Goal: Task Accomplishment & Management: Manage account settings

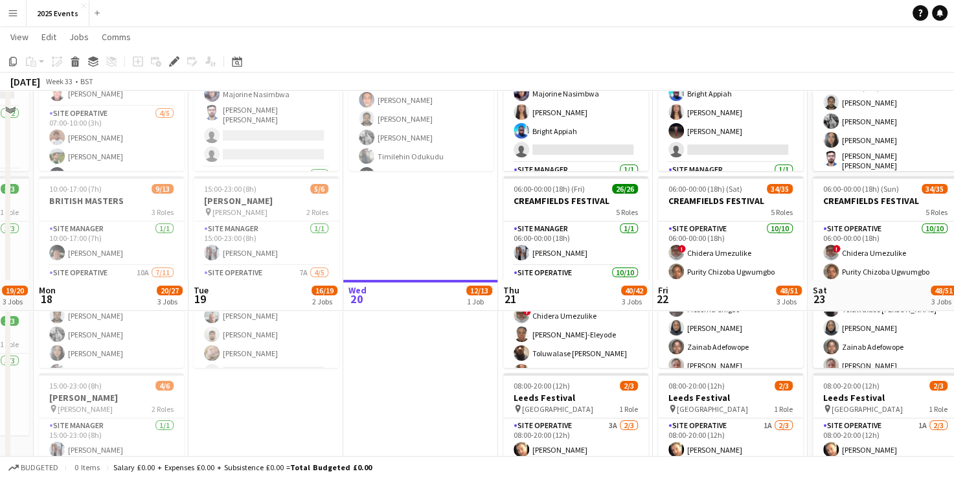
scroll to position [360, 0]
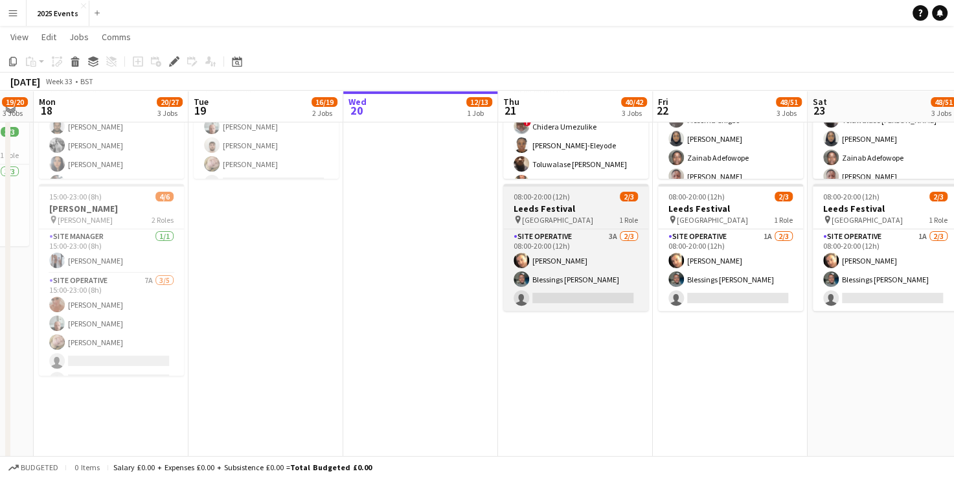
click at [576, 206] on h3 "Leeds Festival" at bounding box center [575, 209] width 145 height 12
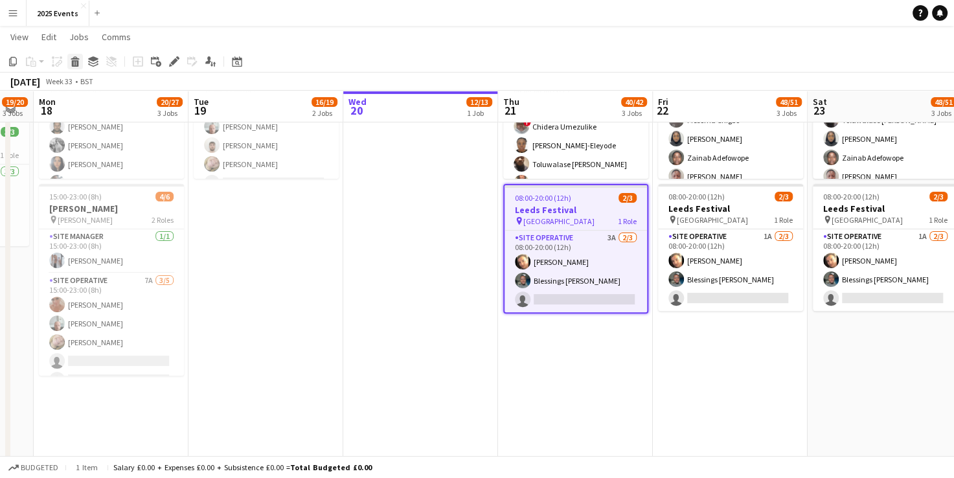
click at [69, 61] on div "Delete" at bounding box center [75, 62] width 16 height 16
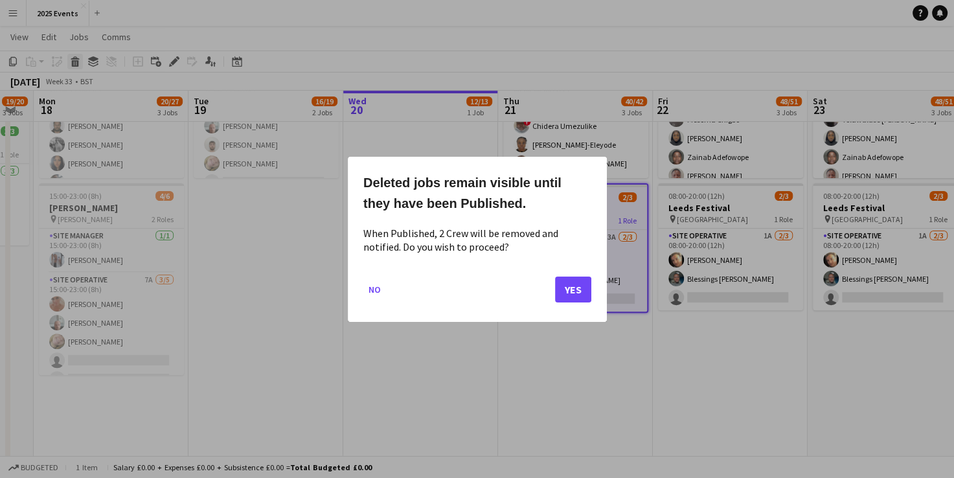
scroll to position [0, 0]
click at [575, 290] on button "Yes" at bounding box center [573, 289] width 36 height 26
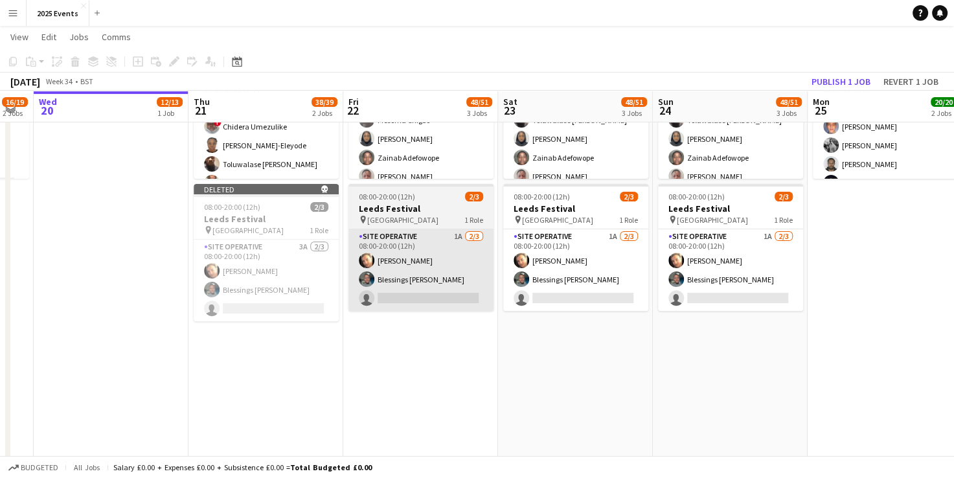
scroll to position [0, 549]
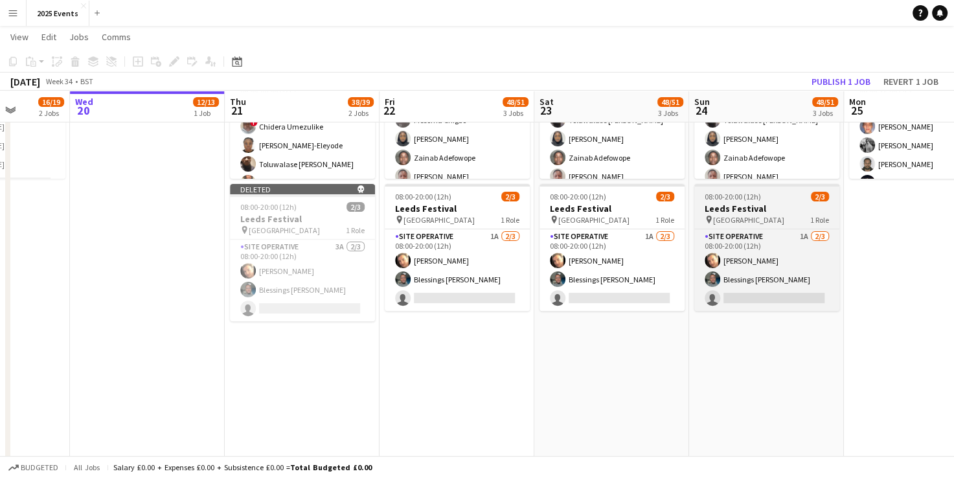
click at [769, 211] on h3 "Leeds Festival" at bounding box center [766, 209] width 145 height 12
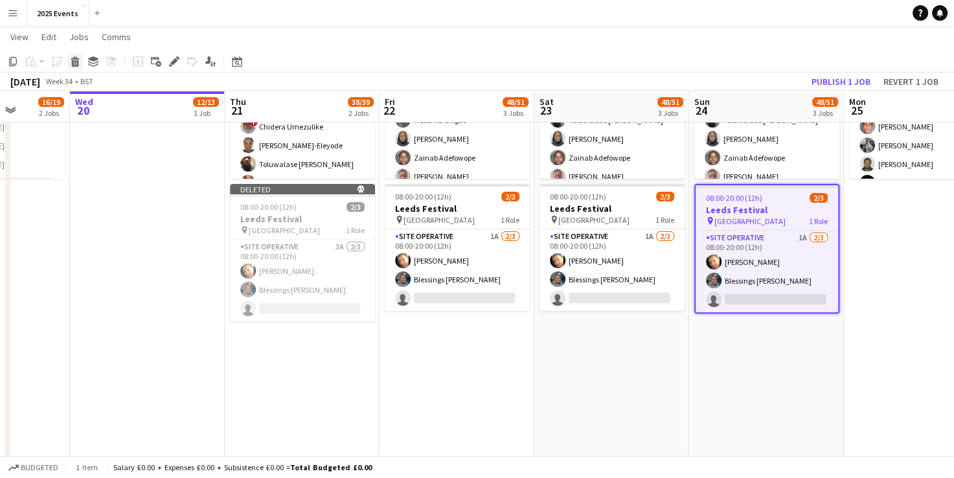
click at [72, 58] on icon "Delete" at bounding box center [75, 61] width 10 height 10
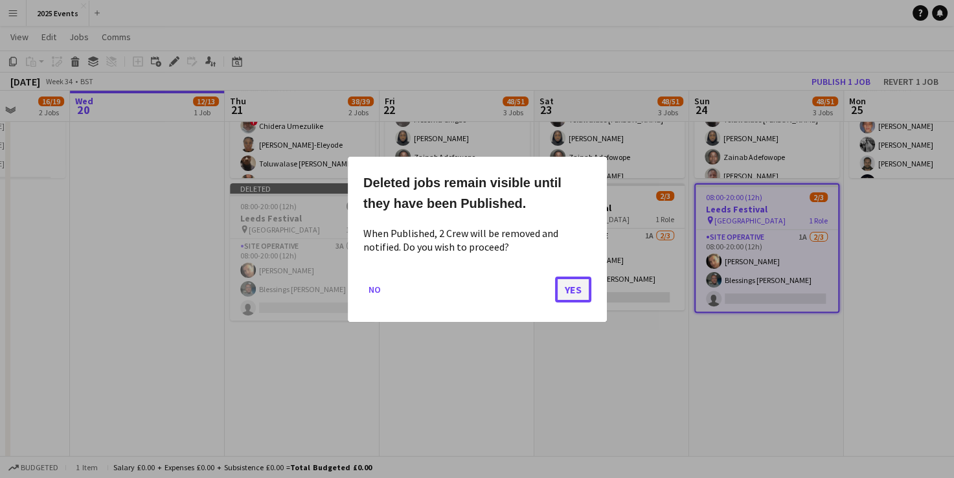
click at [585, 291] on button "Yes" at bounding box center [573, 289] width 36 height 26
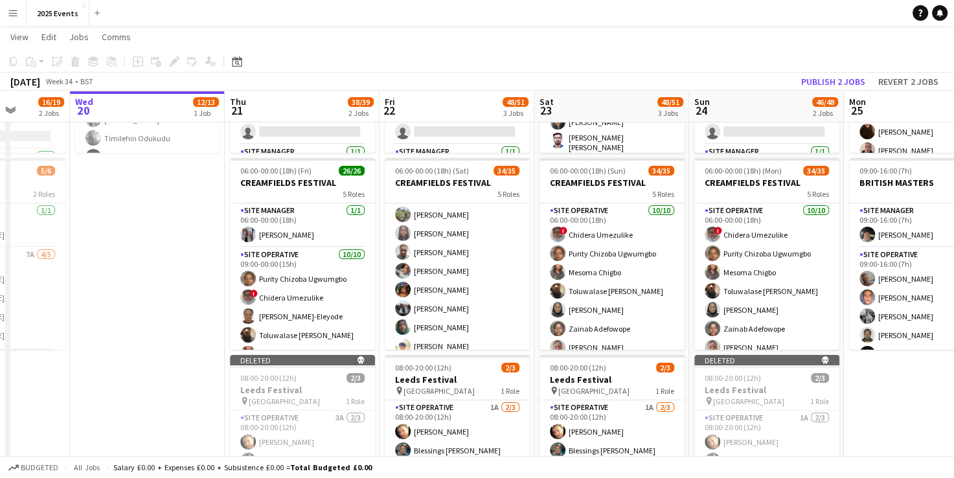
scroll to position [435, 0]
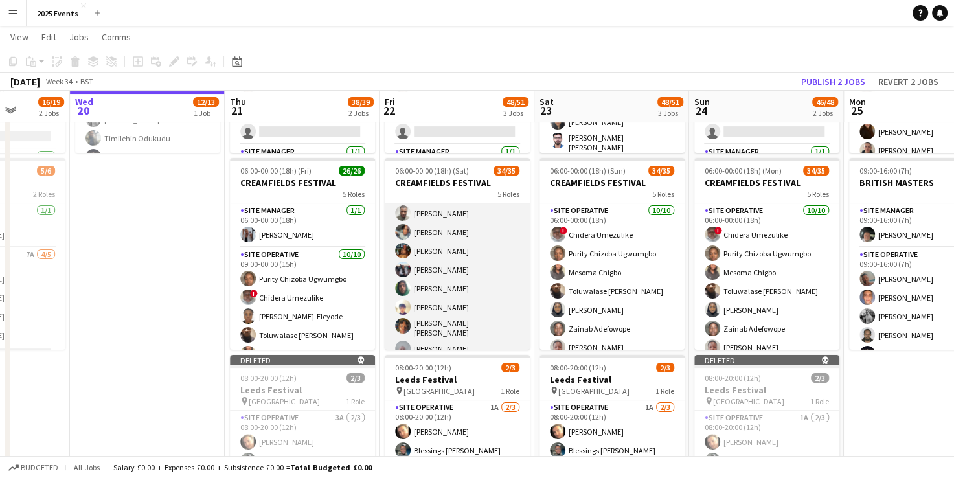
click at [476, 270] on app-card-role "Site Operative 12A 19/20 13:00-22:00 (9h) [PERSON_NAME] [PERSON_NAME] [PERSON_N…" at bounding box center [457, 290] width 145 height 405
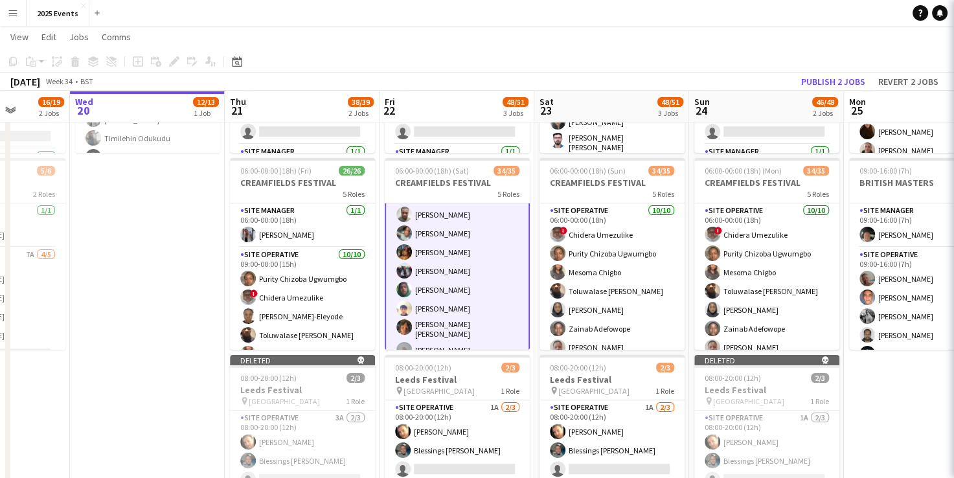
scroll to position [437, 0]
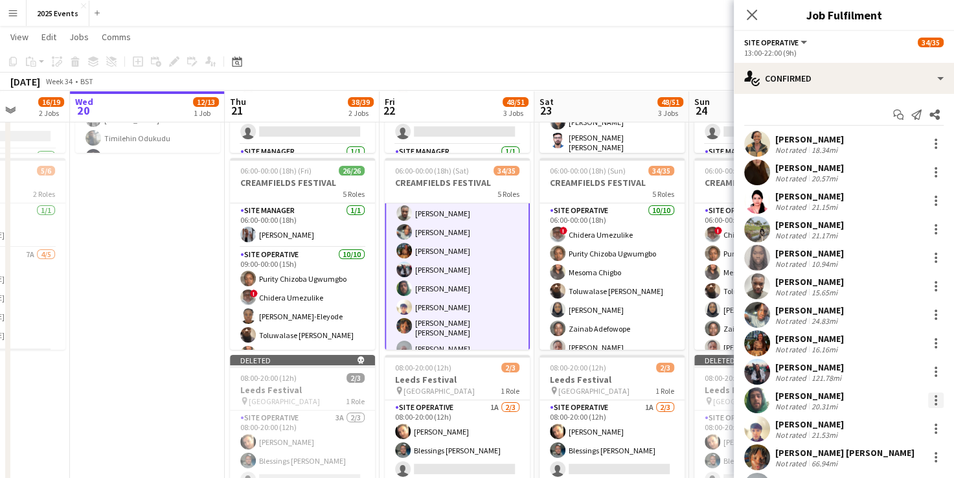
click at [935, 399] on div at bounding box center [936, 400] width 3 height 3
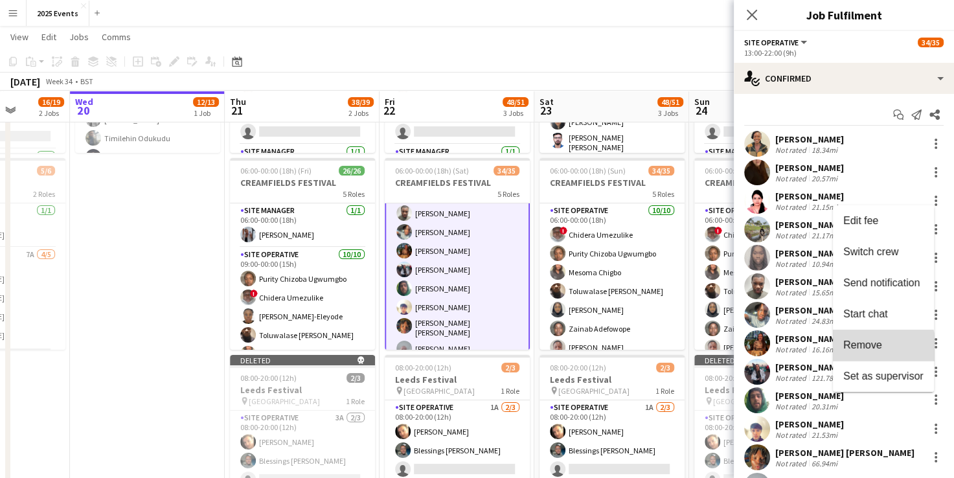
click at [878, 348] on span "Remove" at bounding box center [862, 344] width 39 height 11
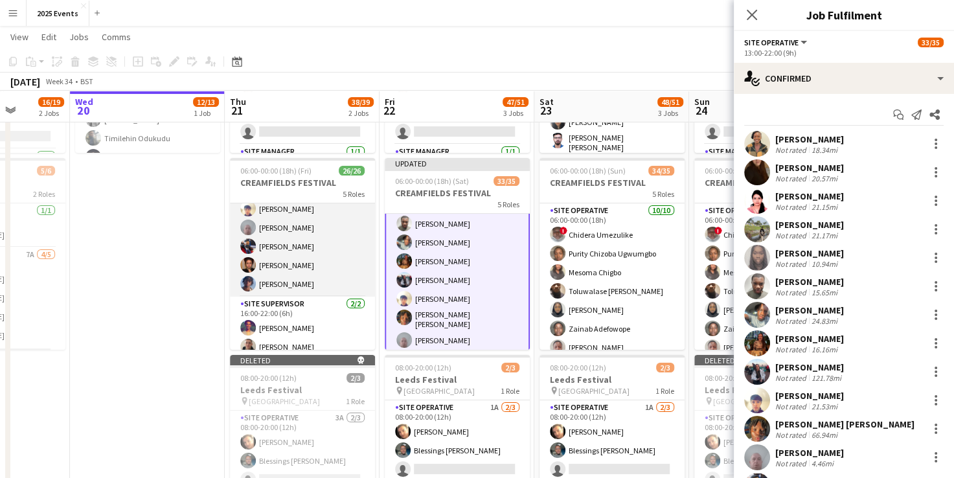
scroll to position [468, 0]
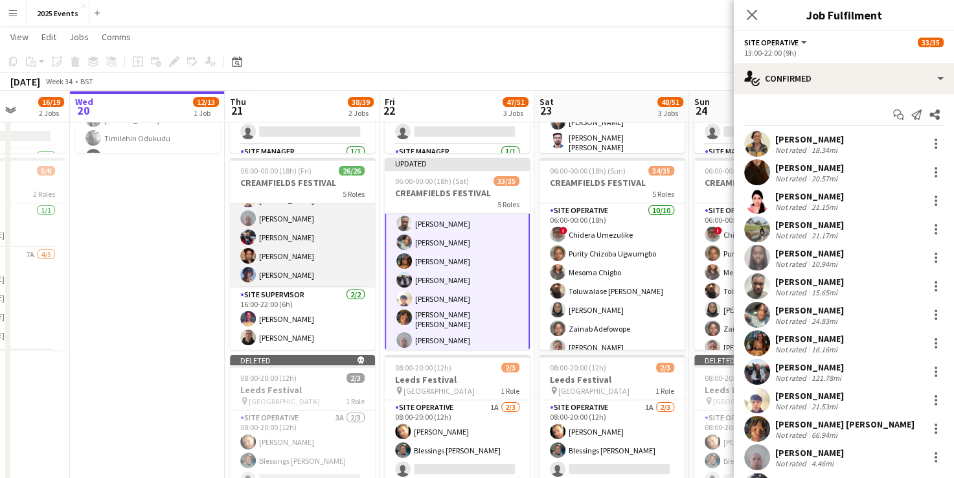
click at [323, 256] on app-card-role "Site Operative [DATE] 16:00-22:00 (6h) [PERSON_NAME] [PERSON_NAME] Mututa [PERS…" at bounding box center [302, 172] width 145 height 232
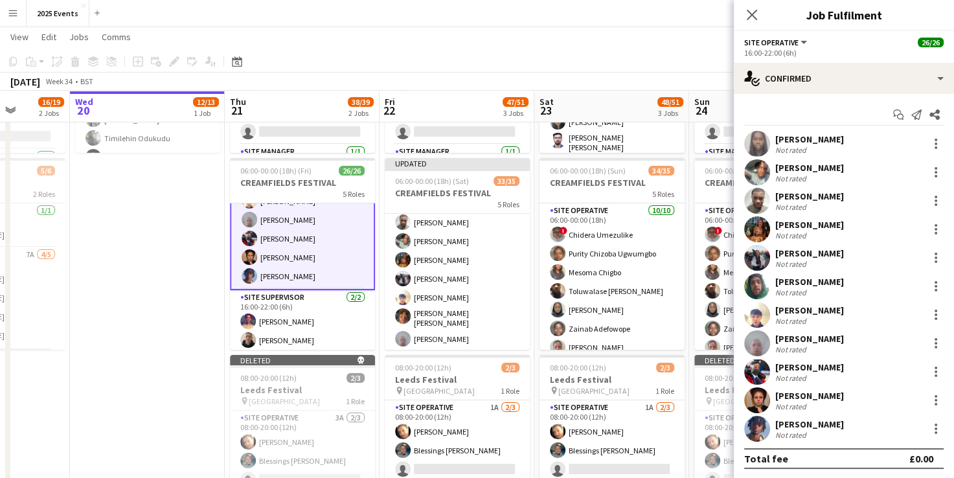
scroll to position [435, 0]
click at [928, 286] on div at bounding box center [936, 287] width 16 height 16
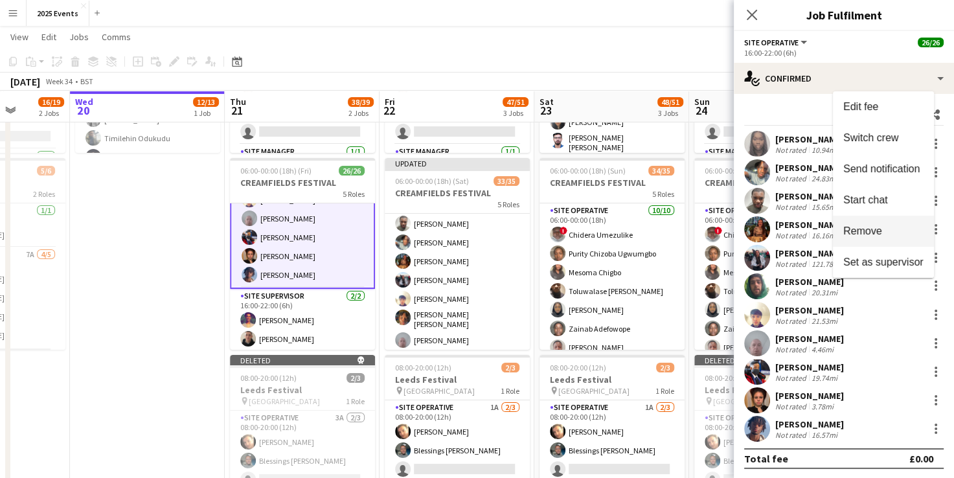
click at [889, 225] on button "Remove" at bounding box center [883, 231] width 101 height 31
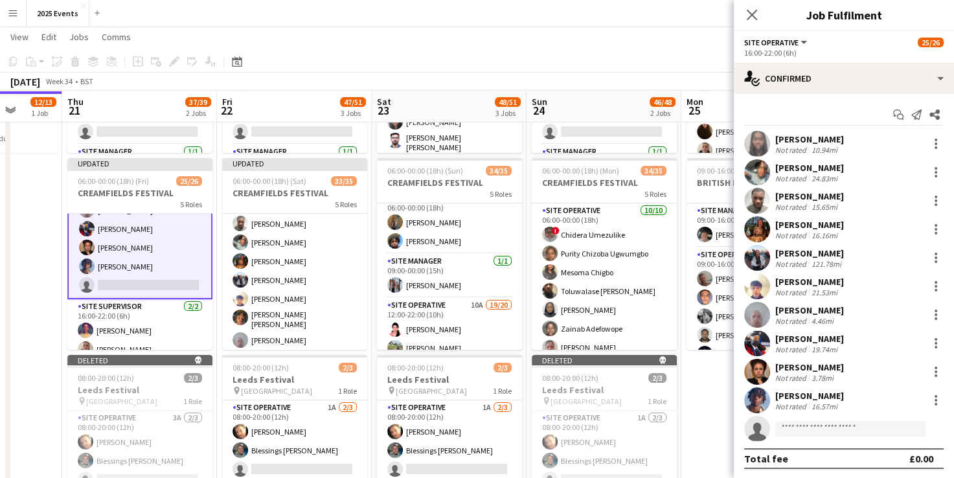
scroll to position [326, 0]
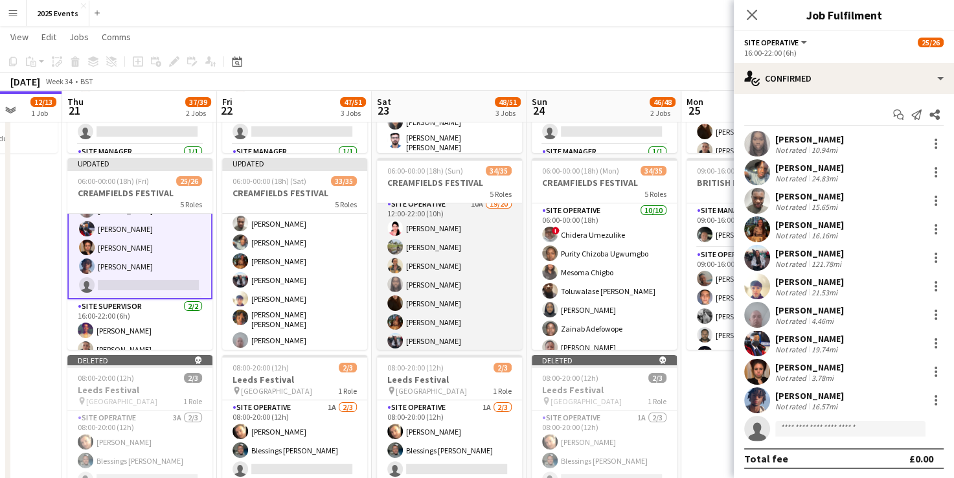
click at [469, 263] on app-card-role "Site Operative 10A 19/20 12:00-22:00 (10h) [PERSON_NAME] [PERSON_NAME] [PERSON_…" at bounding box center [449, 399] width 145 height 405
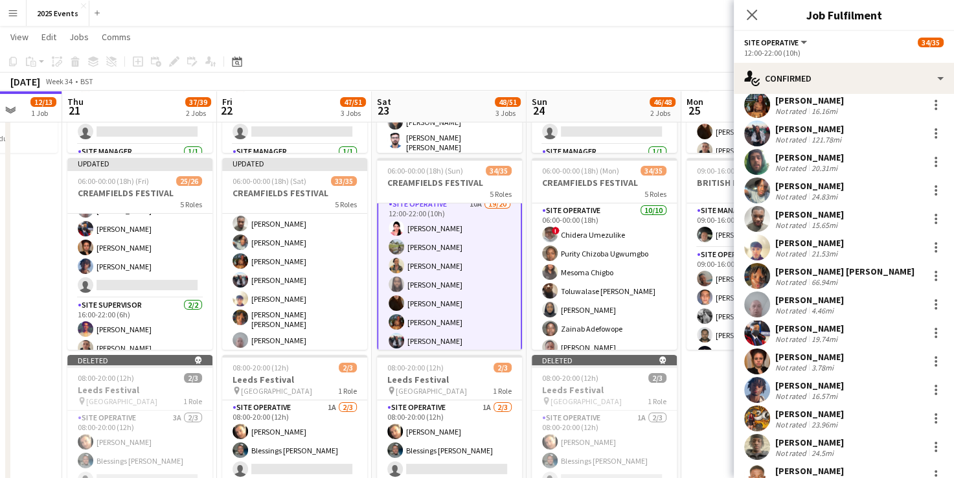
scroll to position [136, 0]
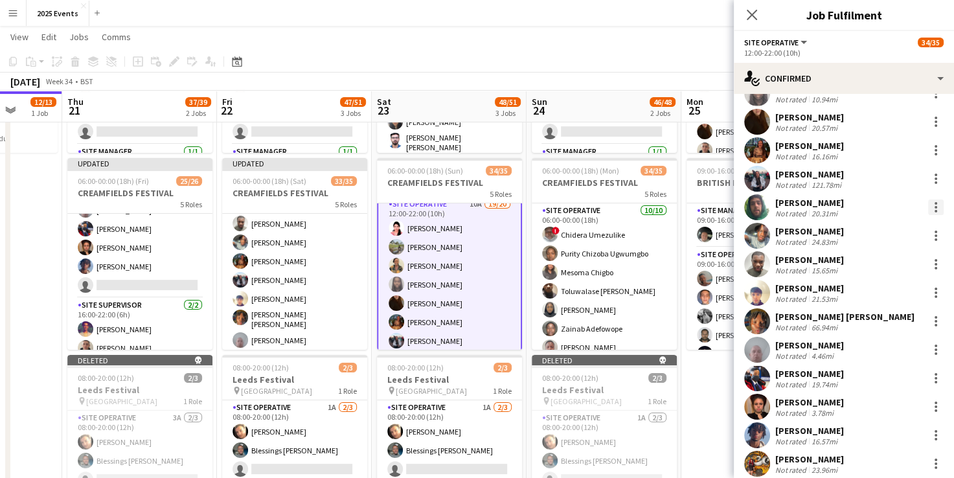
click at [928, 207] on div at bounding box center [936, 207] width 16 height 16
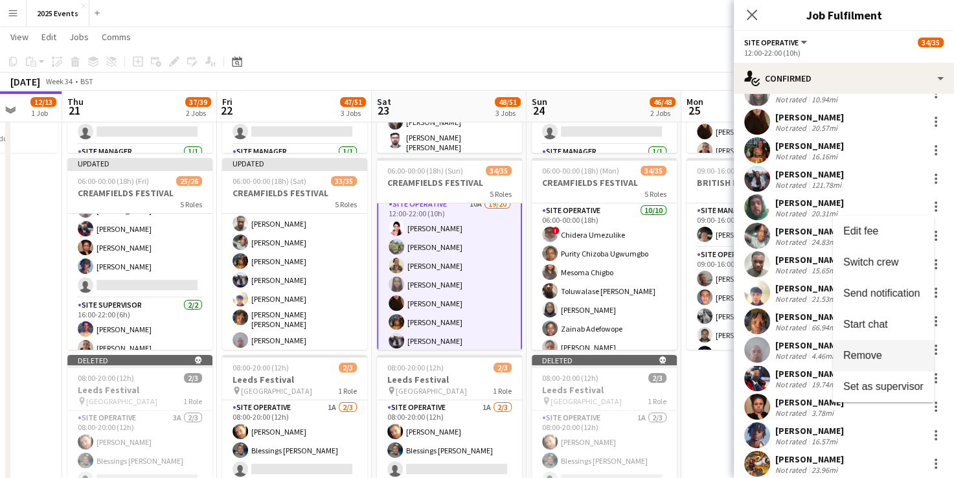
click at [871, 354] on span "Remove" at bounding box center [862, 354] width 39 height 11
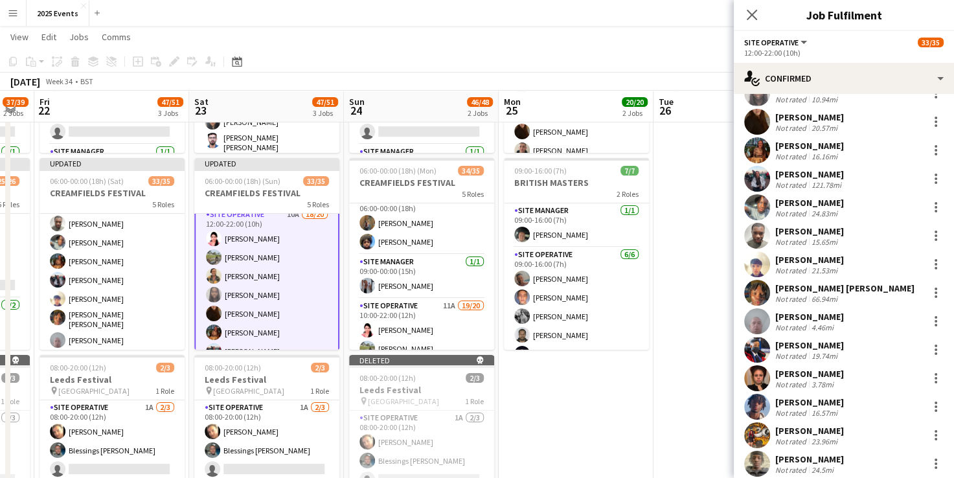
scroll to position [233, 0]
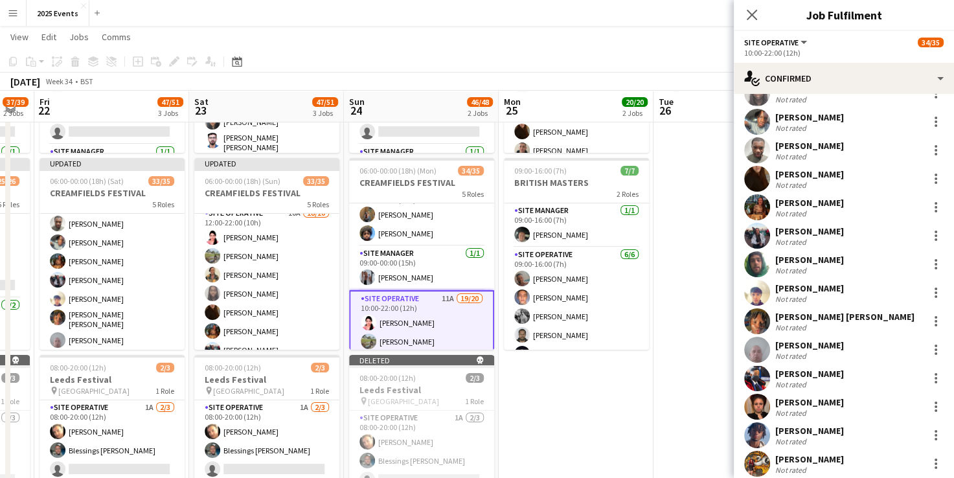
scroll to position [326, 0]
click at [935, 267] on div at bounding box center [936, 268] width 3 height 3
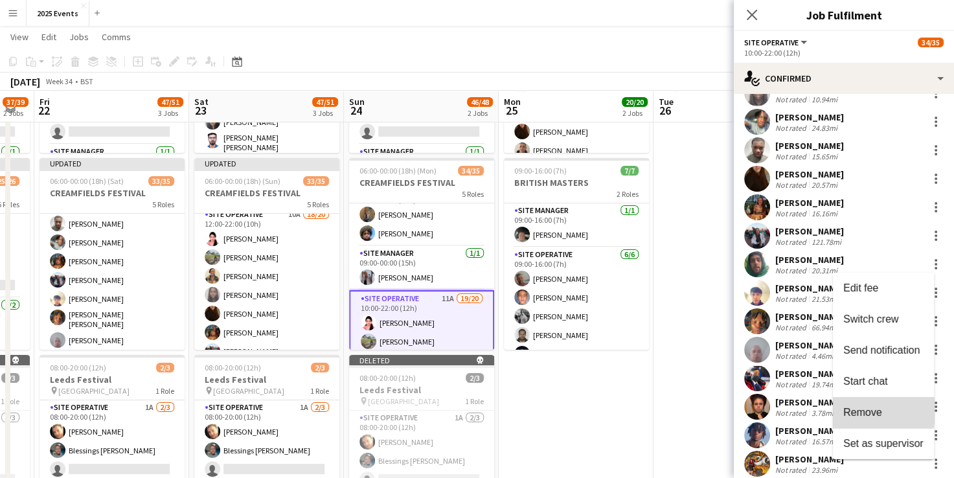
click at [861, 407] on span "Remove" at bounding box center [862, 411] width 39 height 11
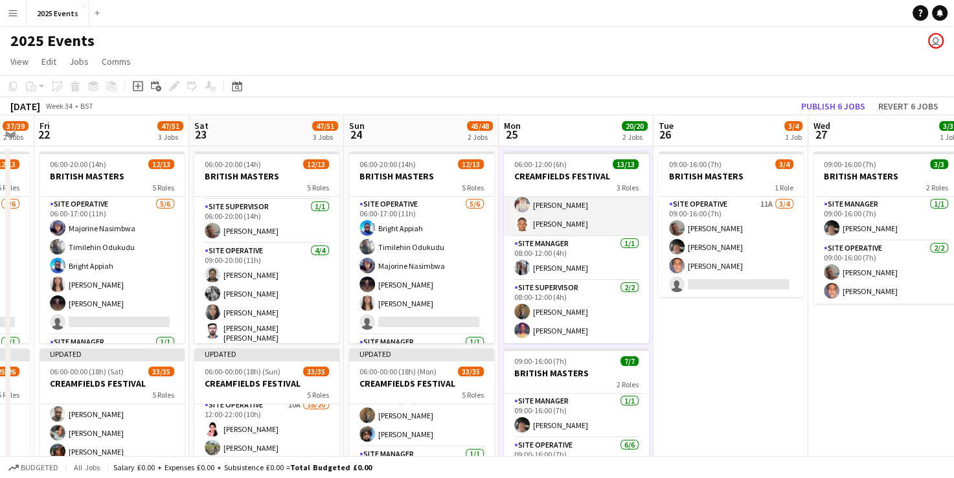
scroll to position [20, 0]
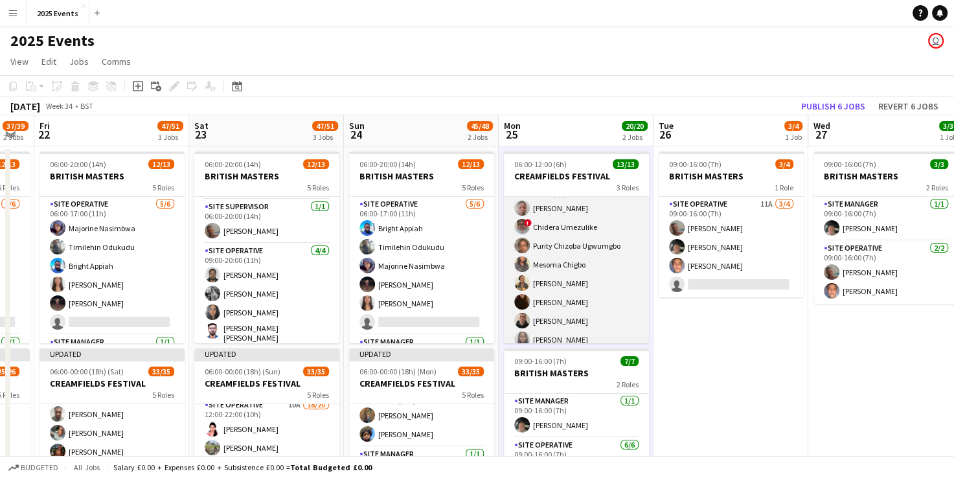
click at [601, 279] on app-card-role "Site Operative [DATE] 06:00-10:00 (4h) [PERSON_NAME] ! Chidera Umezulike Purity…" at bounding box center [576, 283] width 145 height 213
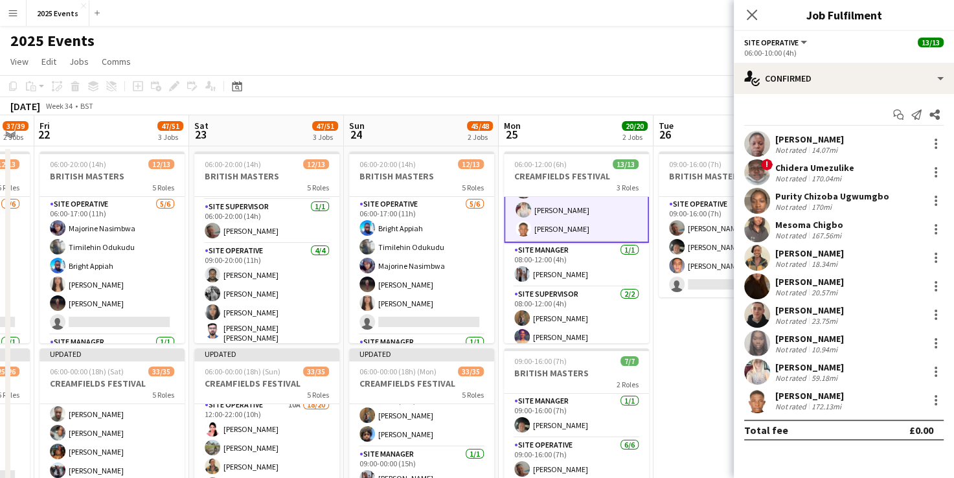
scroll to position [176, 0]
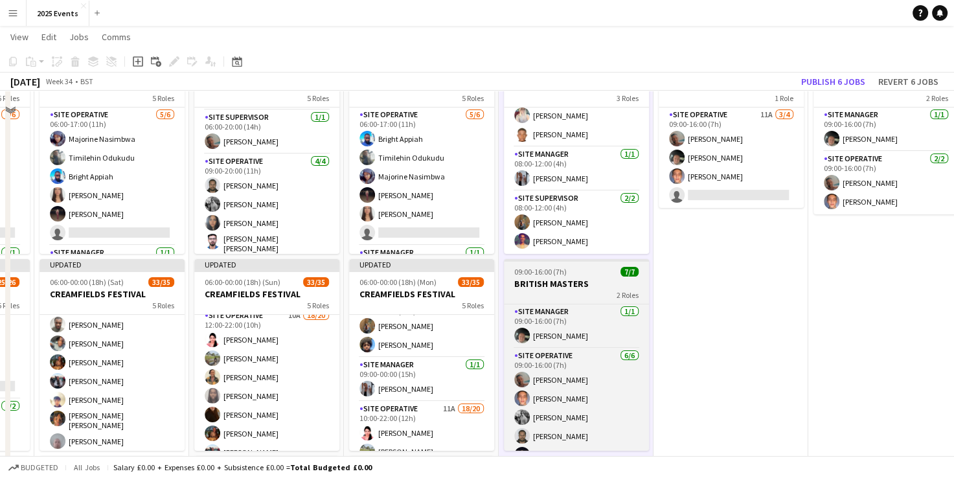
scroll to position [60, 0]
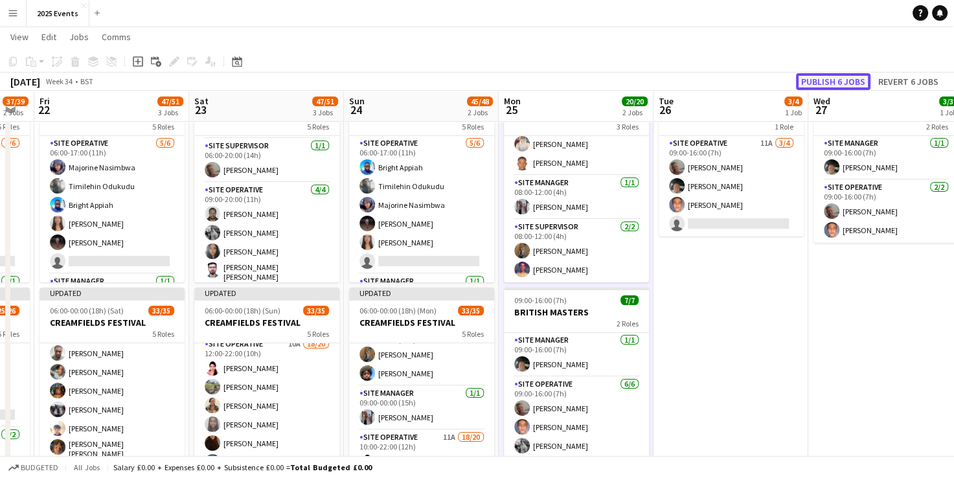
click at [843, 85] on button "Publish 6 jobs" at bounding box center [833, 81] width 74 height 17
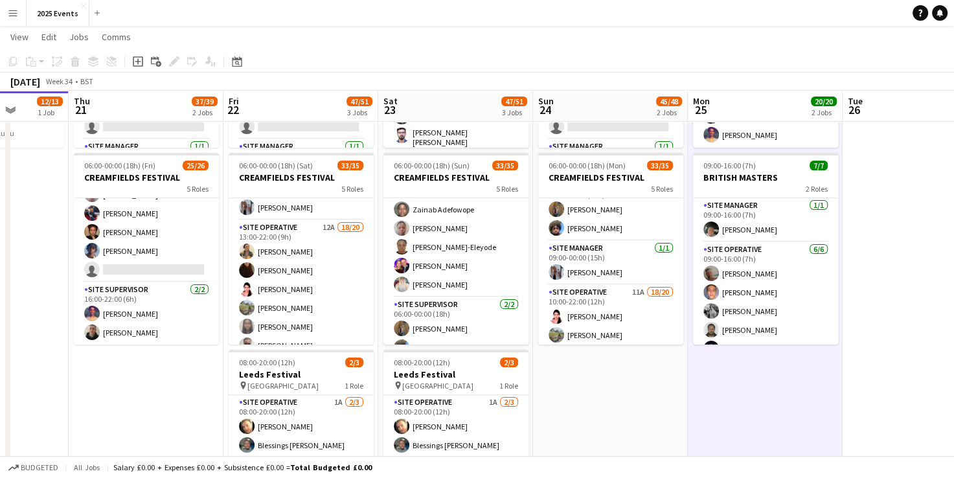
scroll to position [115, 0]
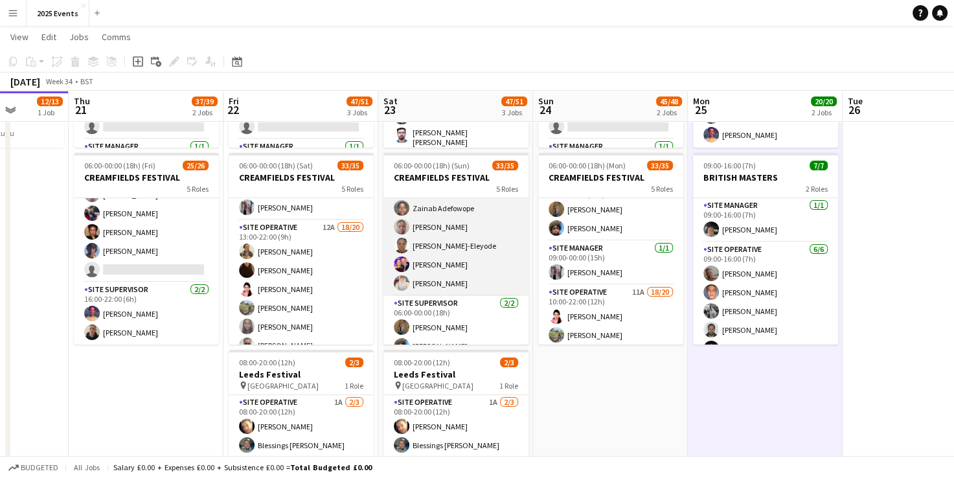
click at [469, 285] on app-card-role "Site Operative [DATE] 06:00-00:00 (18h) ! Chidera Umezulike Purity Chizoba [PER…" at bounding box center [455, 189] width 145 height 213
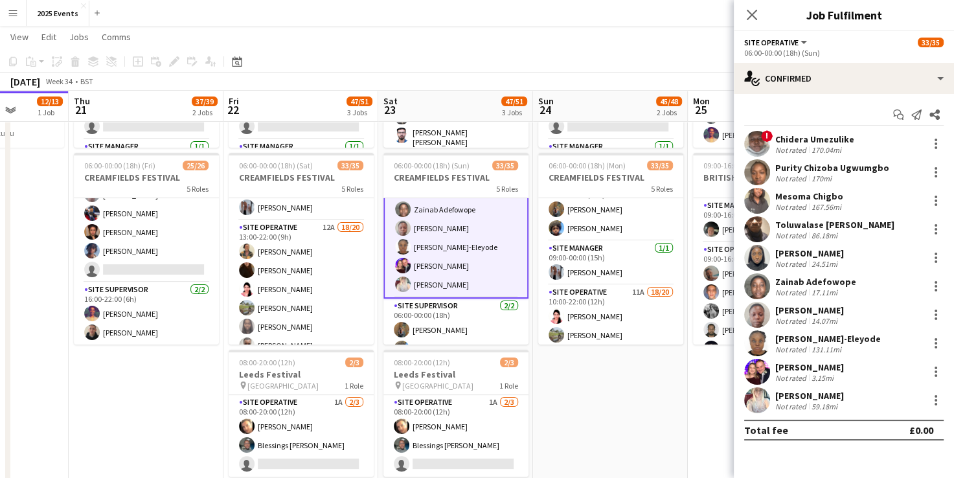
scroll to position [117, 0]
click at [937, 402] on div at bounding box center [936, 401] width 16 height 16
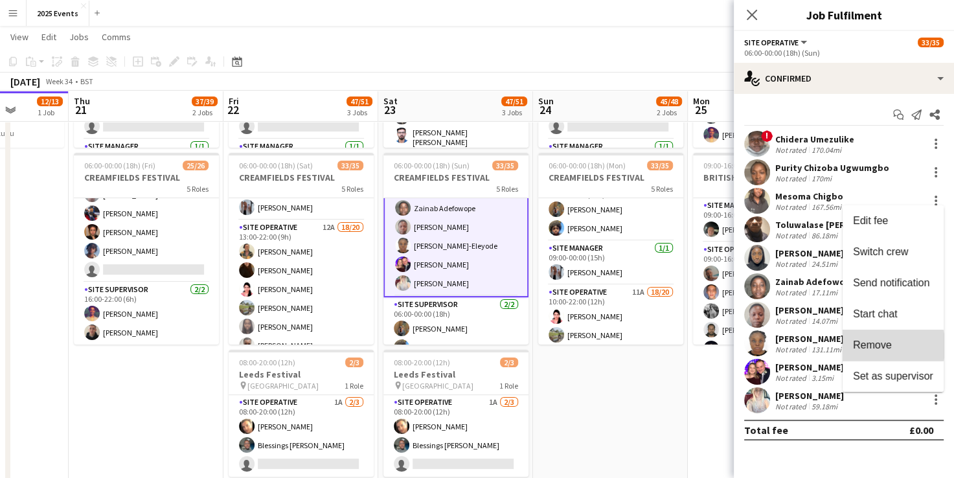
click at [886, 346] on span "Remove" at bounding box center [872, 344] width 39 height 11
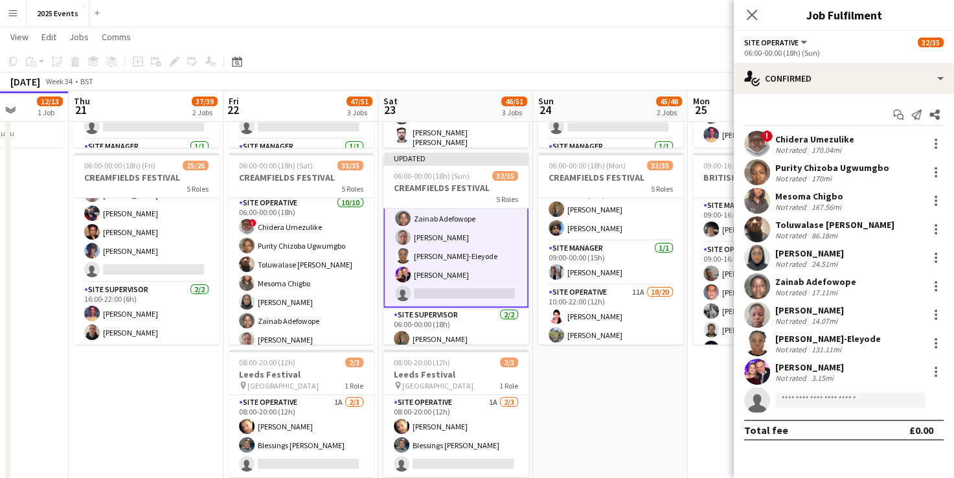
scroll to position [0, 0]
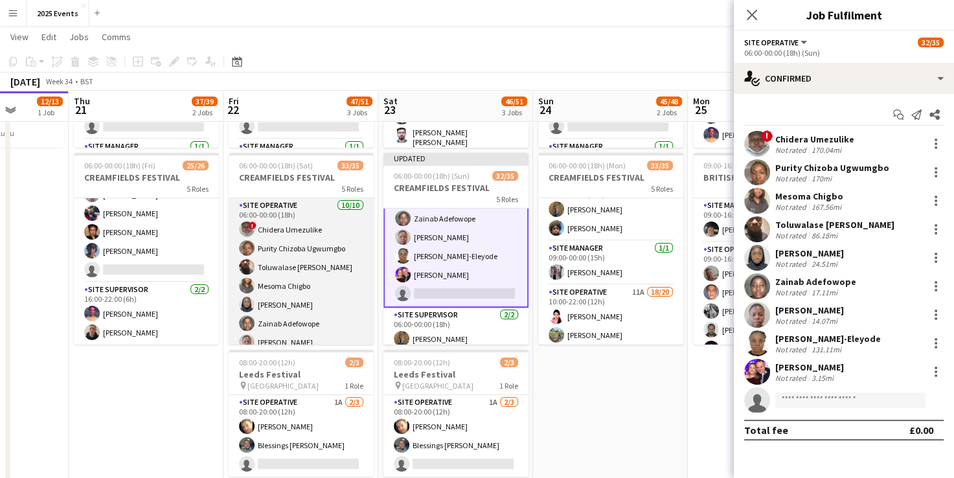
click at [333, 227] on app-card-role "Site Operative [DATE] 06:00-00:00 (18h) ! Chidera Umezulike Purity Chizoba [PER…" at bounding box center [301, 304] width 145 height 213
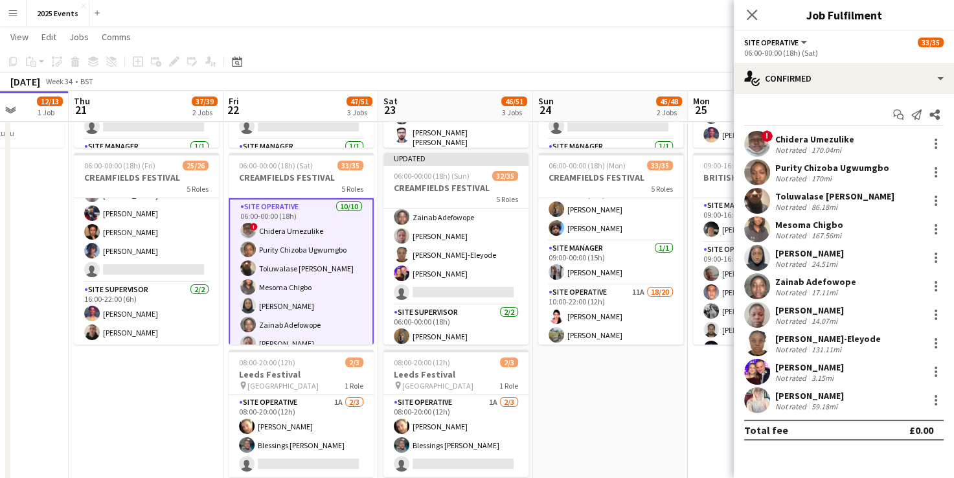
scroll to position [115, 0]
click at [940, 400] on div at bounding box center [936, 401] width 16 height 16
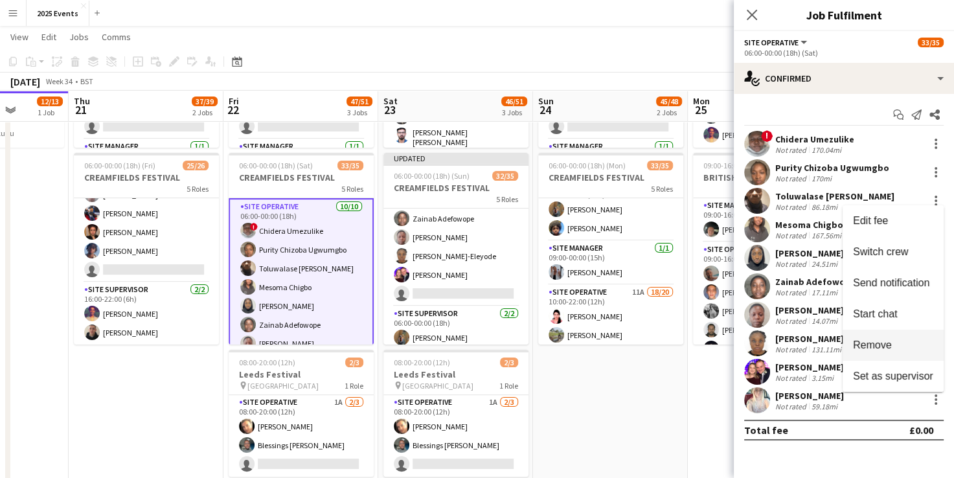
click at [899, 350] on span "Remove" at bounding box center [893, 345] width 80 height 12
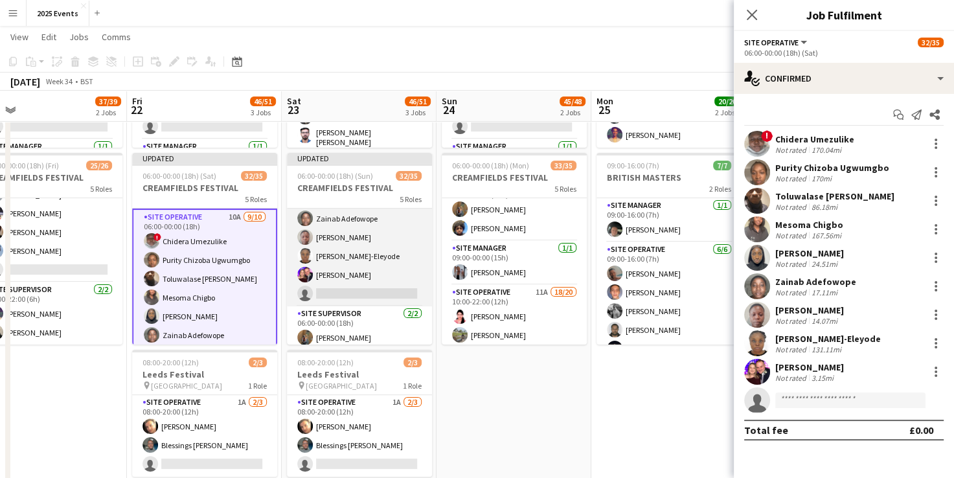
scroll to position [0, 502]
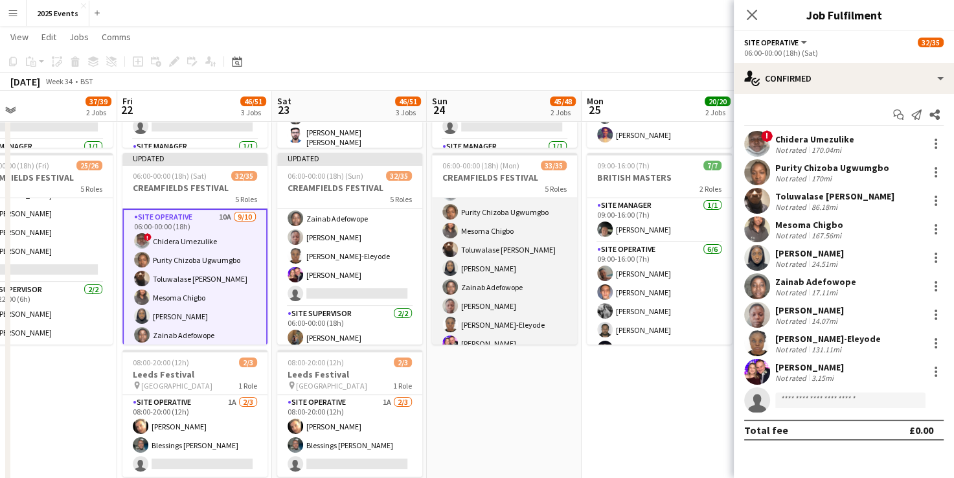
click at [533, 283] on app-card-role "Site Operative [DATE] 06:00-00:00 (18h) ! Chidera Umezulike Purity Chizoba [PER…" at bounding box center [504, 268] width 145 height 213
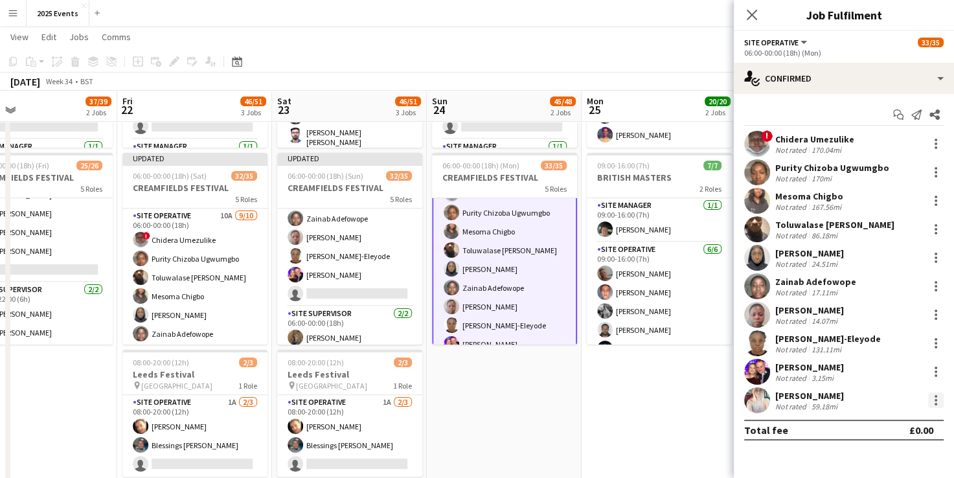
click at [935, 406] on div at bounding box center [936, 401] width 16 height 16
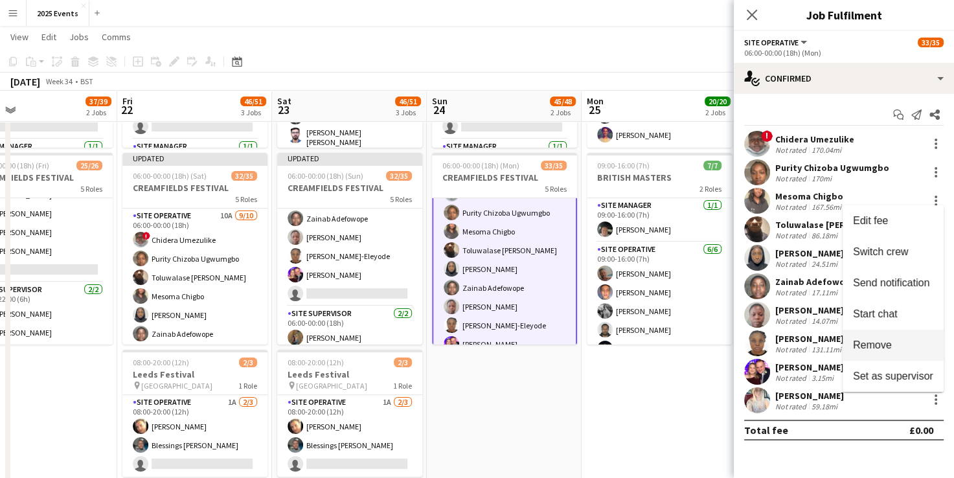
click at [904, 354] on button "Remove" at bounding box center [893, 345] width 101 height 31
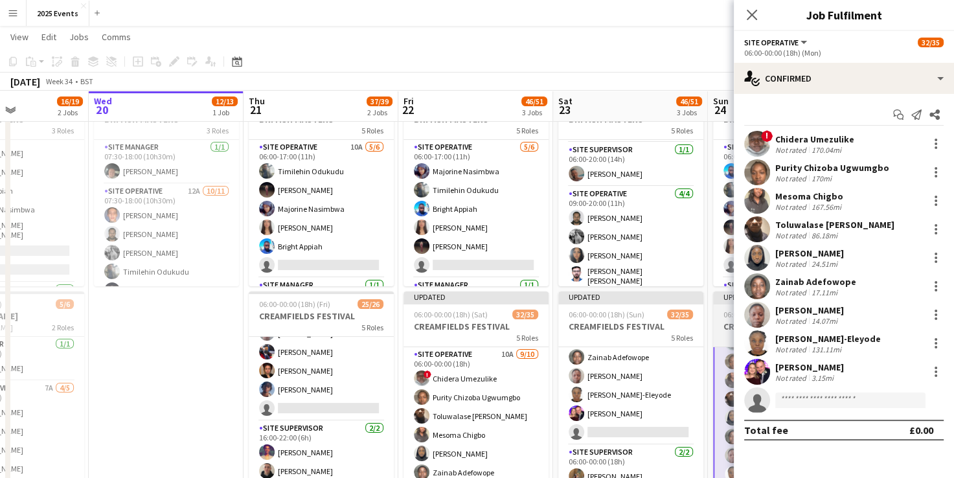
scroll to position [0, 376]
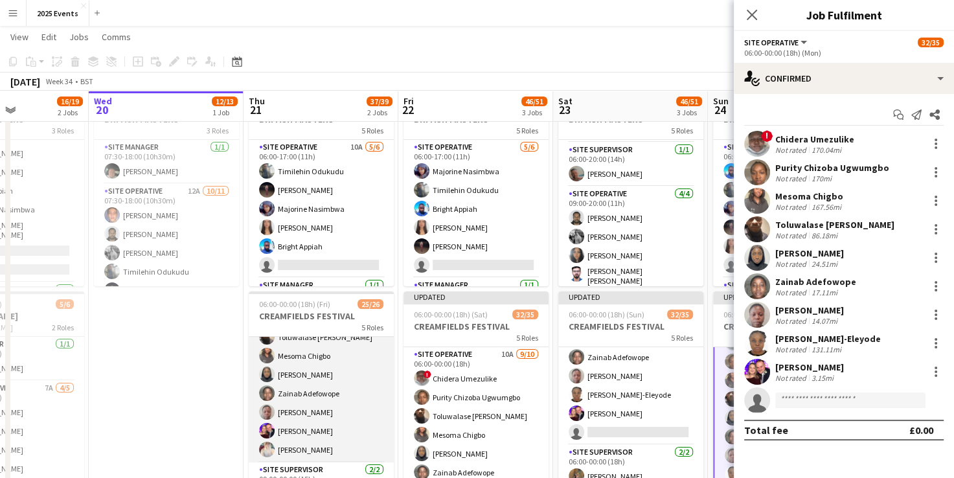
click at [348, 417] on app-card-role "Site Operative [DATE] 09:00-00:00 (15h) Purity Chizoba Ugwumgbo ! Chidera Umezu…" at bounding box center [321, 355] width 145 height 213
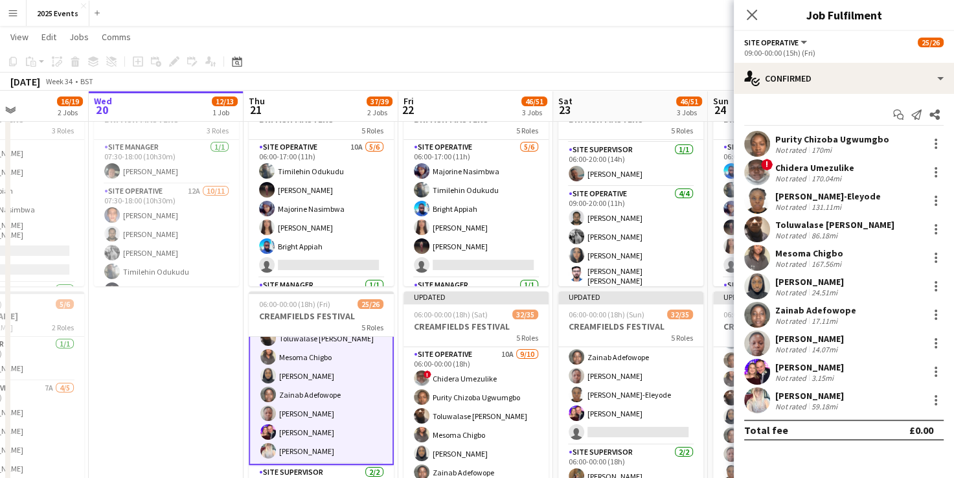
scroll to position [36, 0]
click at [934, 399] on div at bounding box center [936, 401] width 16 height 16
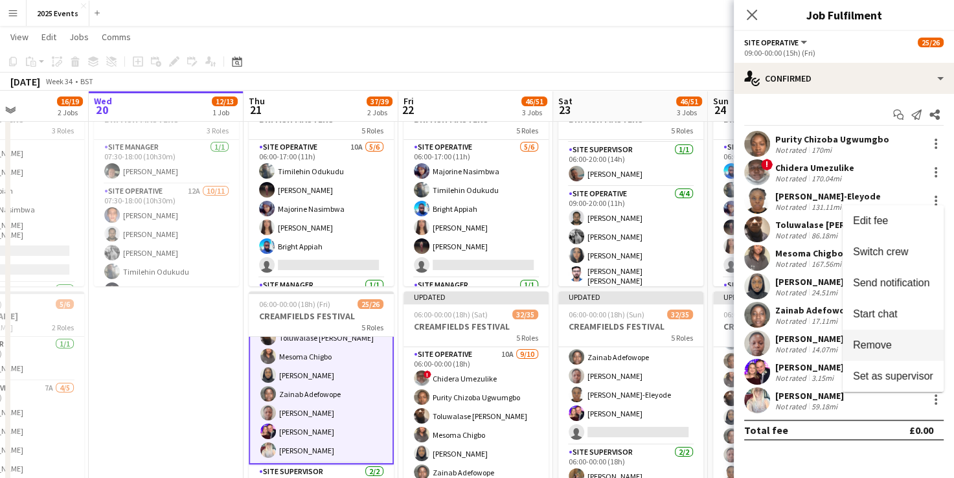
click at [889, 341] on span "Remove" at bounding box center [872, 344] width 39 height 11
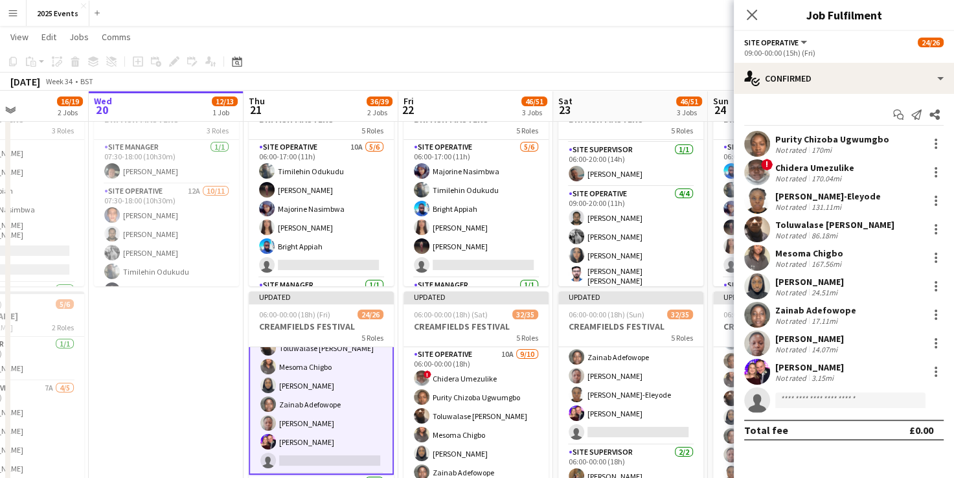
click at [676, 78] on div "[DATE] Week 34 • BST Publish 1 job Revert 1 job" at bounding box center [477, 82] width 954 height 18
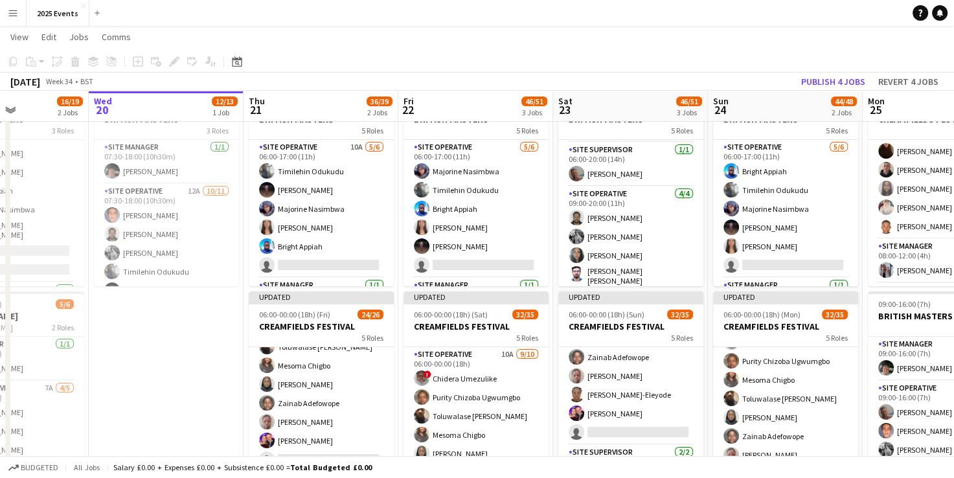
scroll to position [131, 0]
click at [827, 76] on button "Publish 4 jobs" at bounding box center [833, 81] width 74 height 17
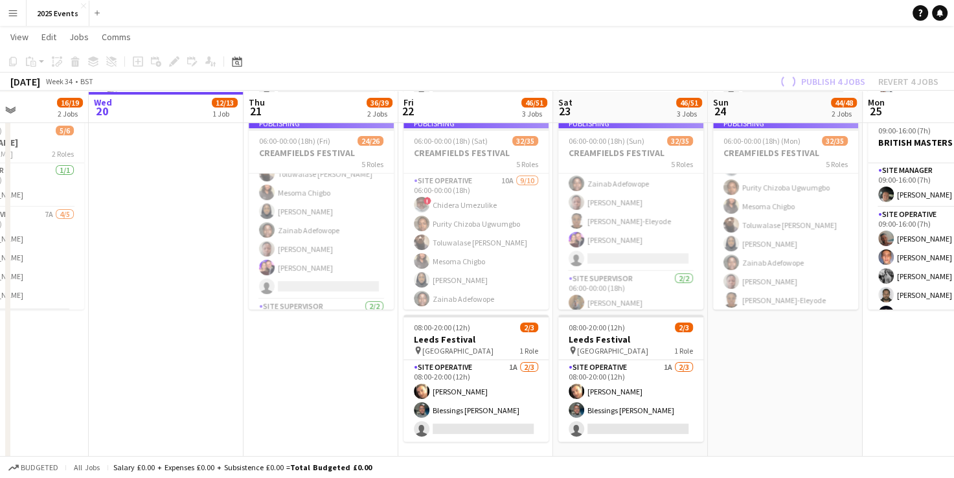
scroll to position [231, 0]
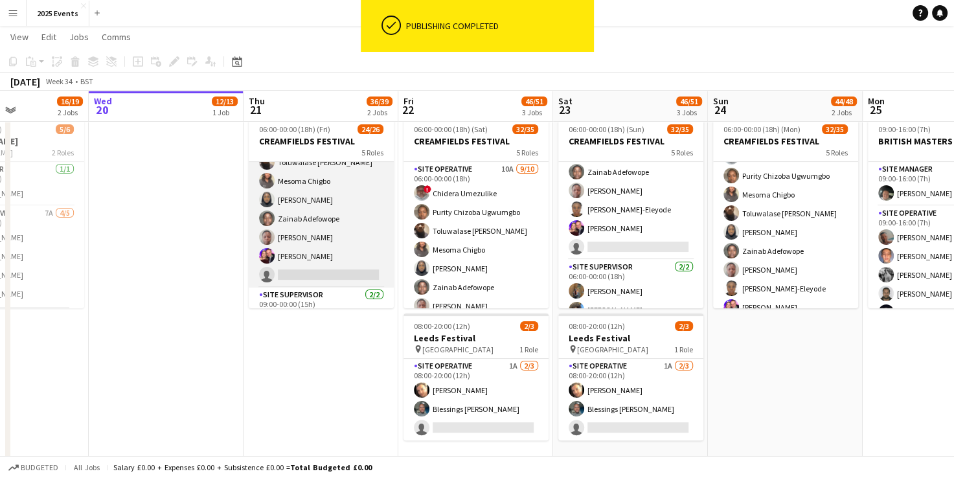
click at [344, 242] on app-card-role "Site Operative 12A [DATE] 09:00-00:00 (15h) Purity Chizoba Ugwumgbo ! Chidera U…" at bounding box center [321, 180] width 145 height 213
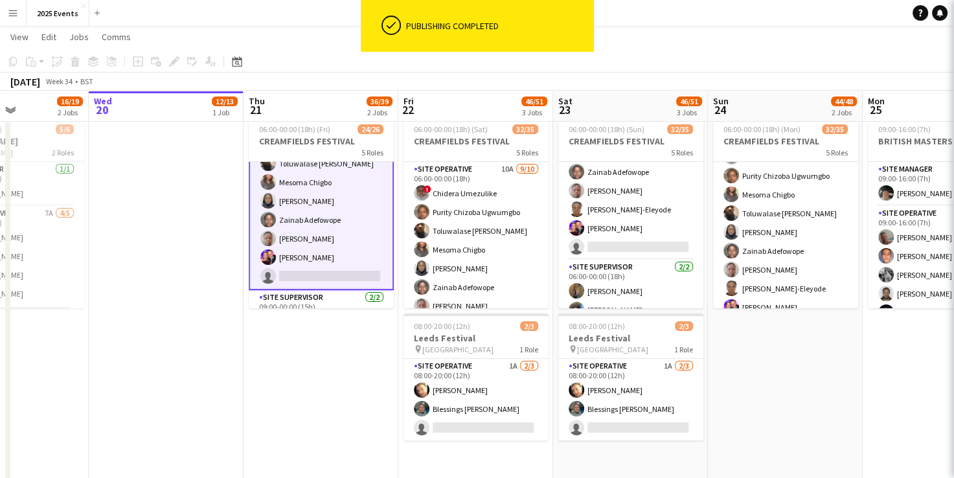
scroll to position [132, 0]
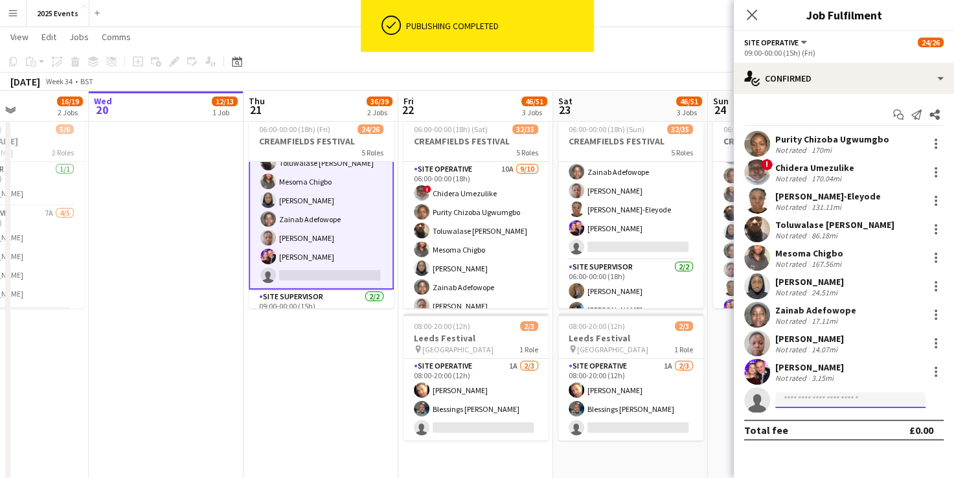
click at [845, 398] on input at bounding box center [850, 401] width 150 height 16
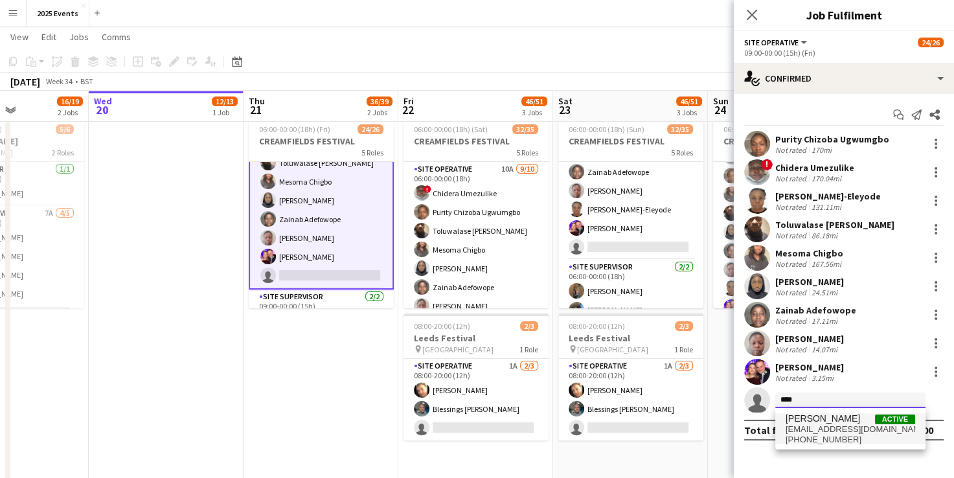
type input "****"
click at [833, 419] on span "[PERSON_NAME]" at bounding box center [823, 418] width 74 height 11
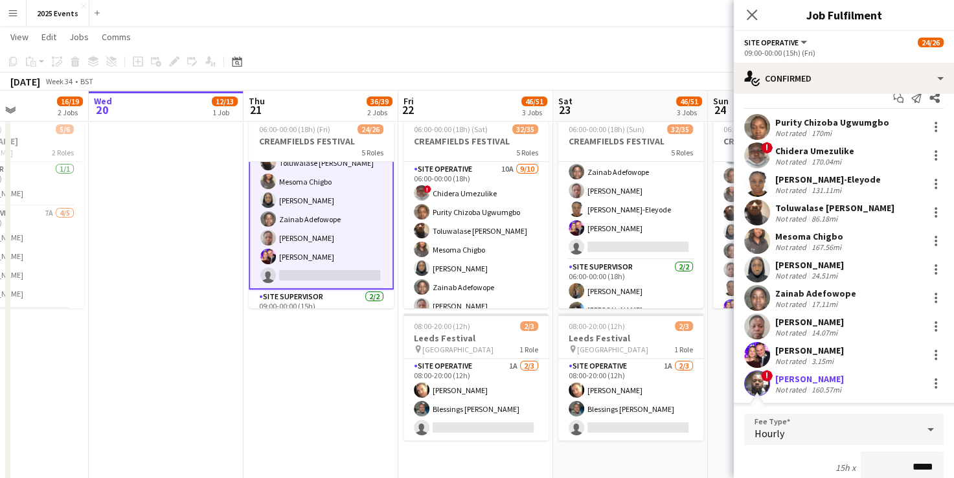
scroll to position [222, 0]
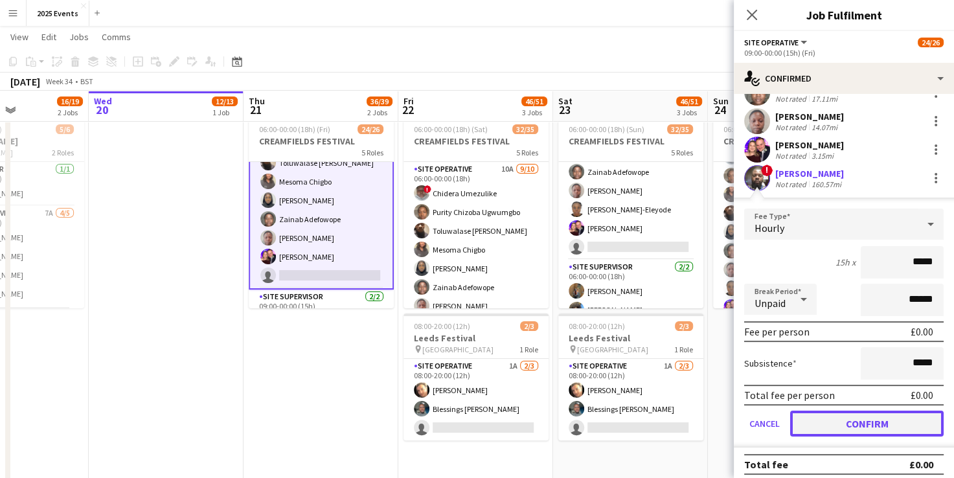
click at [851, 413] on button "Confirm" at bounding box center [867, 424] width 154 height 26
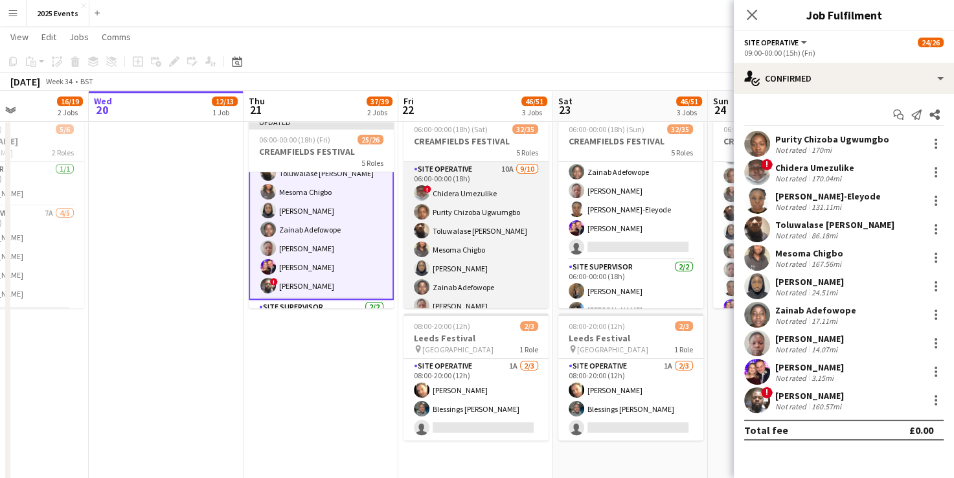
click at [512, 185] on app-card-role "Site Operative 10A [DATE] 06:00-00:00 (18h) ! Chidera Umezulike Purity Chizoba …" at bounding box center [476, 268] width 145 height 213
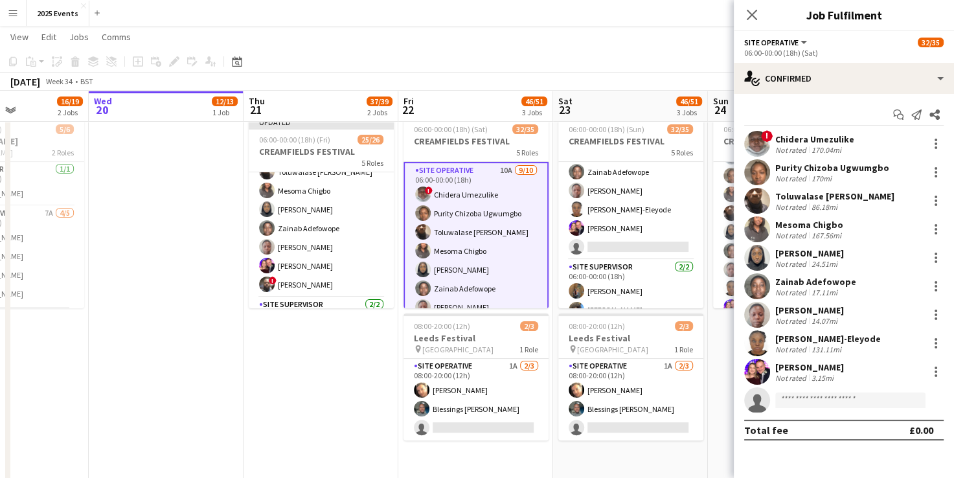
scroll to position [131, 0]
click at [821, 400] on input at bounding box center [850, 401] width 150 height 16
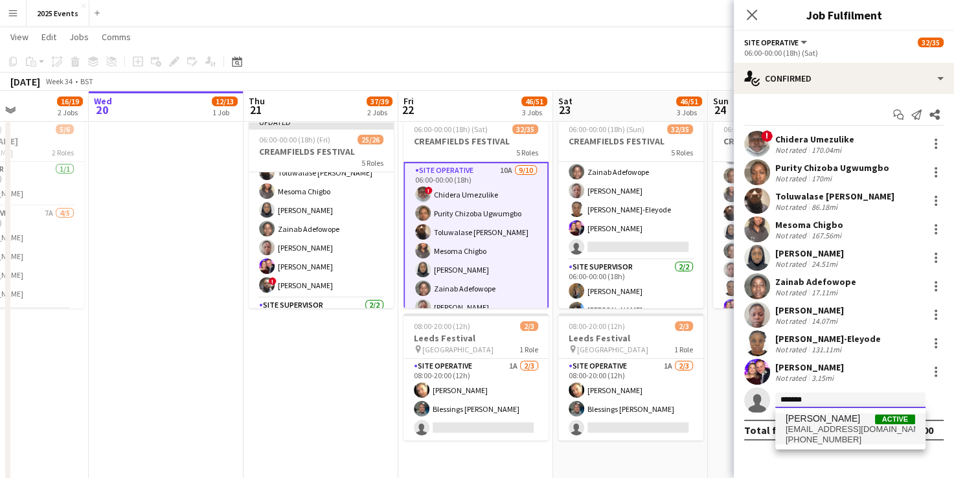
type input "*******"
click at [836, 424] on span "[PERSON_NAME]" at bounding box center [823, 418] width 74 height 11
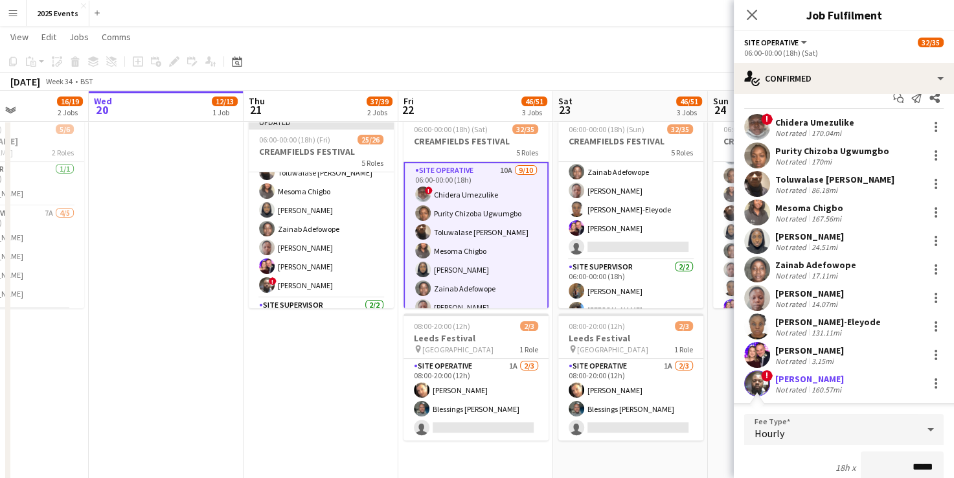
scroll to position [199, 0]
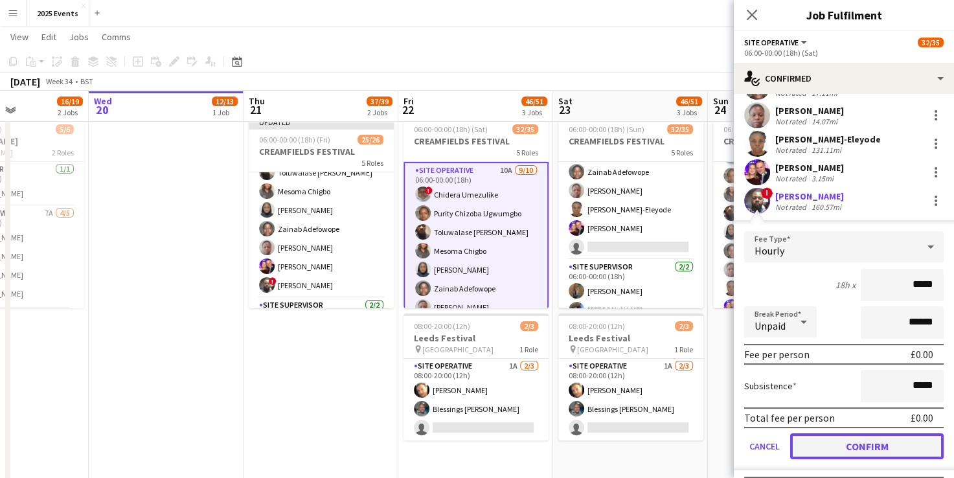
click at [850, 437] on button "Confirm" at bounding box center [867, 446] width 154 height 26
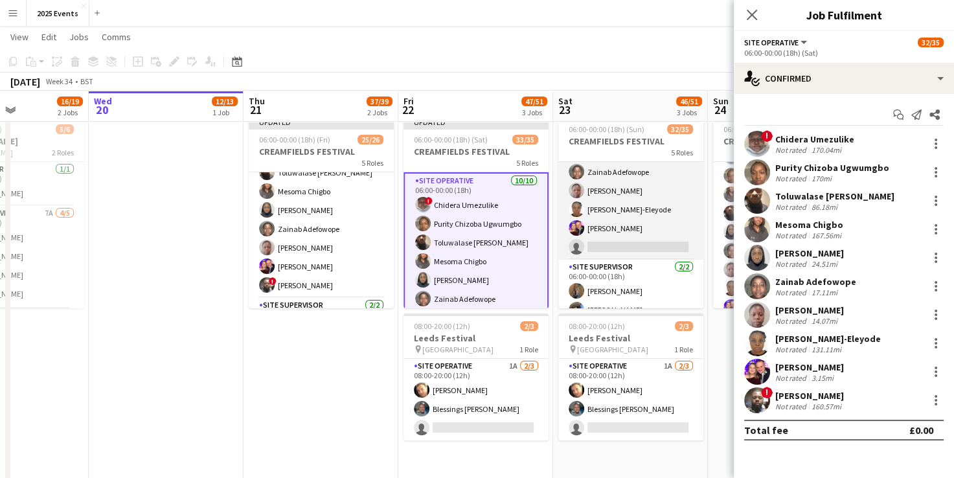
click at [652, 222] on app-card-role "Site Operative 11A [DATE] 06:00-00:00 (18h) ! Chidera Umezulike Purity Chizoba …" at bounding box center [630, 153] width 145 height 213
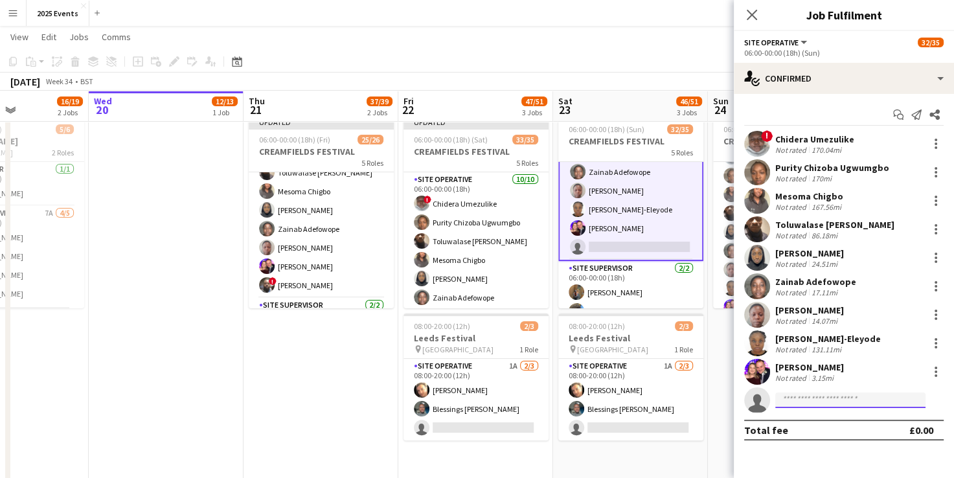
click at [852, 398] on input at bounding box center [850, 401] width 150 height 16
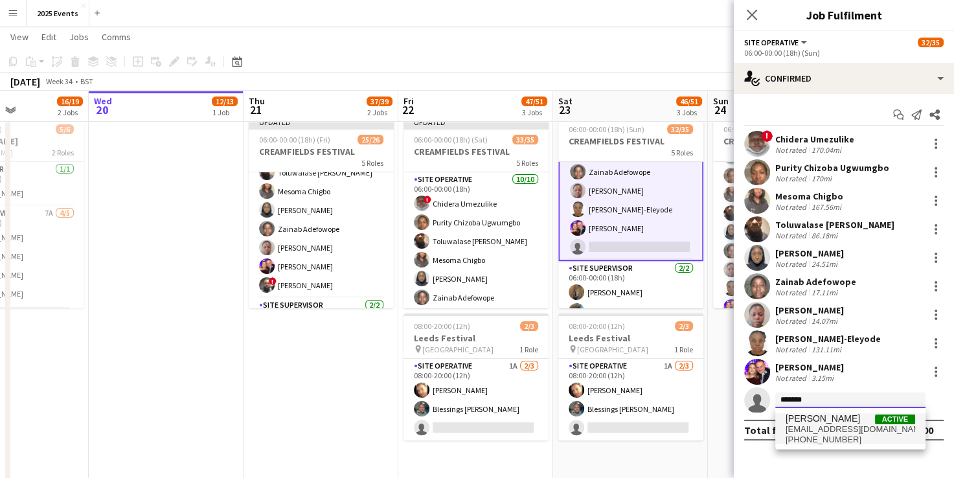
type input "*******"
click at [826, 426] on span "[EMAIL_ADDRESS][DOMAIN_NAME]" at bounding box center [851, 429] width 130 height 10
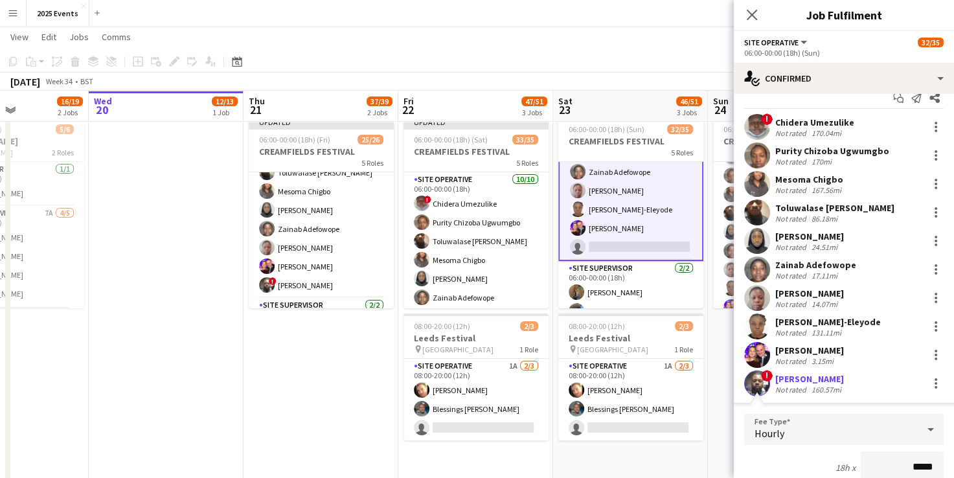
scroll to position [227, 0]
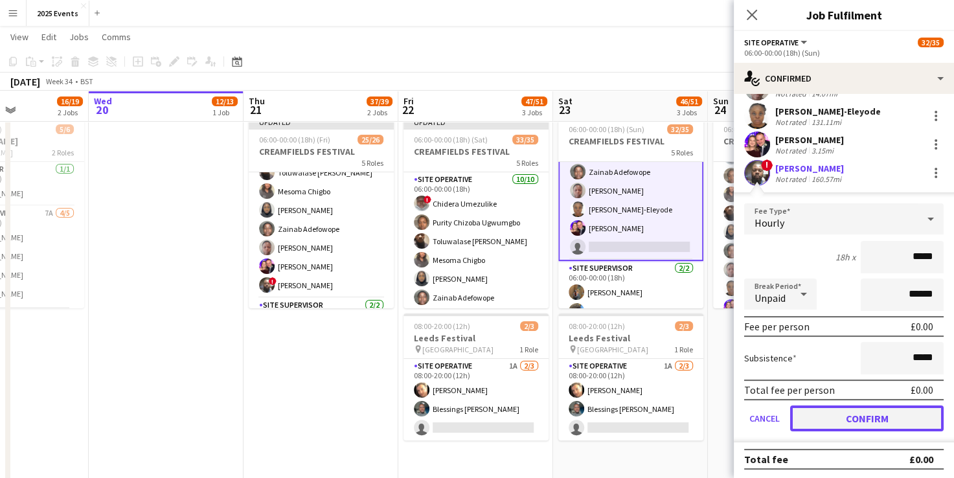
click at [842, 417] on button "Confirm" at bounding box center [867, 418] width 154 height 26
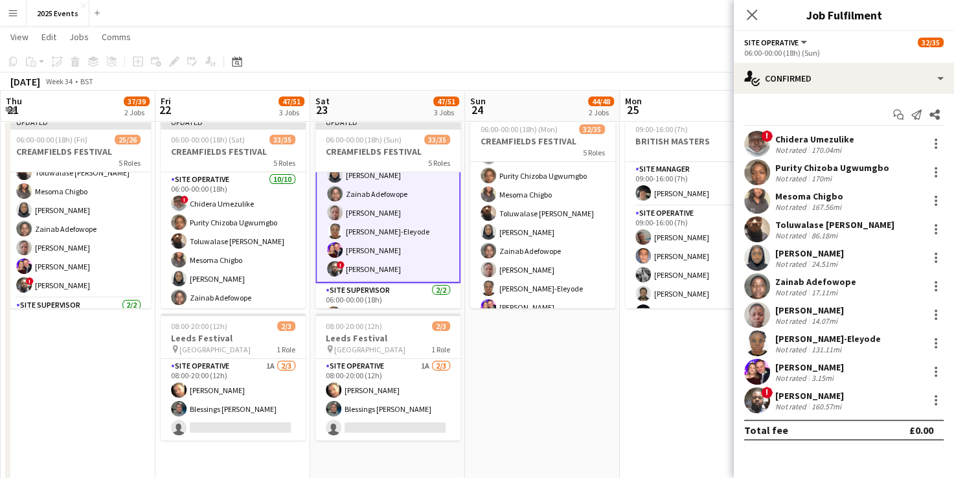
scroll to position [0, 626]
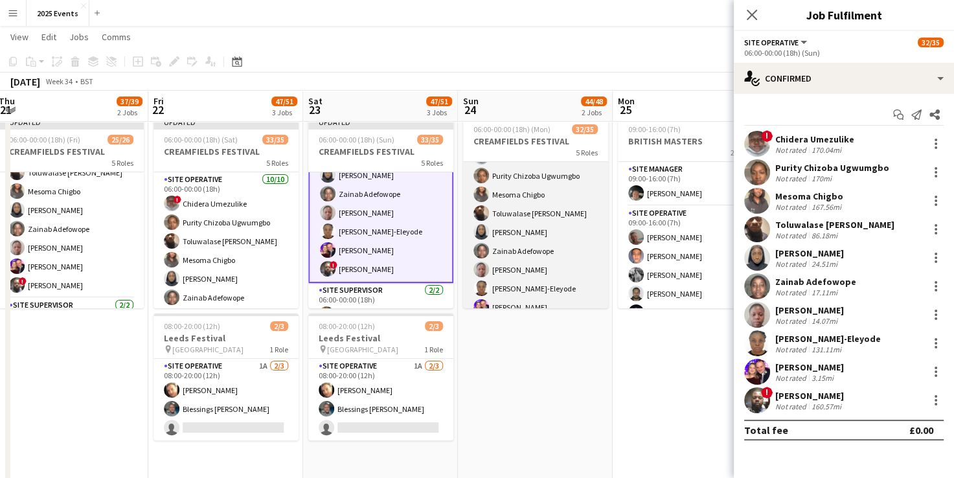
click at [526, 213] on app-card-role "Site Operative 10A [DATE] 06:00-00:00 (18h) ! Chidera Umezulike Purity Chizoba …" at bounding box center [535, 232] width 145 height 213
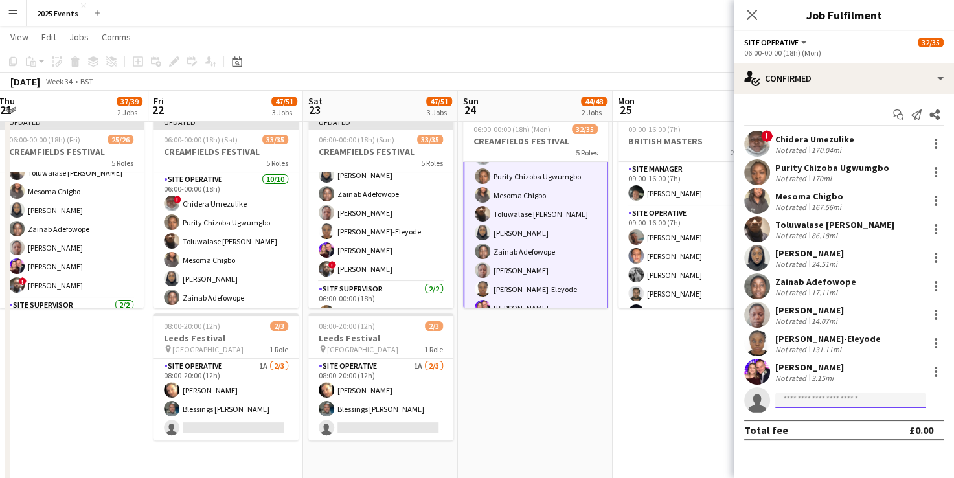
click at [816, 395] on input at bounding box center [850, 401] width 150 height 16
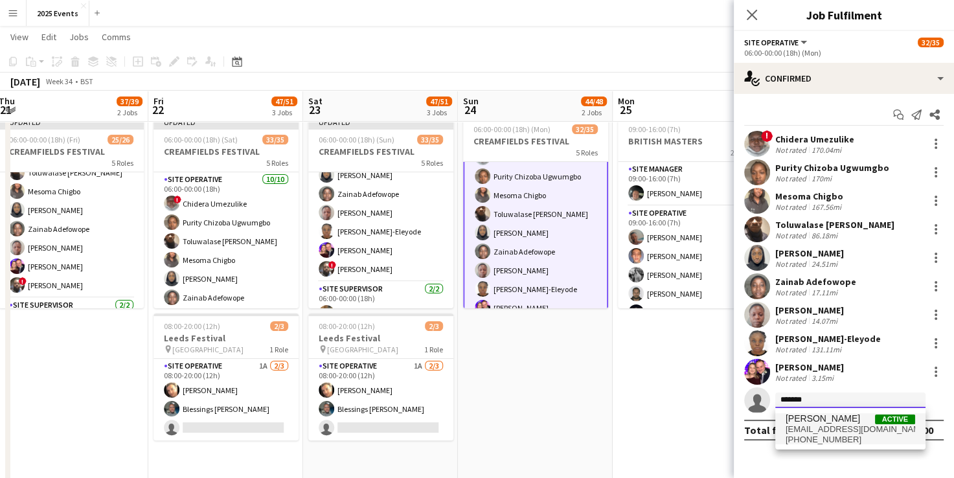
type input "*******"
click at [836, 433] on span "[EMAIL_ADDRESS][DOMAIN_NAME]" at bounding box center [851, 429] width 130 height 10
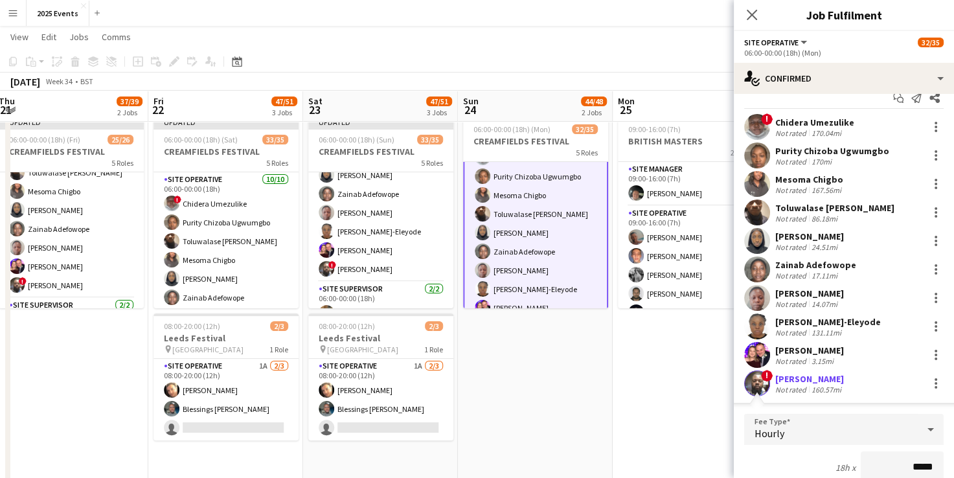
scroll to position [208, 0]
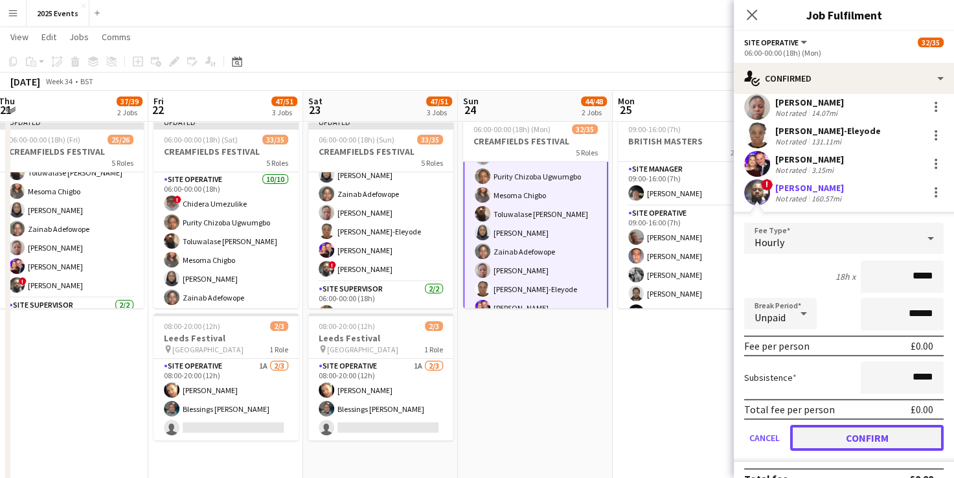
click at [845, 434] on button "Confirm" at bounding box center [867, 438] width 154 height 26
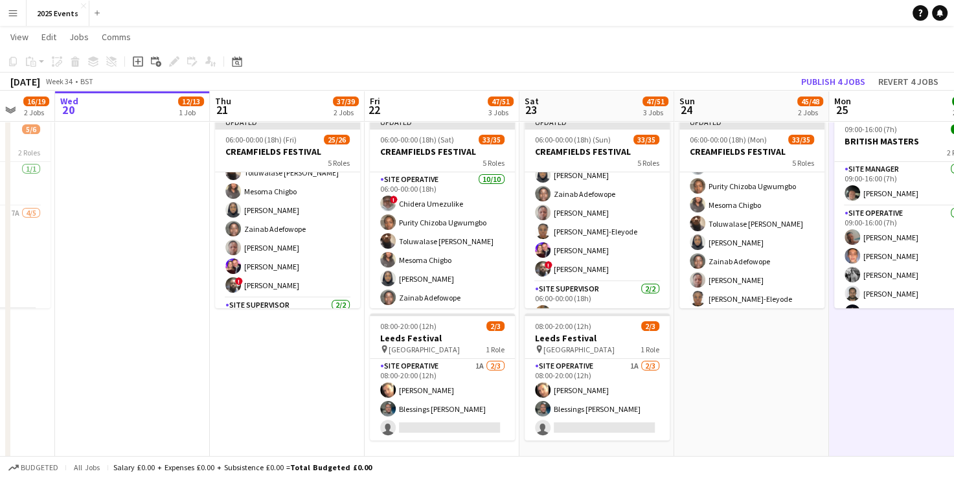
scroll to position [0, 408]
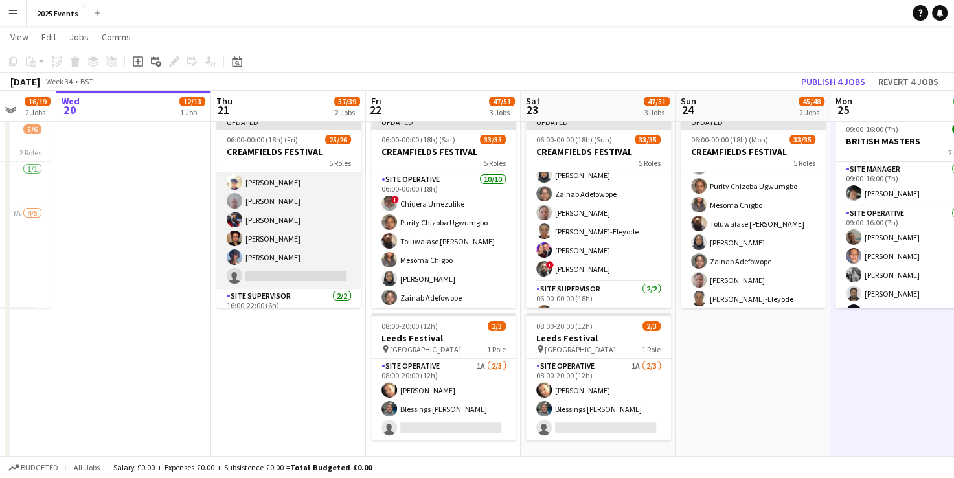
click at [307, 233] on app-card-role "Site Operative 15A [DATE] 16:00-22:00 (6h) [PERSON_NAME] [PERSON_NAME] Mututa […" at bounding box center [288, 173] width 145 height 232
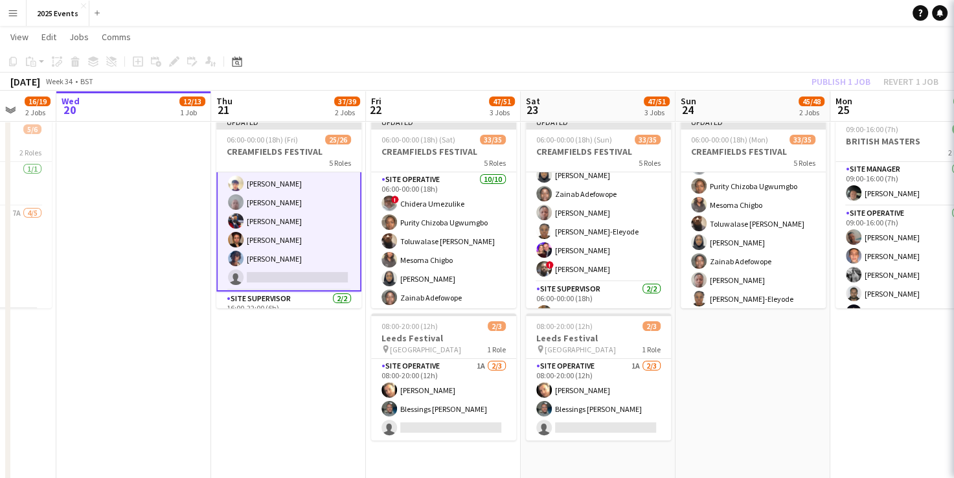
scroll to position [437, 0]
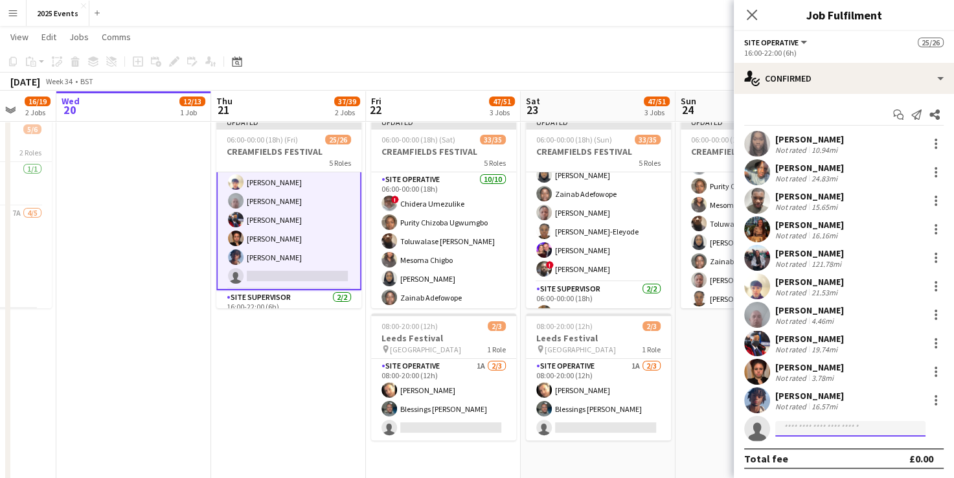
click at [843, 434] on input at bounding box center [850, 429] width 150 height 16
type input "*****"
click at [816, 444] on span "[PERSON_NAME]" at bounding box center [823, 447] width 74 height 11
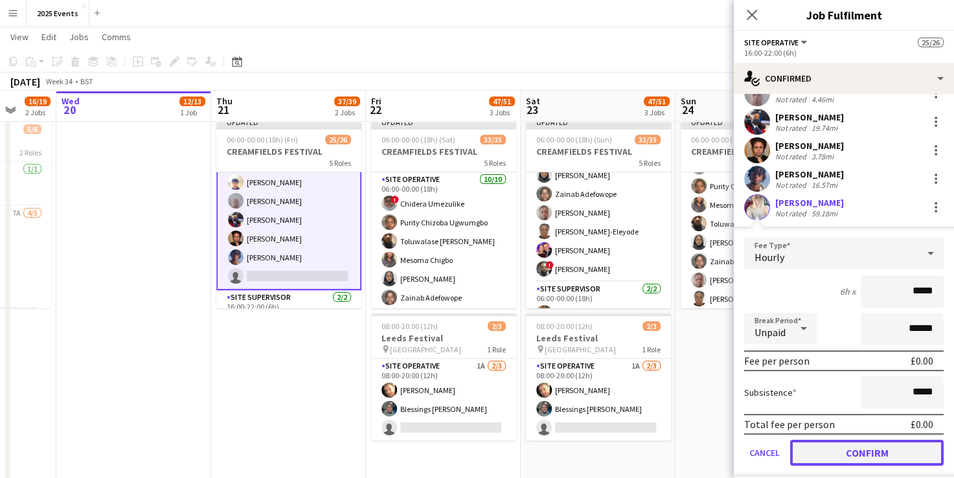
click at [816, 444] on button "Confirm" at bounding box center [867, 453] width 154 height 26
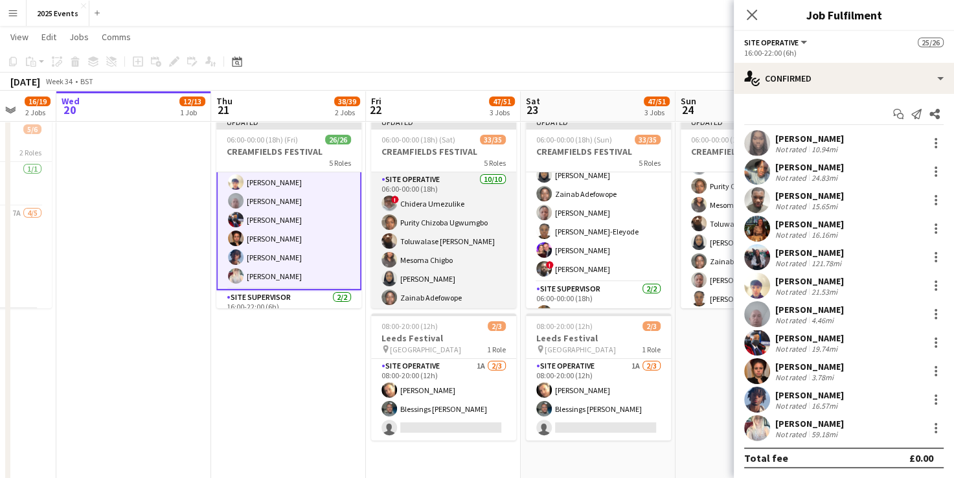
scroll to position [269, 0]
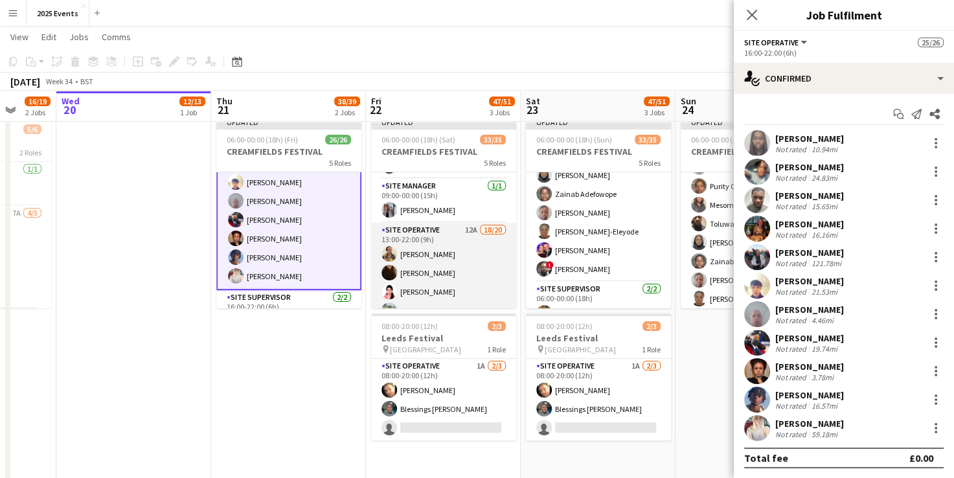
click at [450, 258] on app-card-role "Site Operative 12A 18/20 13:00-22:00 (9h) [PERSON_NAME] [PERSON_NAME] [PERSON_N…" at bounding box center [443, 425] width 145 height 405
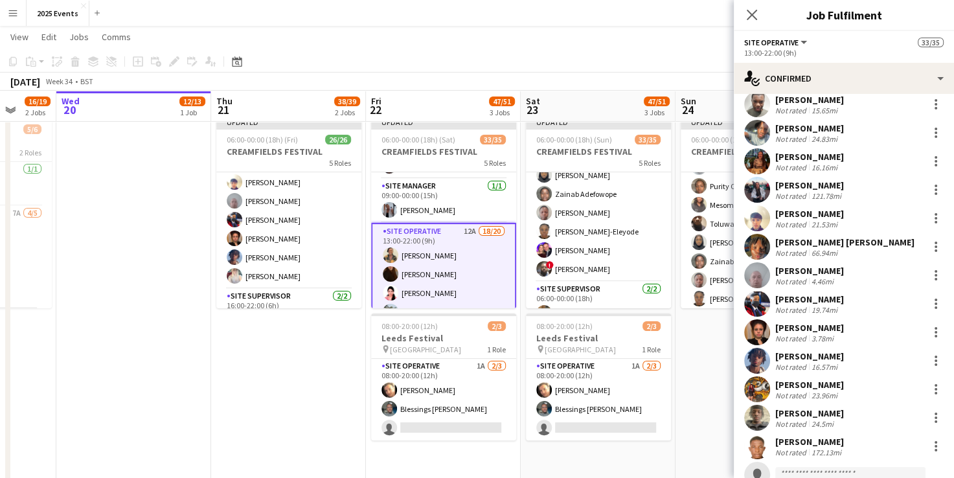
scroll to position [0, 0]
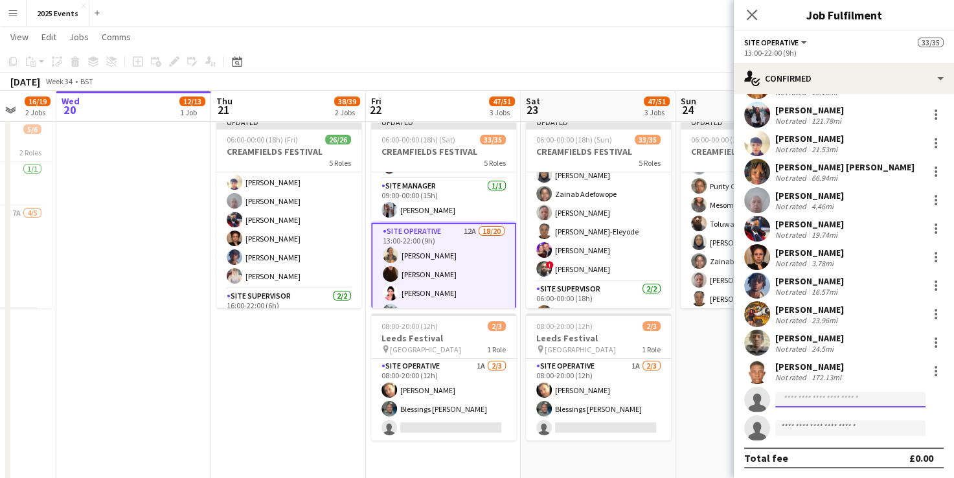
click at [791, 405] on input at bounding box center [850, 400] width 150 height 16
type input "*****"
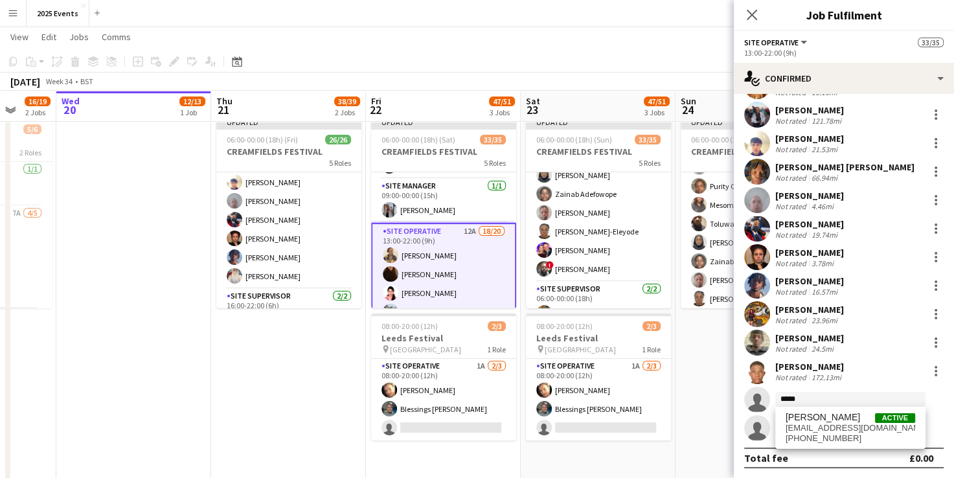
click at [832, 411] on div "[PERSON_NAME] Active [EMAIL_ADDRESS][DOMAIN_NAME] [PHONE_NUMBER]" at bounding box center [850, 427] width 150 height 41
click at [832, 424] on span "[EMAIL_ADDRESS][DOMAIN_NAME]" at bounding box center [851, 428] width 130 height 10
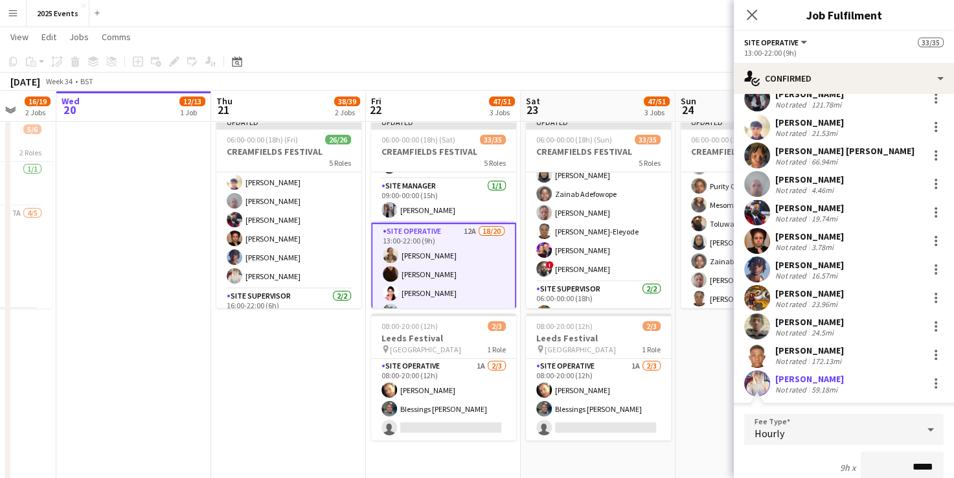
scroll to position [512, 0]
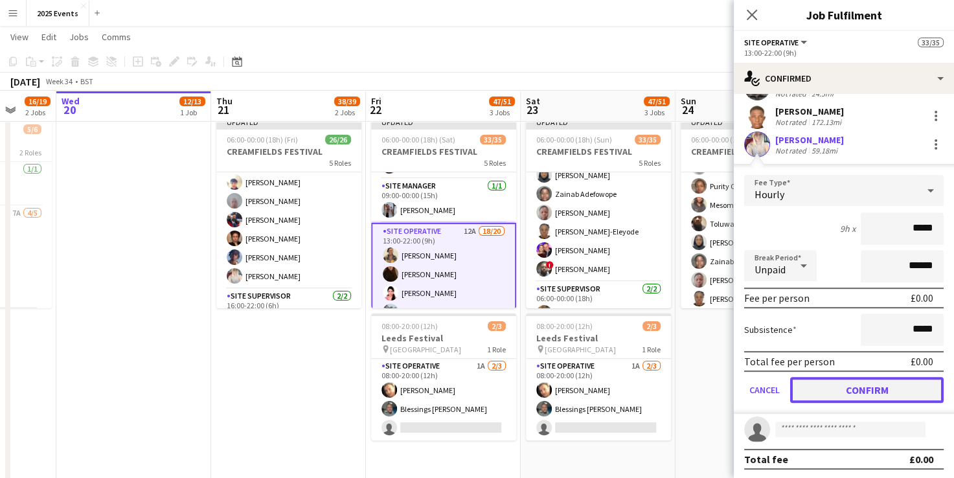
click at [842, 392] on button "Confirm" at bounding box center [867, 390] width 154 height 26
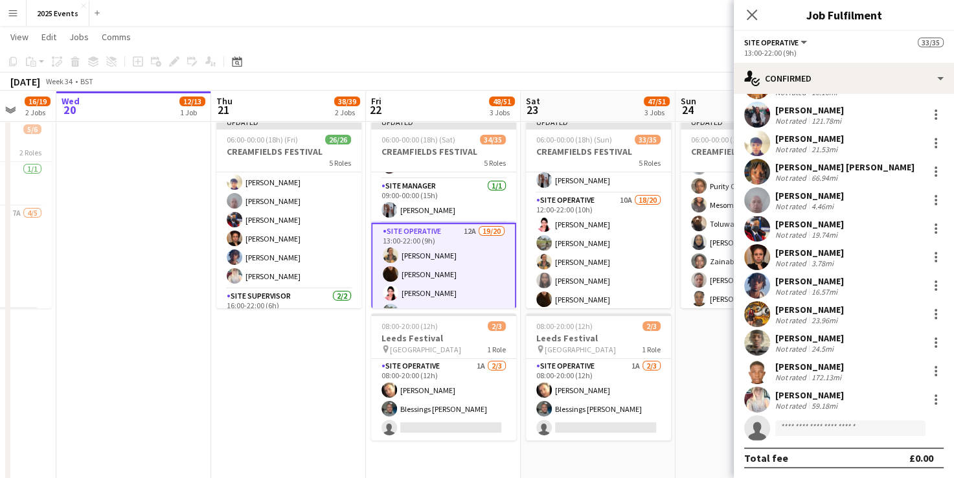
scroll to position [298, 0]
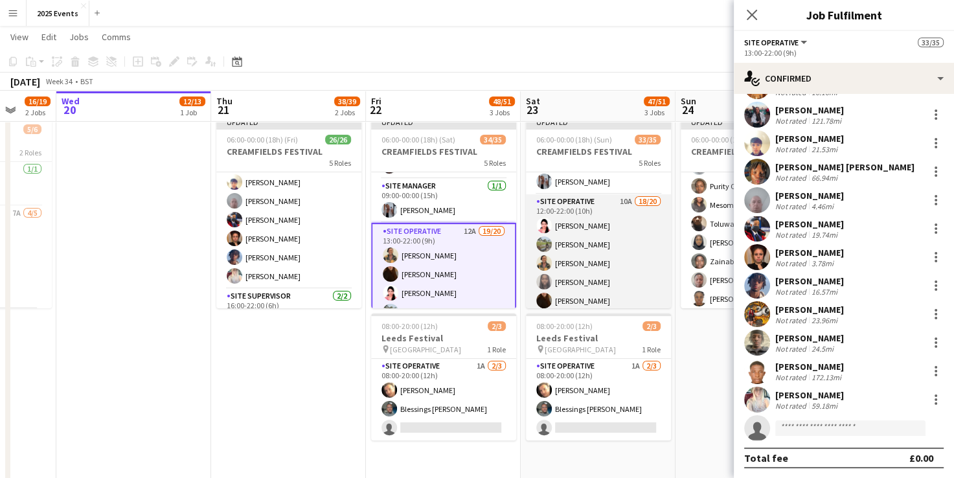
click at [606, 231] on app-card-role "Site Operative 10A 18/20 12:00-22:00 (10h) [PERSON_NAME] [PERSON_NAME] [PERSON_…" at bounding box center [598, 396] width 145 height 405
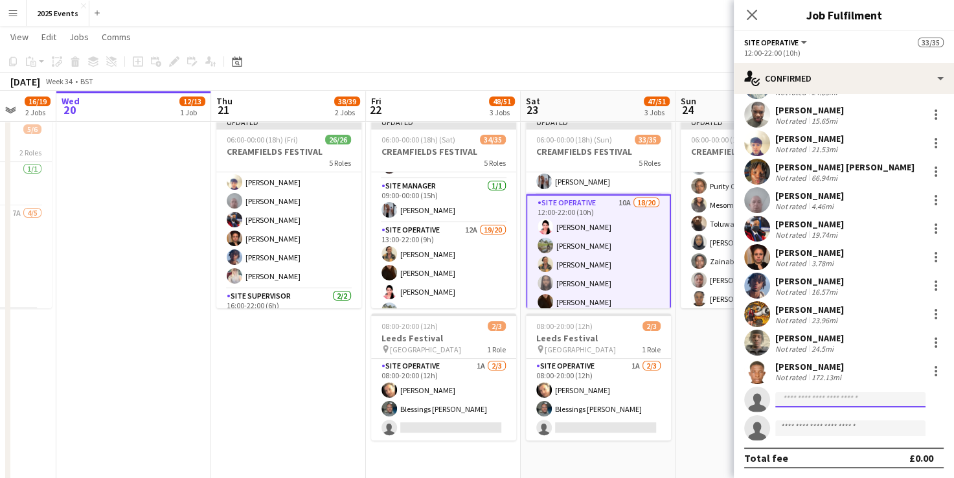
click at [795, 394] on input at bounding box center [850, 400] width 150 height 16
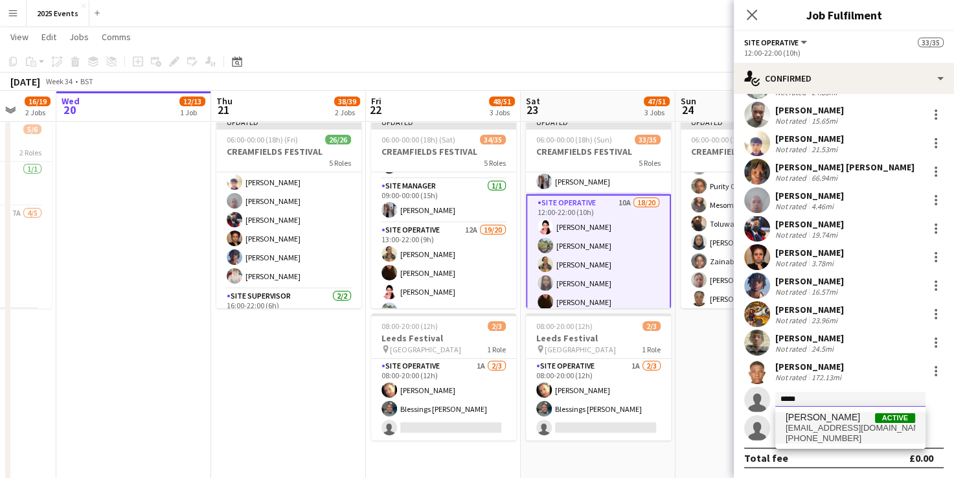
type input "*****"
click at [808, 417] on span "[PERSON_NAME]" at bounding box center [823, 417] width 74 height 11
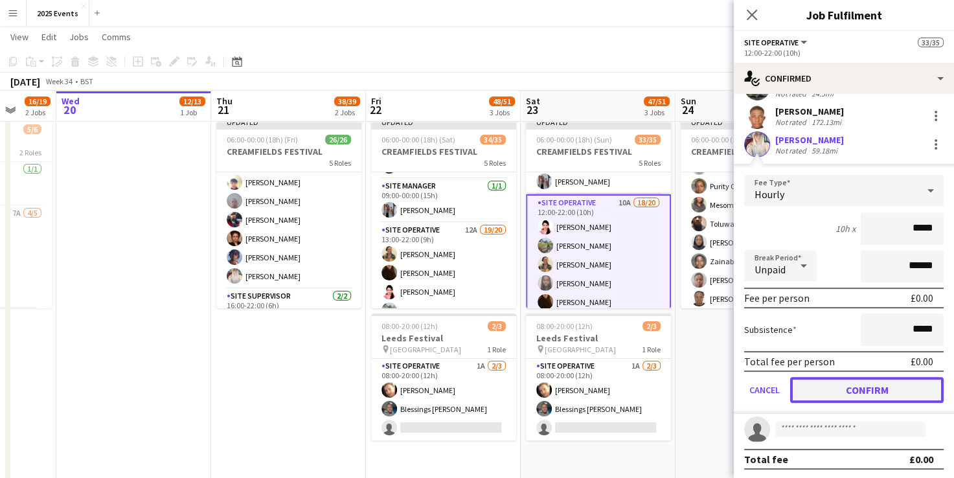
click at [826, 387] on button "Confirm" at bounding box center [867, 390] width 154 height 26
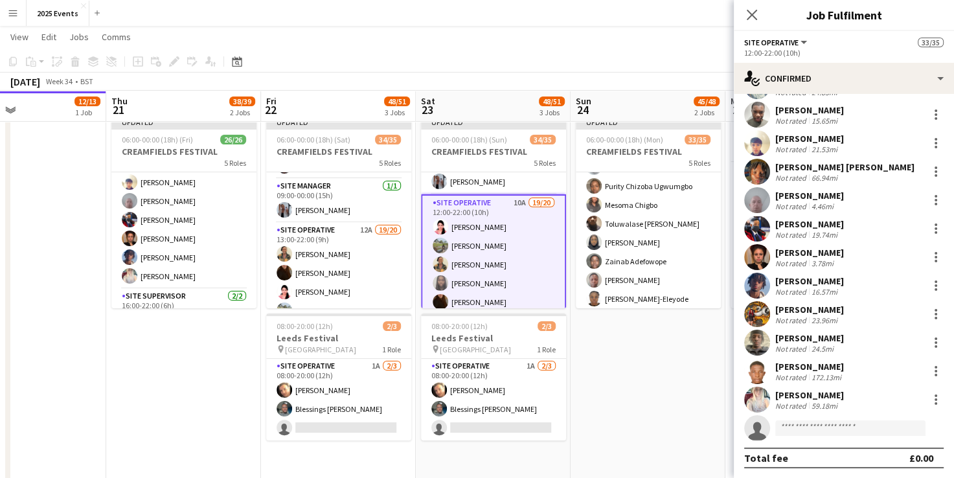
scroll to position [0, 525]
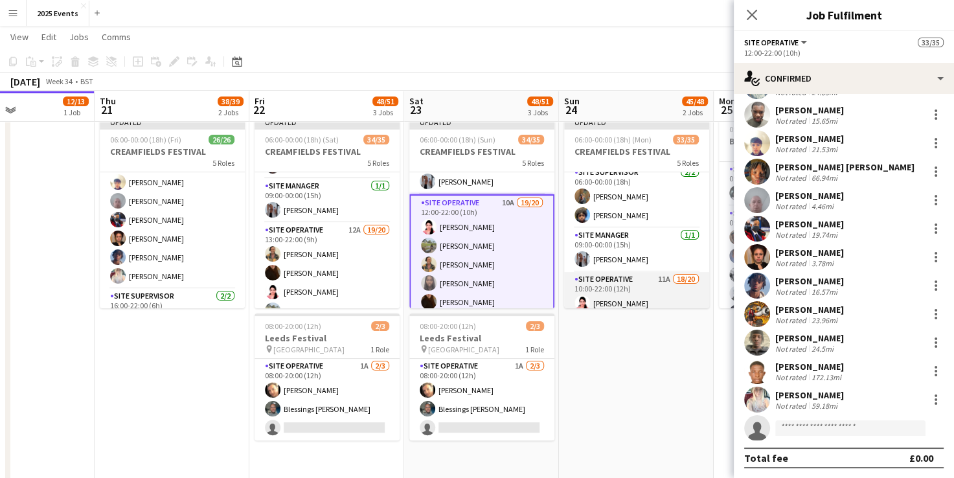
click at [645, 282] on app-card-role "Site Operative 11A 18/20 10:00-22:00 (12h) [PERSON_NAME] [PERSON_NAME] [PERSON_…" at bounding box center [636, 474] width 145 height 405
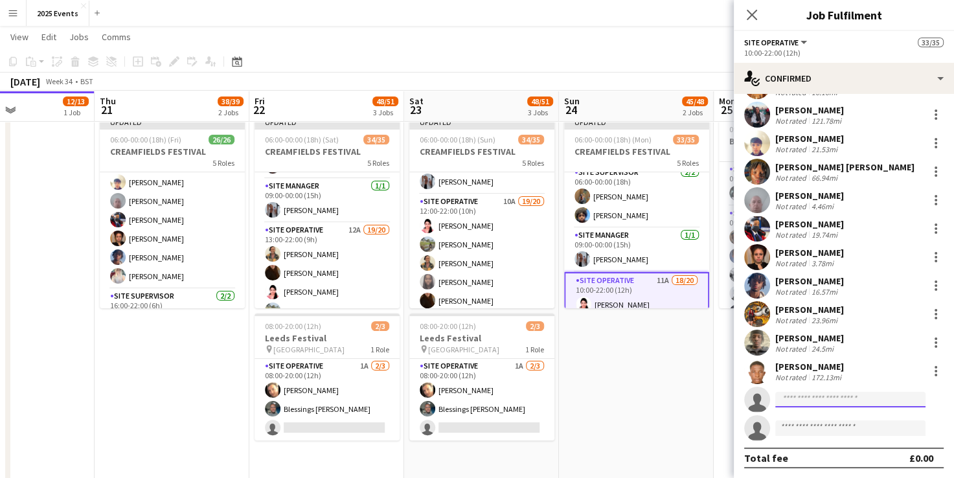
click at [830, 397] on input at bounding box center [850, 400] width 150 height 16
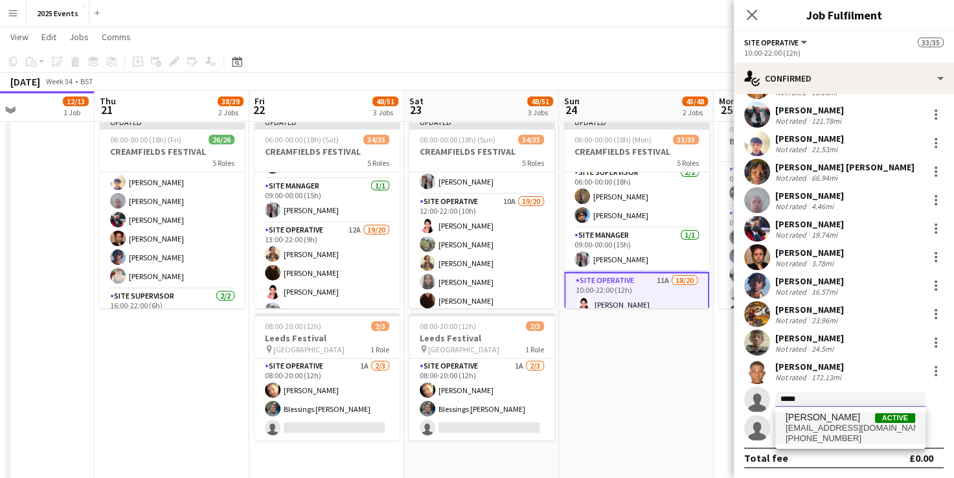
type input "*****"
click at [826, 416] on span "[PERSON_NAME]" at bounding box center [823, 417] width 74 height 11
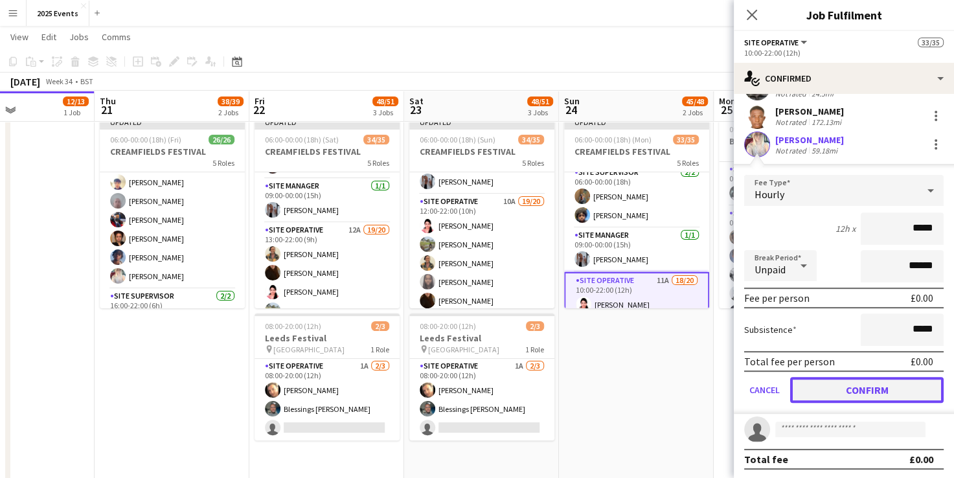
click at [838, 377] on button "Confirm" at bounding box center [867, 390] width 154 height 26
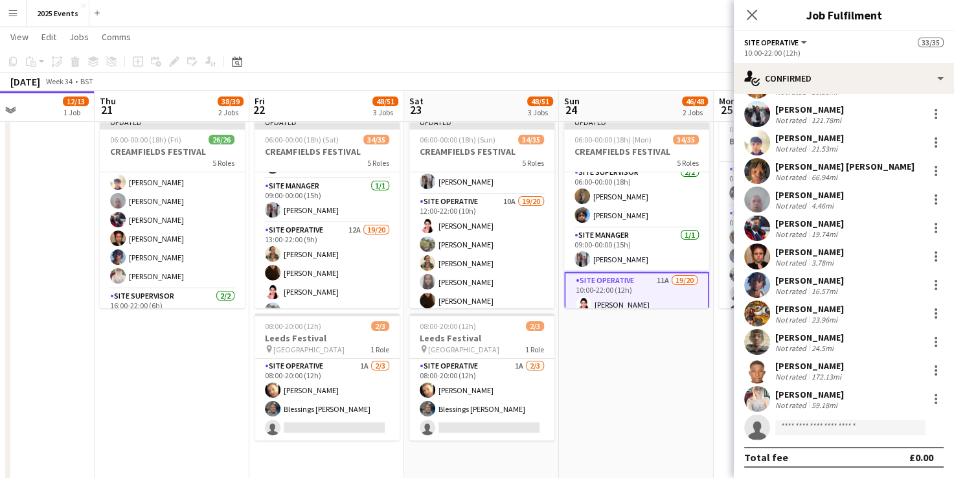
scroll to position [257, 0]
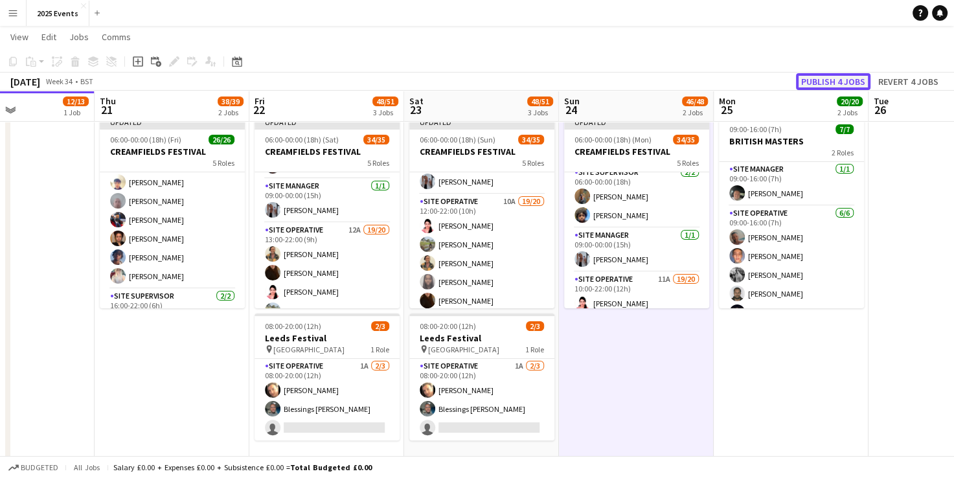
click at [850, 78] on button "Publish 4 jobs" at bounding box center [833, 81] width 74 height 17
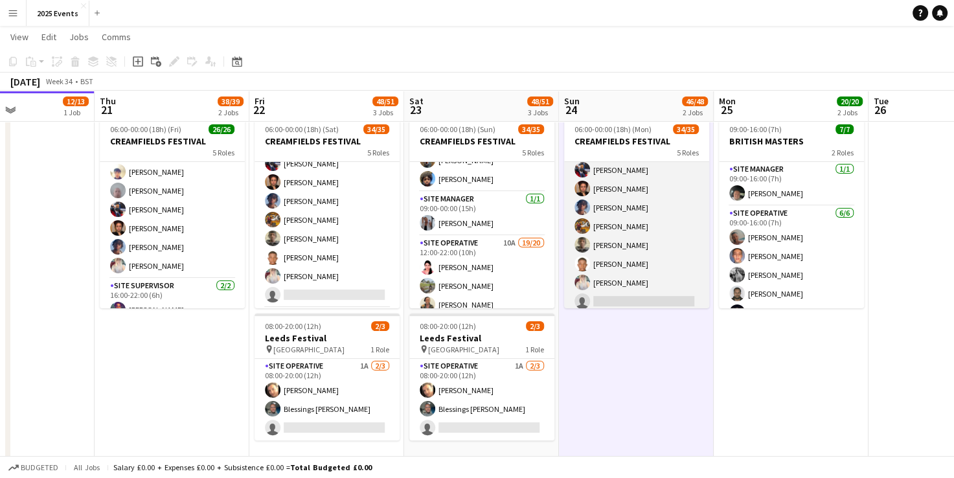
scroll to position [573, 0]
click at [663, 204] on app-card-role "Site Operative 11A 19/20 10:00-22:00 (12h) [PERSON_NAME] [PERSON_NAME] [PERSON_…" at bounding box center [636, 111] width 145 height 405
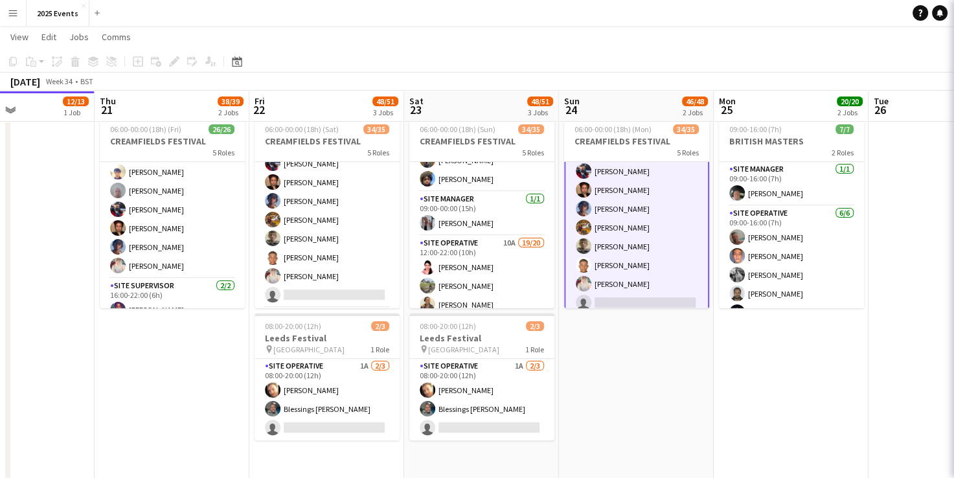
scroll to position [574, 0]
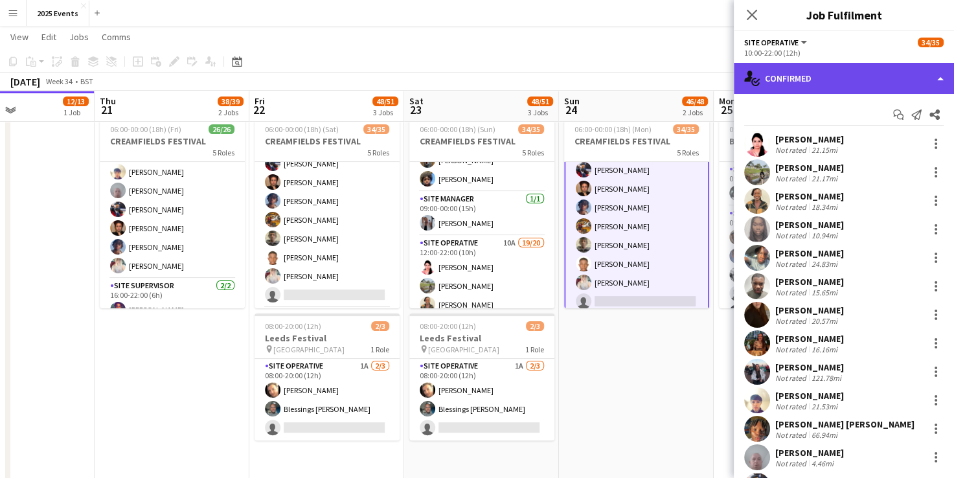
click at [897, 74] on div "single-neutral-actions-check-2 Confirmed" at bounding box center [844, 78] width 220 height 31
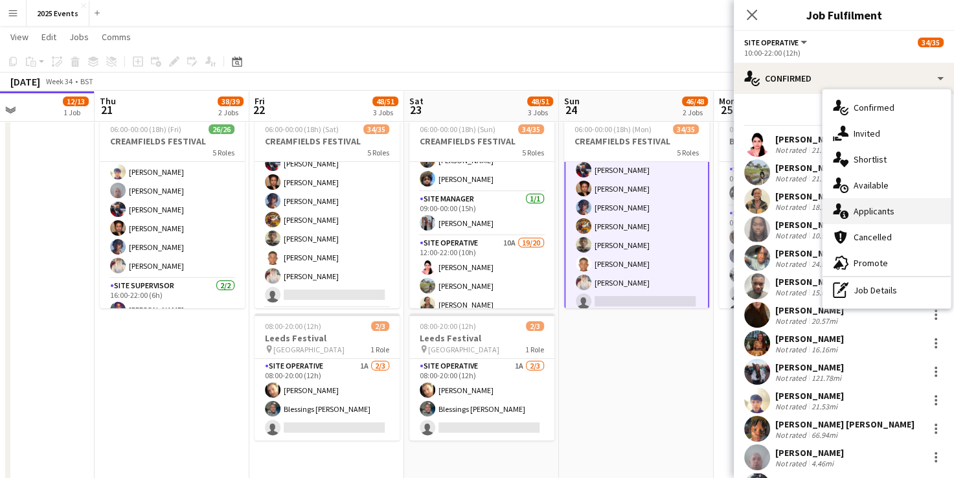
click at [885, 214] on div "single-neutral-actions-information Applicants" at bounding box center [887, 211] width 128 height 26
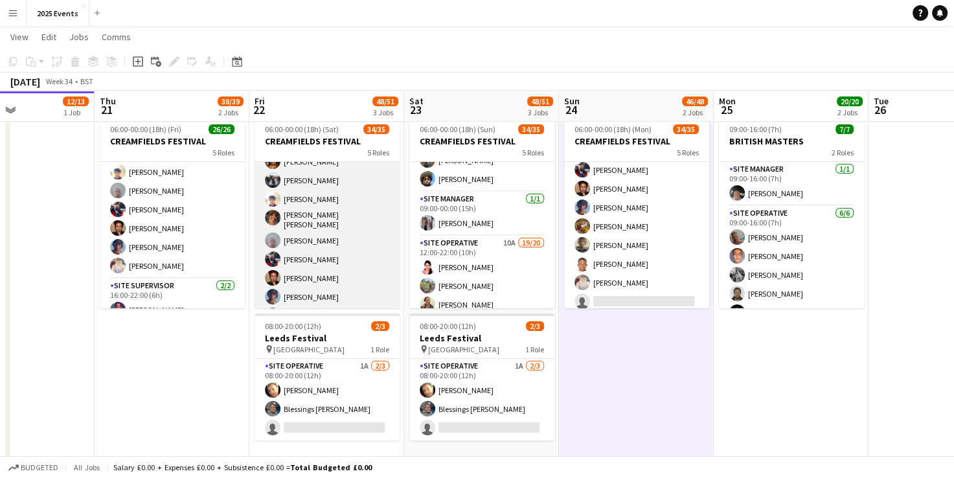
scroll to position [482, 0]
click at [350, 247] on app-card-role "Site Operative 12A 19/20 13:00-22:00 (9h) [PERSON_NAME] [PERSON_NAME] [PERSON_N…" at bounding box center [327, 202] width 145 height 405
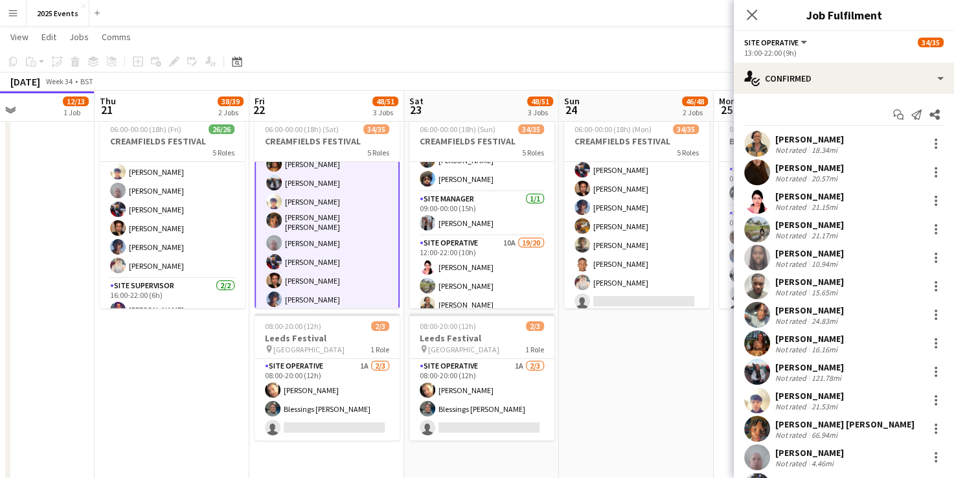
scroll to position [483, 0]
click at [898, 438] on div "[PERSON_NAME] [PERSON_NAME] Not rated 66.94mi" at bounding box center [844, 429] width 220 height 26
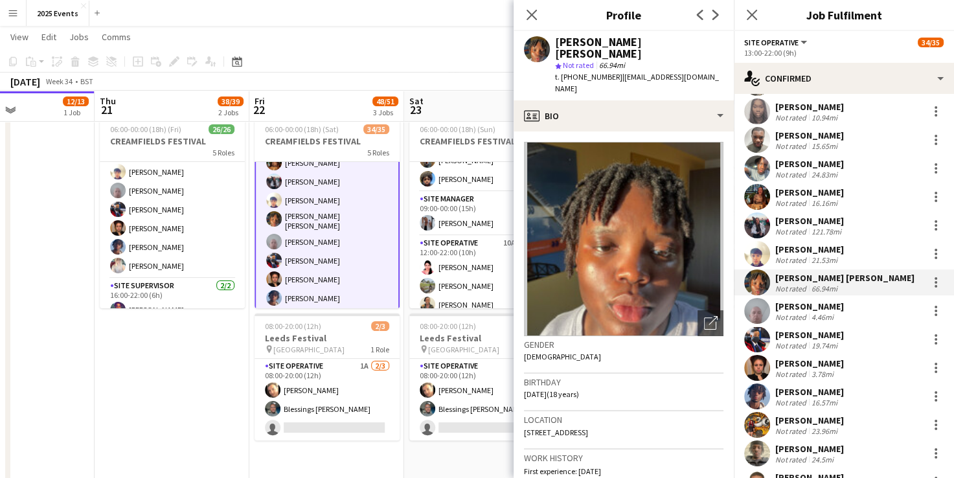
scroll to position [257, 0]
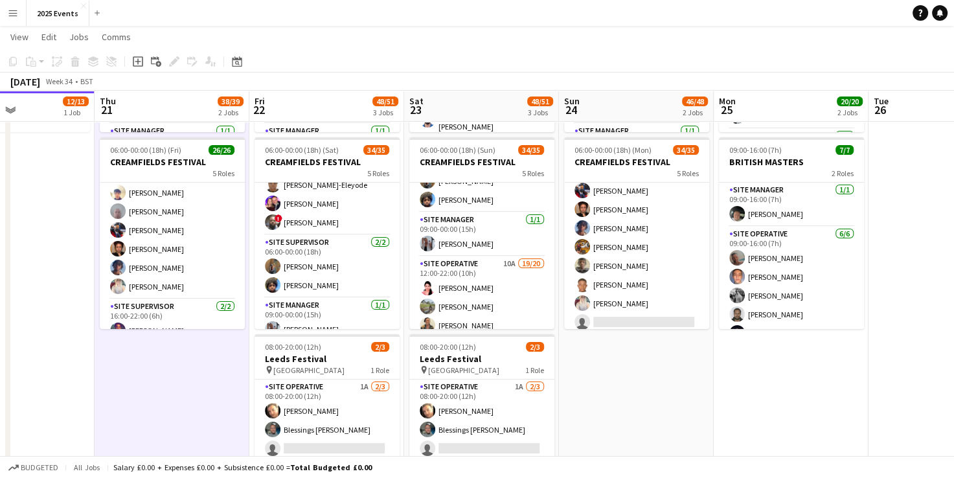
scroll to position [0, 0]
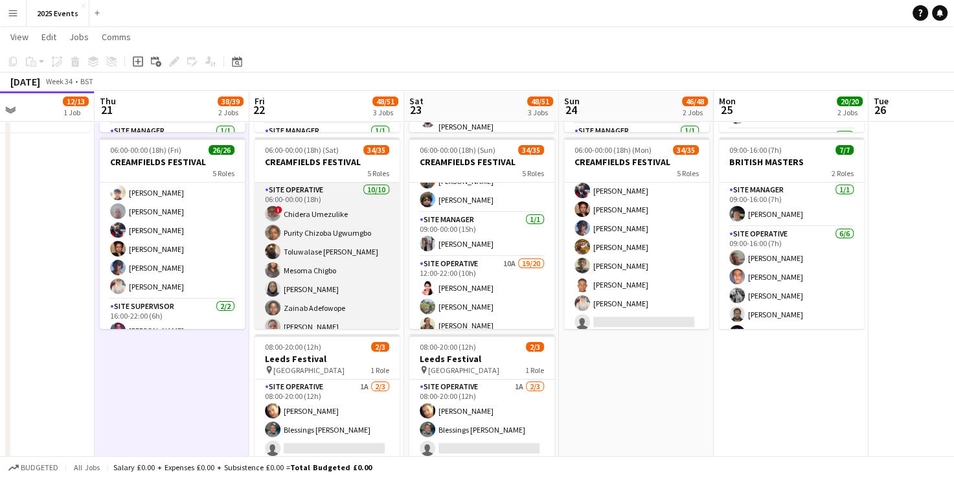
click at [368, 208] on app-card-role "Site Operative [DATE] 06:00-00:00 (18h) ! Chidera Umezulike Purity Chizoba [PER…" at bounding box center [327, 289] width 145 height 213
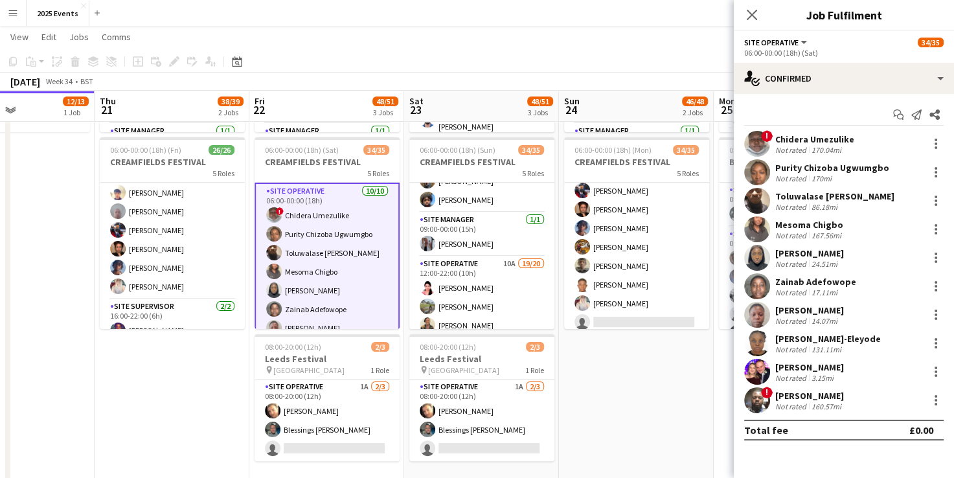
click at [756, 405] on app-user-avatar at bounding box center [757, 400] width 26 height 26
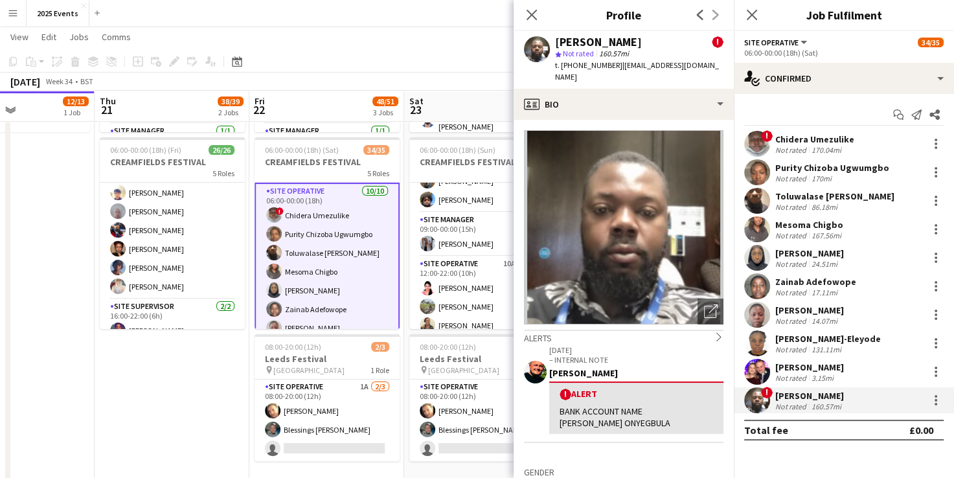
drag, startPoint x: 664, startPoint y: 43, endPoint x: 554, endPoint y: 40, distance: 110.1
click at [554, 40] on div "[PERSON_NAME] ! star Not rated 160.57mi t. [PHONE_NUMBER] | [EMAIL_ADDRESS][DOM…" at bounding box center [624, 60] width 220 height 58
copy div "[PERSON_NAME]"
drag, startPoint x: 709, startPoint y: 68, endPoint x: 617, endPoint y: 69, distance: 91.3
click at [617, 69] on div "[PERSON_NAME] ! star Not rated 160.57mi t. [PHONE_NUMBER] | [EMAIL_ADDRESS][DOM…" at bounding box center [624, 60] width 220 height 58
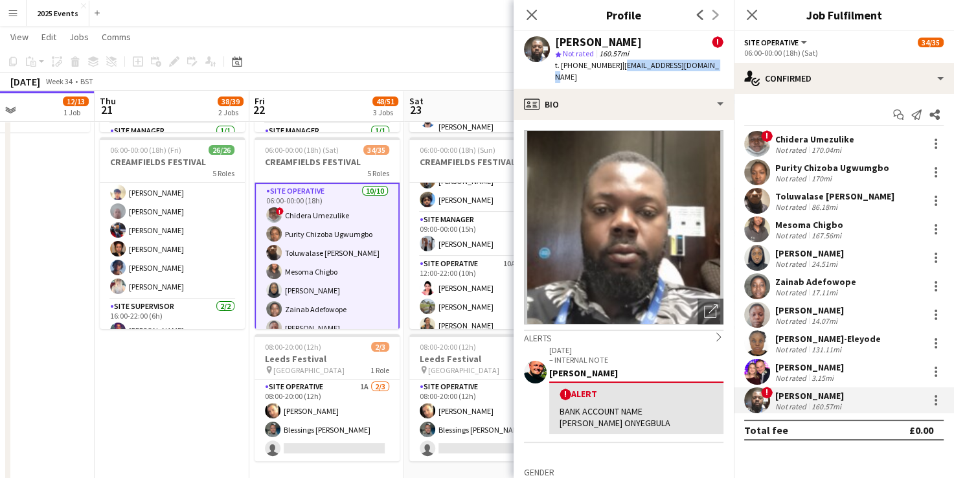
copy span "[EMAIL_ADDRESS][DOMAIN_NAME]"
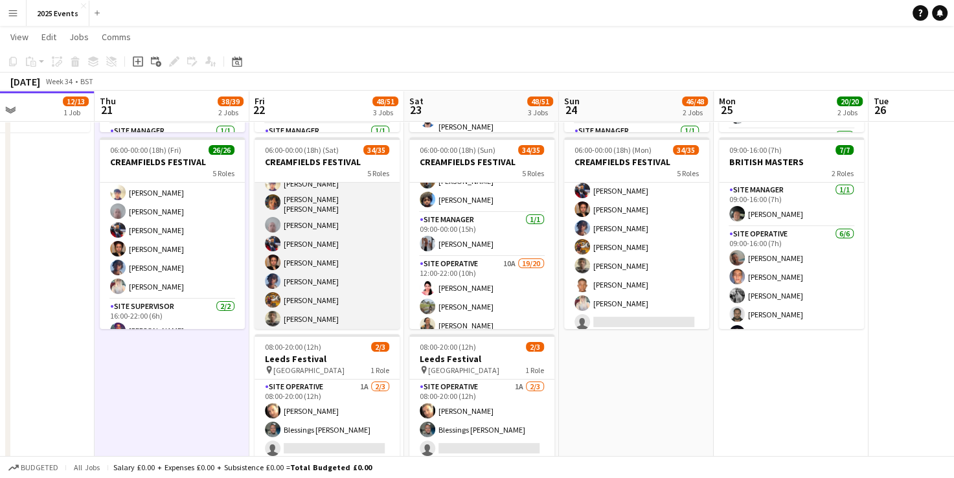
click at [359, 261] on app-card-role "Site Operative 12A 19/20 13:00-22:00 (9h) [PERSON_NAME] [PERSON_NAME] [PERSON_N…" at bounding box center [327, 185] width 145 height 405
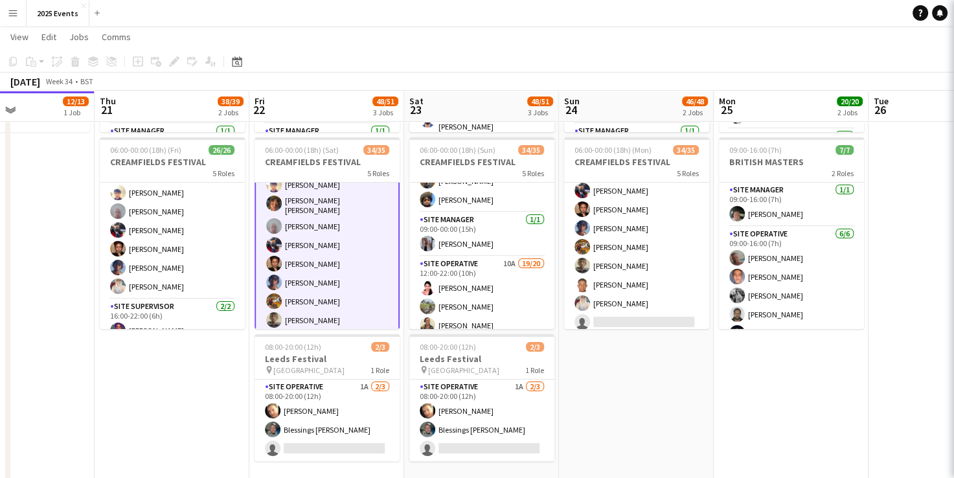
scroll to position [521, 0]
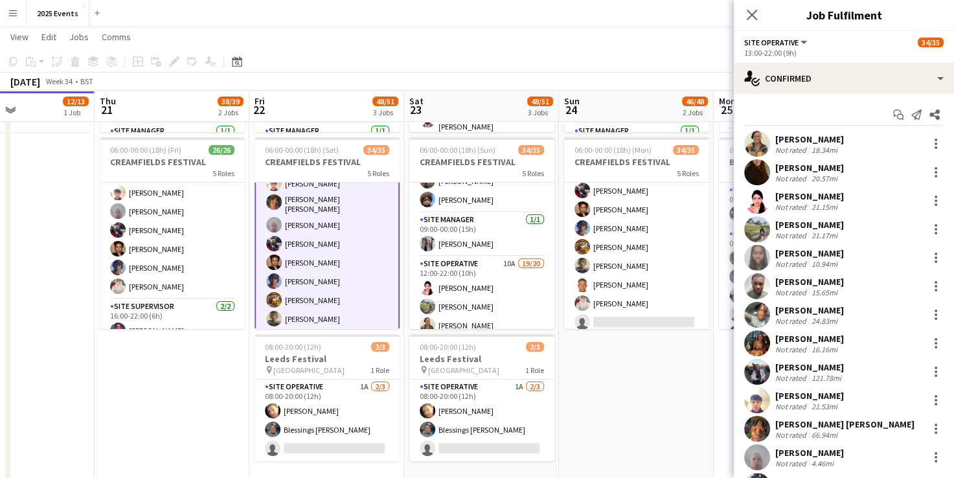
click at [764, 424] on app-user-avatar at bounding box center [757, 429] width 26 height 26
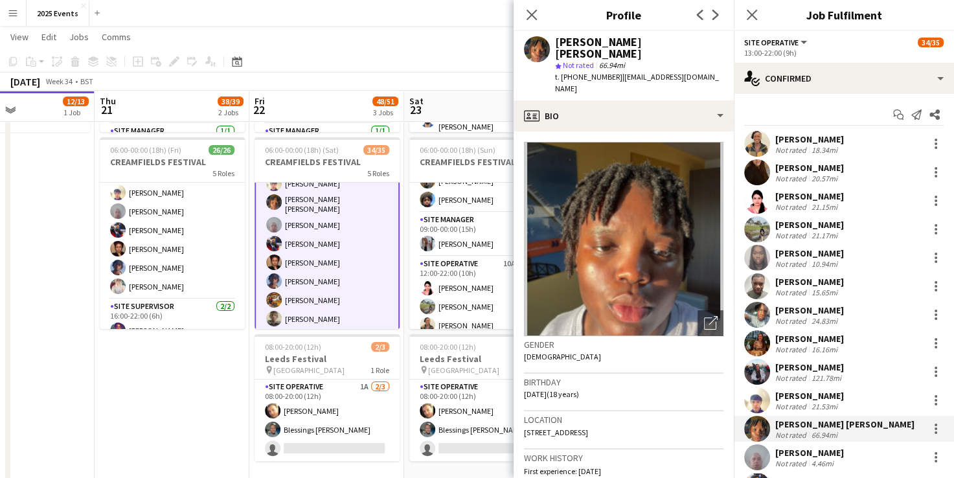
drag, startPoint x: 714, startPoint y: 43, endPoint x: 557, endPoint y: 40, distance: 156.8
click at [557, 40] on div "[PERSON_NAME] [PERSON_NAME] star Not rated 66.94mi t. [PHONE_NUMBER] | [EMAIL_A…" at bounding box center [624, 65] width 220 height 69
copy div "[PERSON_NAME] [PERSON_NAME]"
drag, startPoint x: 713, startPoint y: 69, endPoint x: 615, endPoint y: 64, distance: 98.6
click at [615, 64] on div "[PERSON_NAME] [PERSON_NAME] star Not rated 66.94mi t. [PHONE_NUMBER] | [EMAIL_A…" at bounding box center [624, 65] width 220 height 69
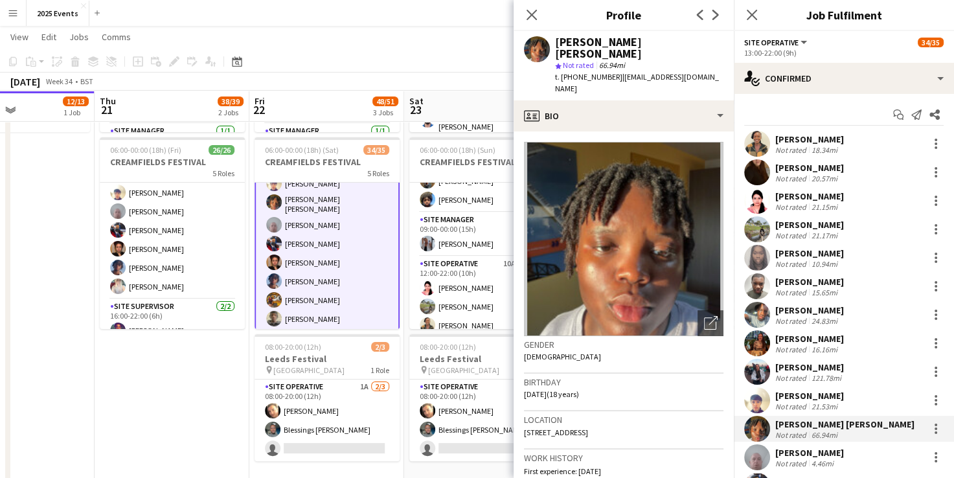
copy span "[EMAIL_ADDRESS][DOMAIN_NAME]"
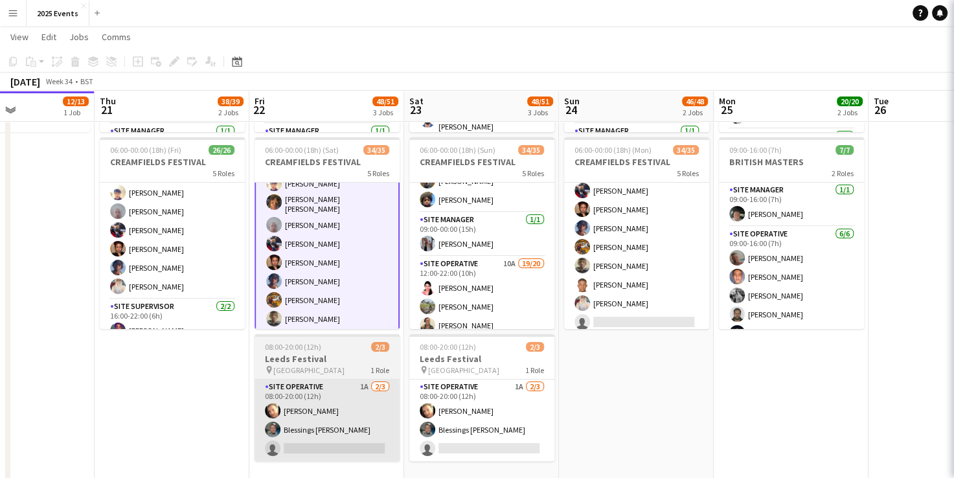
scroll to position [519, 0]
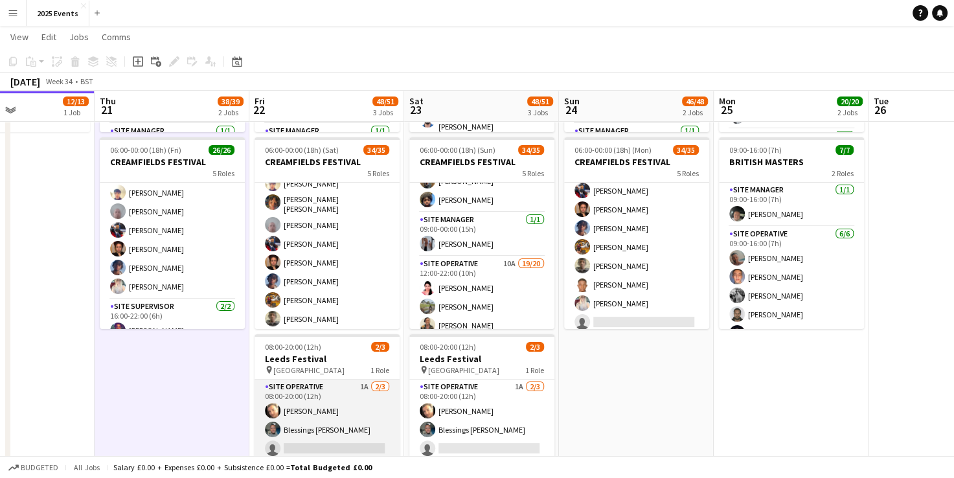
click at [311, 390] on app-card-role "Site Operative 1A [DATE] 08:00-20:00 (12h) [PERSON_NAME] Blessings [PERSON_NAME…" at bounding box center [327, 421] width 145 height 82
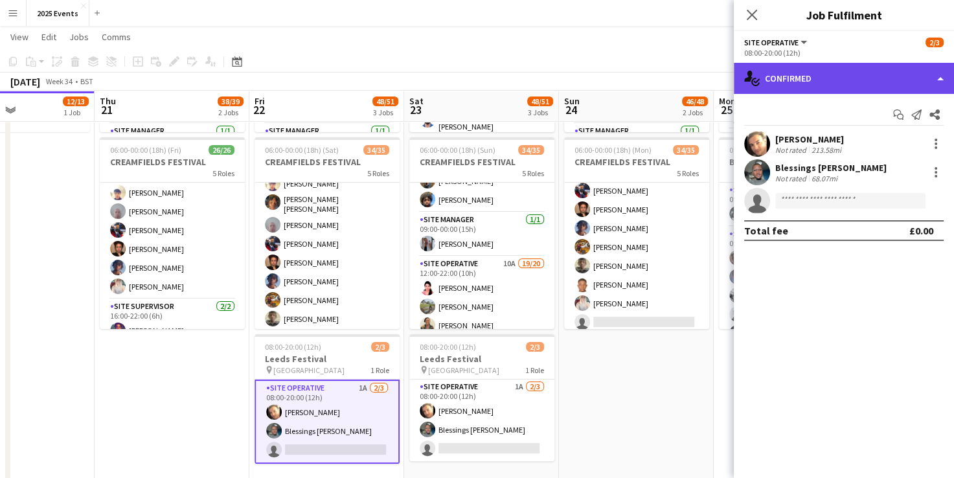
click at [889, 76] on div "single-neutral-actions-check-2 Confirmed" at bounding box center [844, 78] width 220 height 31
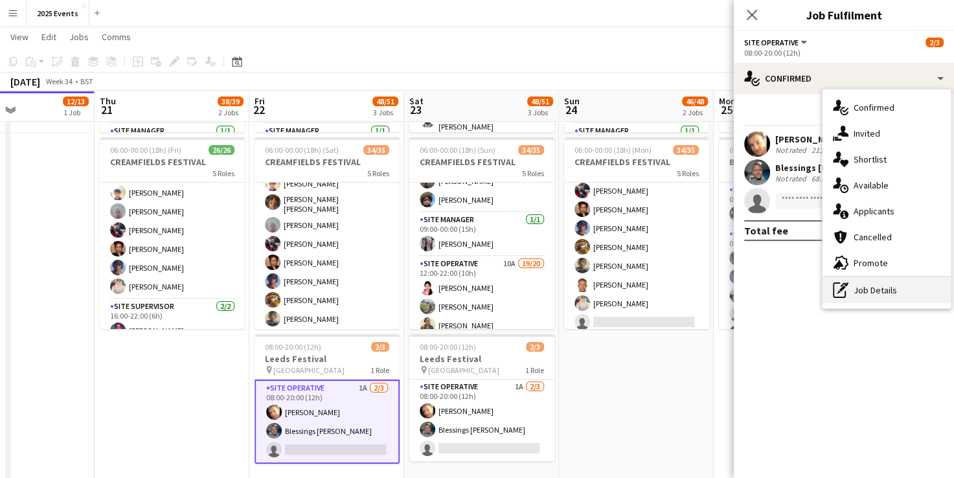
click at [871, 284] on div "pen-write Job Details" at bounding box center [887, 290] width 128 height 26
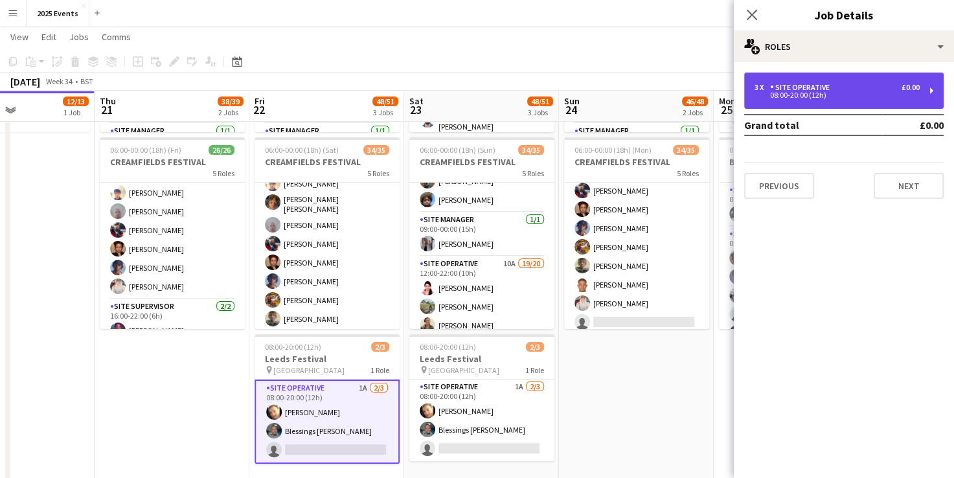
click at [798, 81] on div "3 x Site Operative £0.00 08:00-20:00 (12h)" at bounding box center [843, 91] width 199 height 36
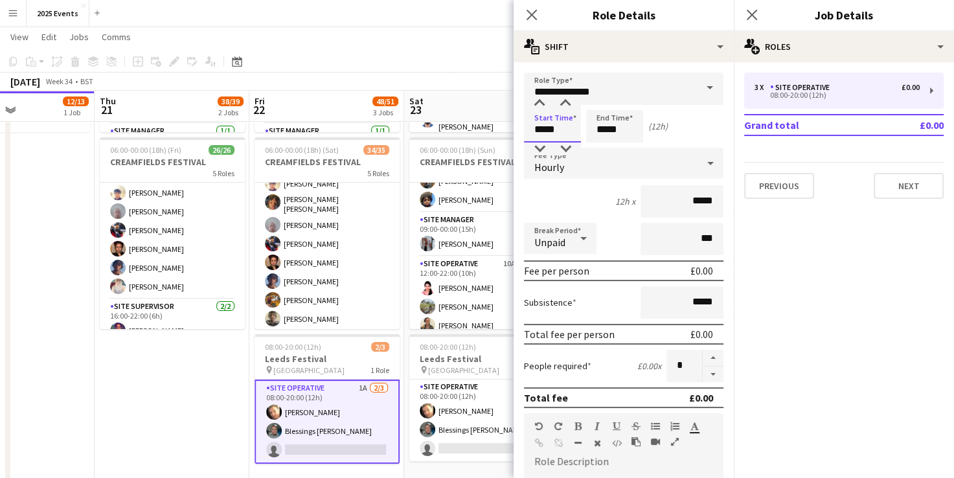
click at [543, 127] on input "*****" at bounding box center [552, 126] width 57 height 32
type input "*****"
click at [607, 131] on input "*****" at bounding box center [614, 126] width 57 height 32
type input "*****"
click at [703, 372] on button "button" at bounding box center [713, 375] width 21 height 16
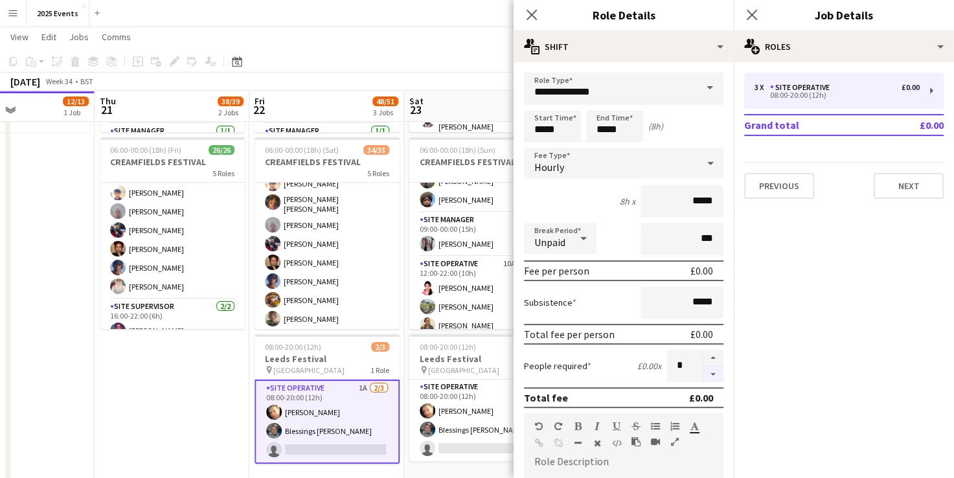
type input "*"
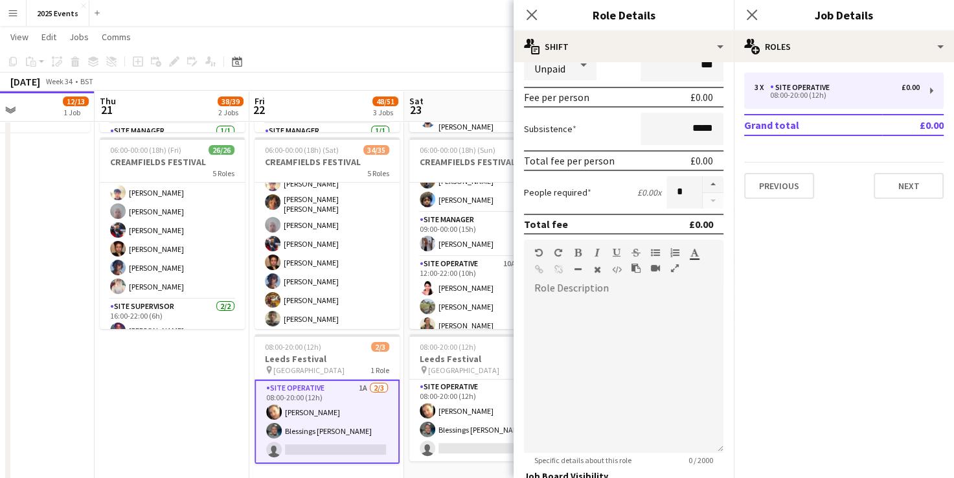
scroll to position [358, 0]
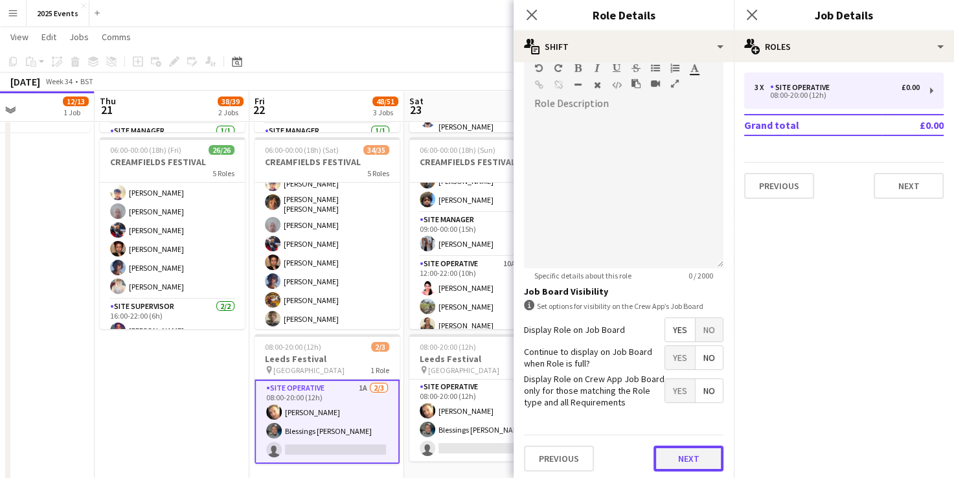
click at [675, 459] on button "Next" at bounding box center [689, 459] width 70 height 26
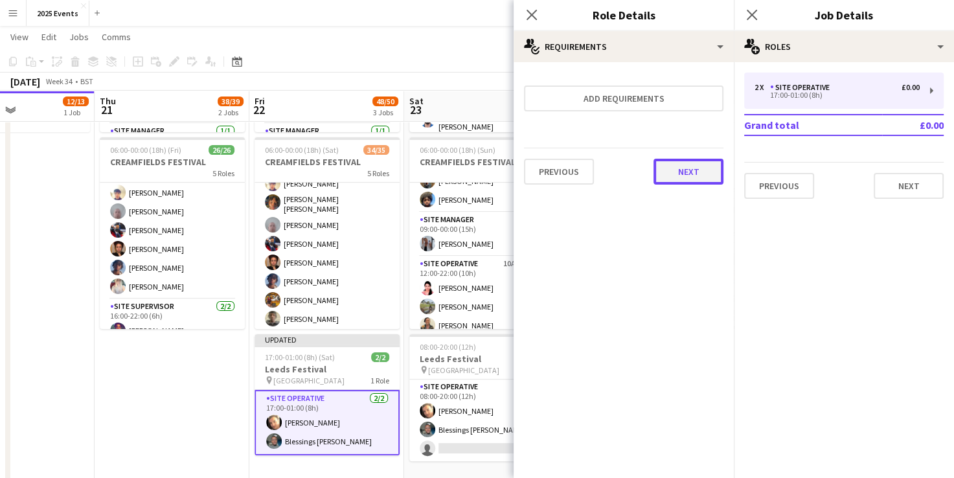
click at [687, 170] on button "Next" at bounding box center [689, 172] width 70 height 26
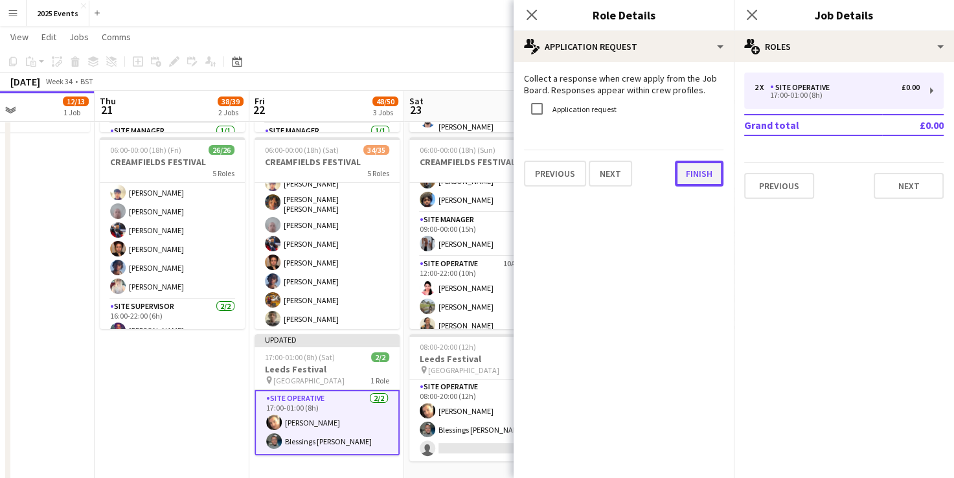
click at [699, 167] on button "Finish" at bounding box center [699, 174] width 49 height 26
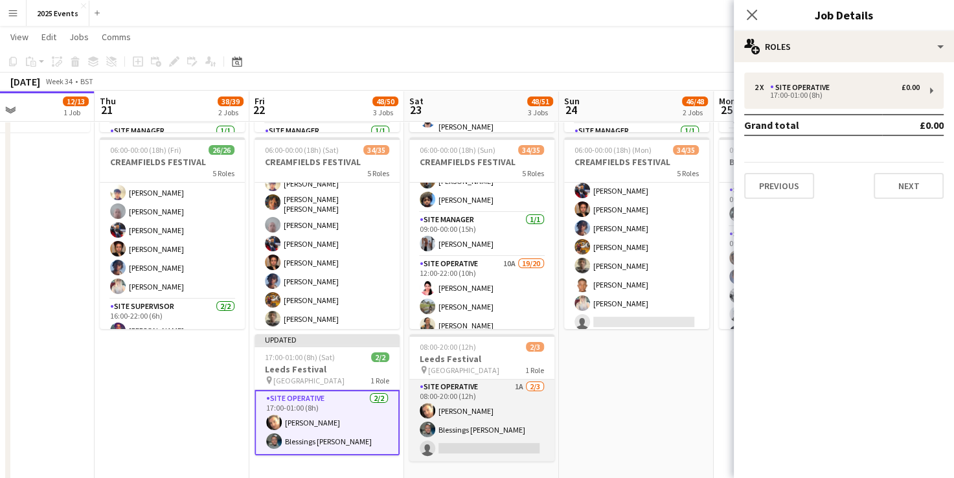
click at [482, 395] on app-card-role "Site Operative 1A [DATE] 08:00-20:00 (12h) [PERSON_NAME] Blessings [PERSON_NAME…" at bounding box center [481, 421] width 145 height 82
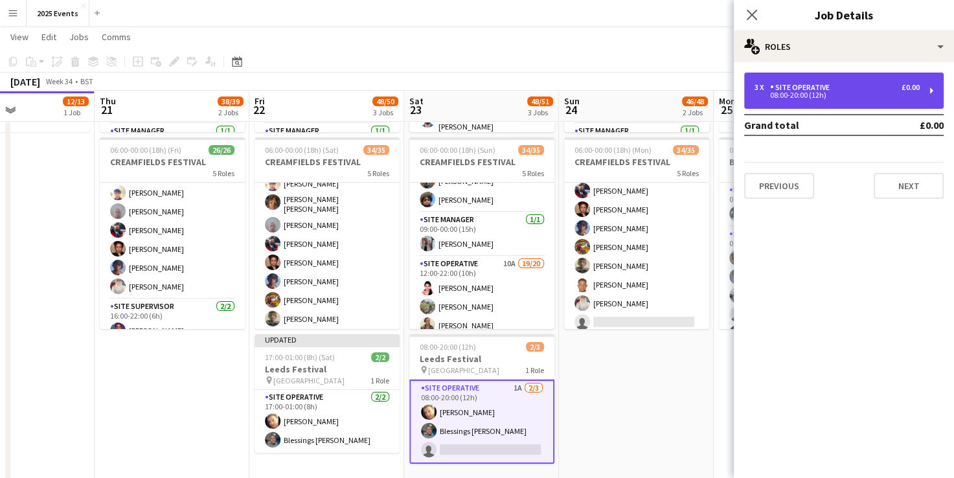
click at [875, 93] on div "08:00-20:00 (12h)" at bounding box center [837, 95] width 165 height 6
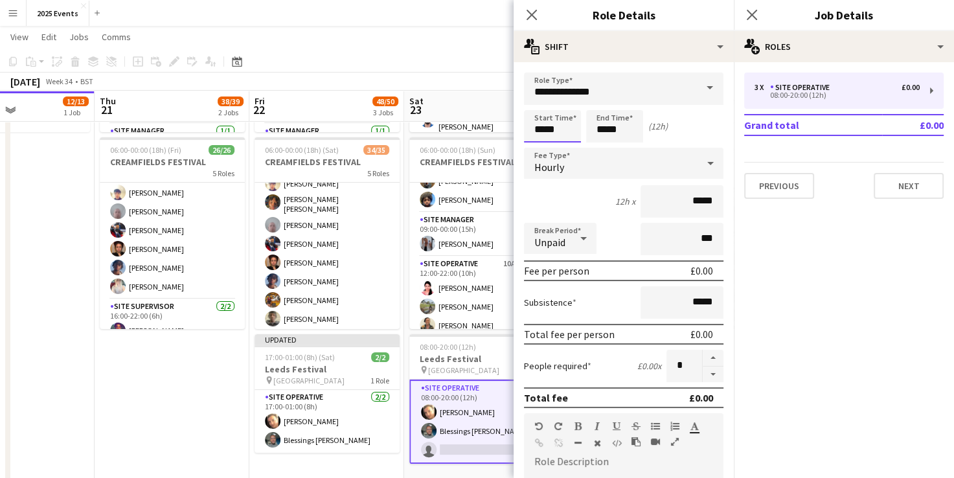
click at [542, 130] on input "*****" at bounding box center [552, 126] width 57 height 32
type input "*****"
click at [606, 128] on input "*****" at bounding box center [614, 126] width 57 height 32
type input "*****"
click at [703, 377] on button "button" at bounding box center [713, 375] width 21 height 16
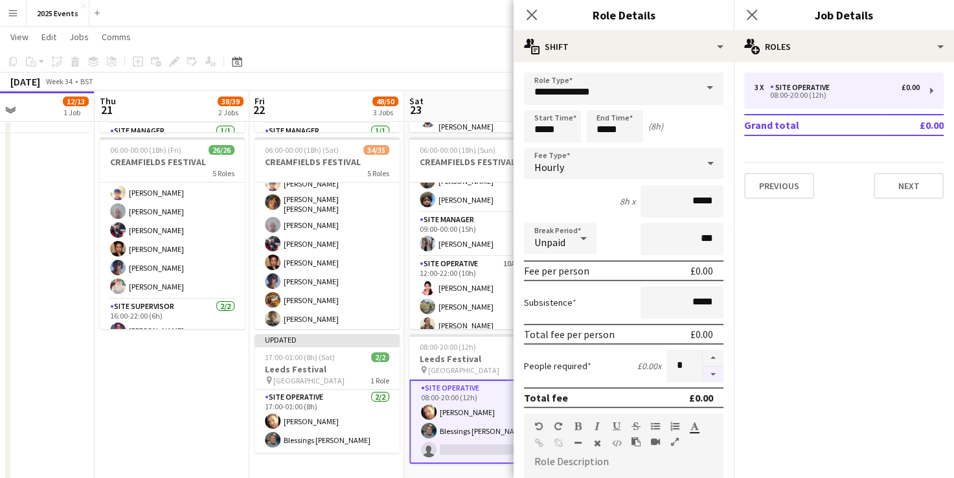
type input "*"
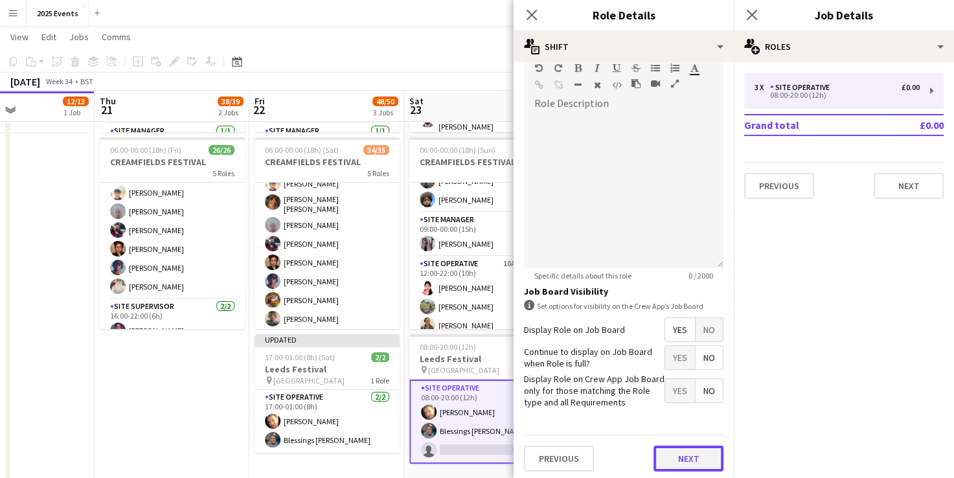
click at [687, 459] on button "Next" at bounding box center [689, 459] width 70 height 26
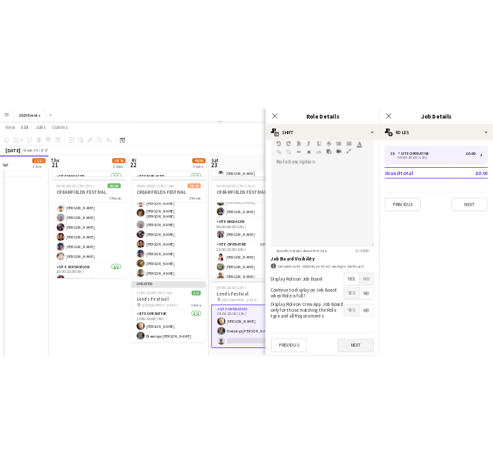
scroll to position [0, 0]
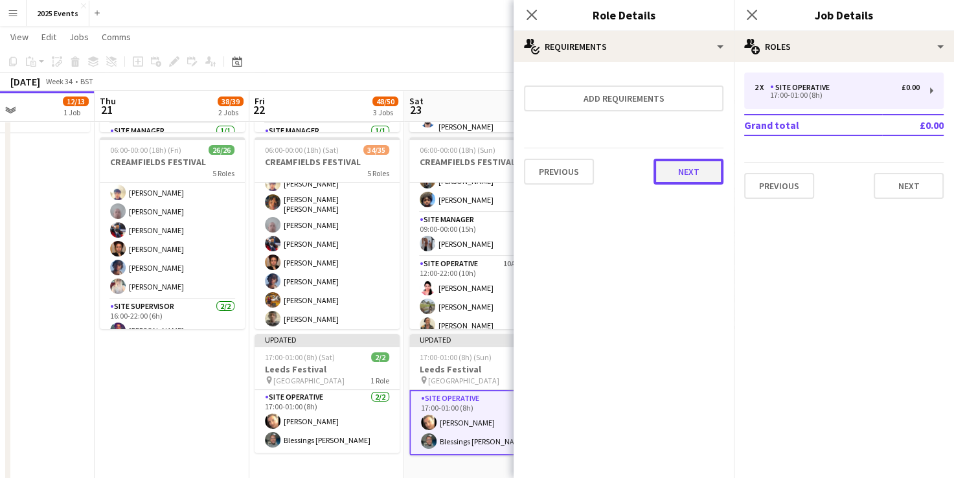
click at [690, 164] on button "Next" at bounding box center [689, 172] width 70 height 26
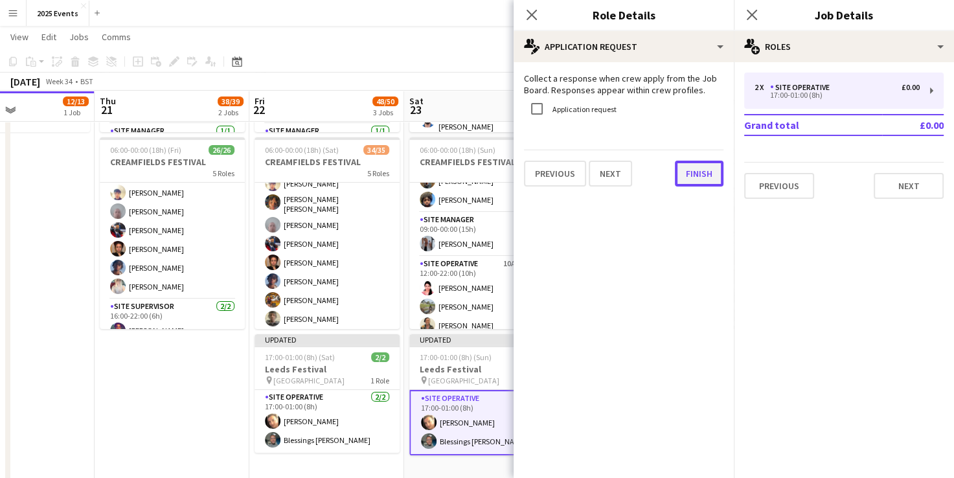
click at [689, 183] on button "Finish" at bounding box center [699, 174] width 49 height 26
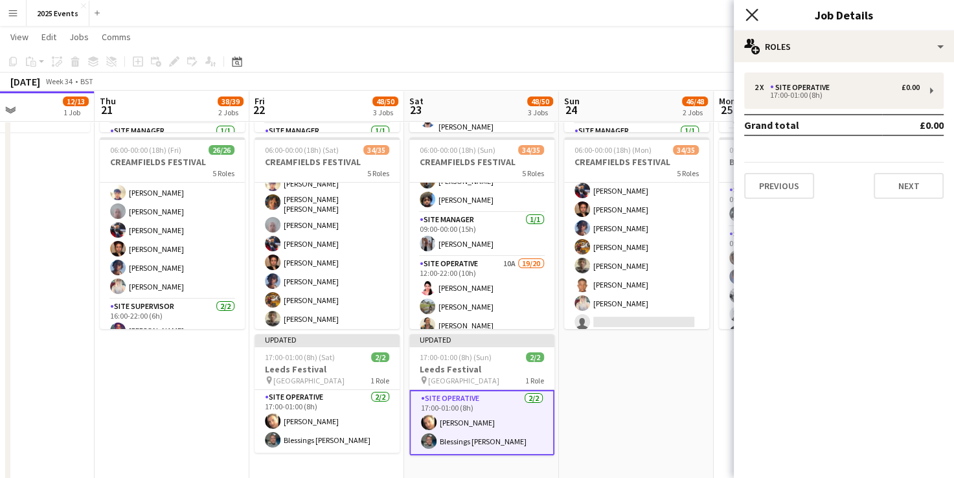
click at [751, 10] on icon "Close pop-in" at bounding box center [752, 14] width 12 height 12
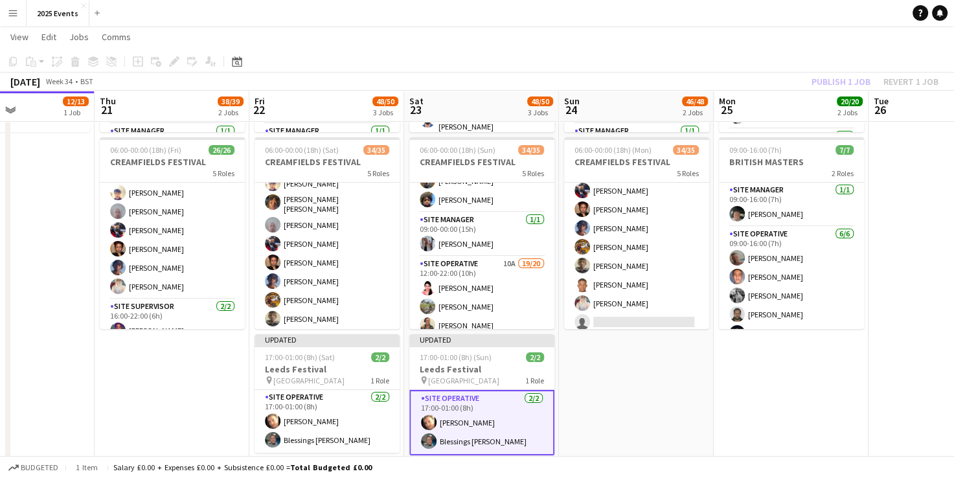
click at [828, 79] on div "Publish 1 job Revert 1 job" at bounding box center [875, 81] width 158 height 17
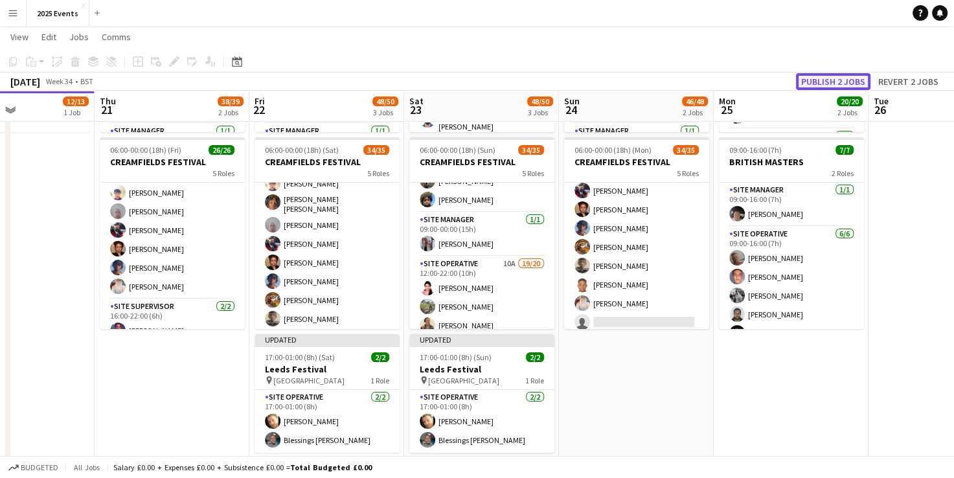
click at [828, 79] on button "Publish 2 jobs" at bounding box center [833, 81] width 74 height 17
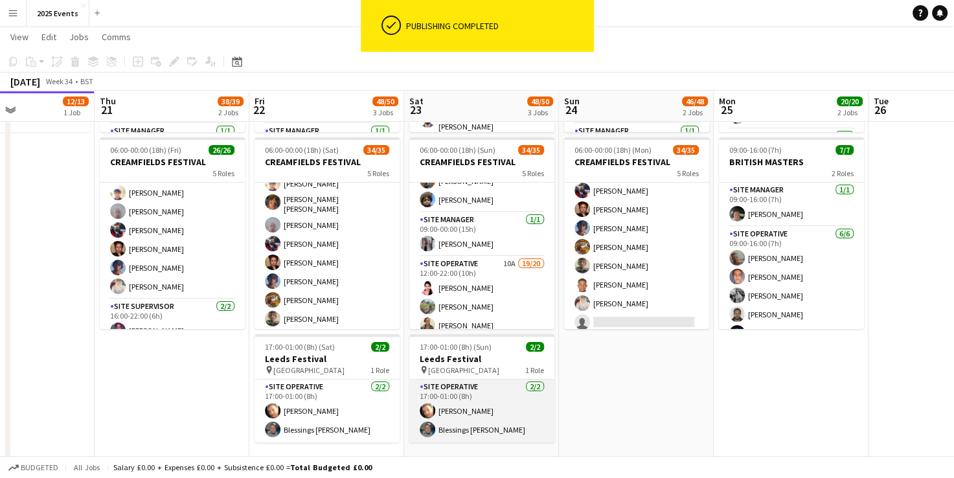
click at [473, 391] on app-card-role "Site Operative [DATE] 17:00-01:00 (8h) [PERSON_NAME] Blessings [PERSON_NAME]" at bounding box center [481, 411] width 145 height 63
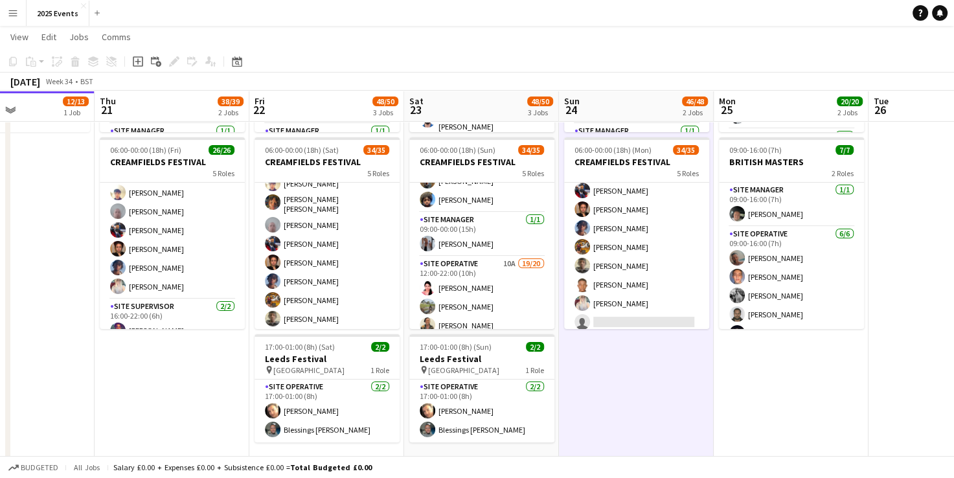
click at [814, 56] on app-toolbar "Copy Paste Paste Ctrl+V Paste with crew Ctrl+Shift+V Paste linked Job [GEOGRAPH…" at bounding box center [477, 62] width 954 height 22
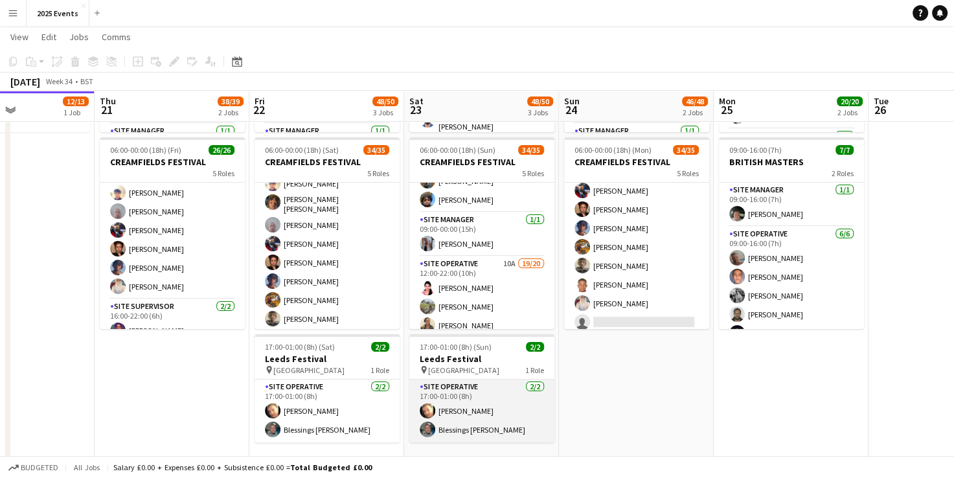
click at [470, 395] on app-card-role "Site Operative [DATE] 17:00-01:00 (8h) [PERSON_NAME] Blessings [PERSON_NAME]" at bounding box center [481, 411] width 145 height 63
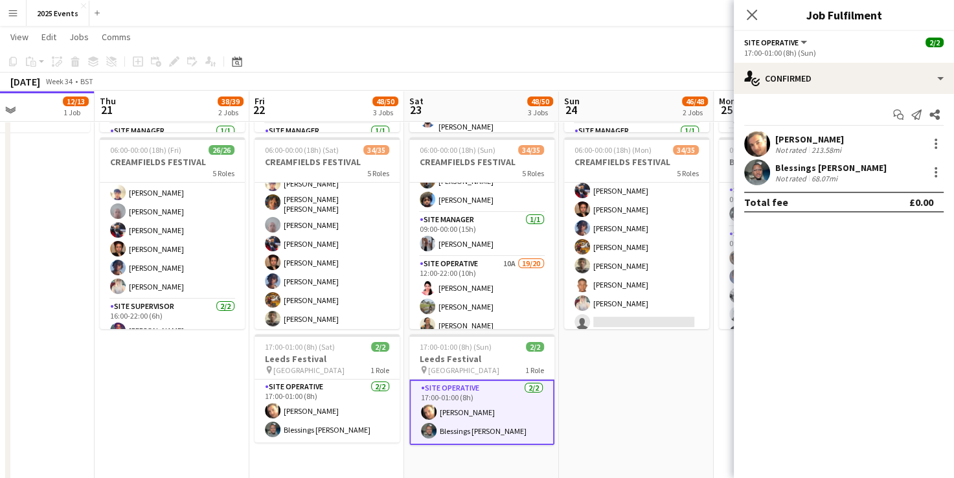
click at [759, 146] on app-user-avatar at bounding box center [757, 144] width 26 height 26
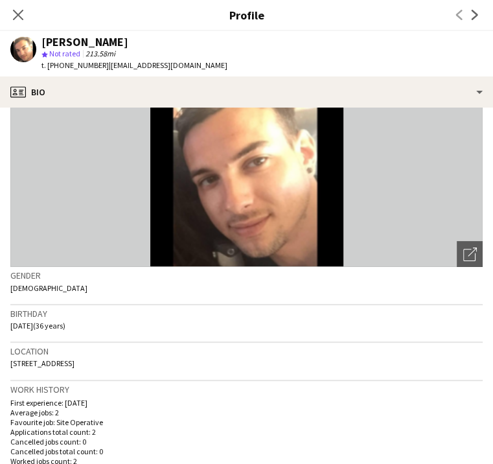
scroll to position [41, 0]
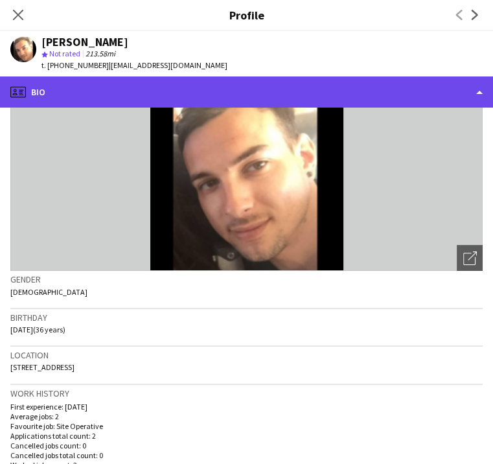
click at [251, 95] on div "profile Bio" at bounding box center [246, 91] width 493 height 31
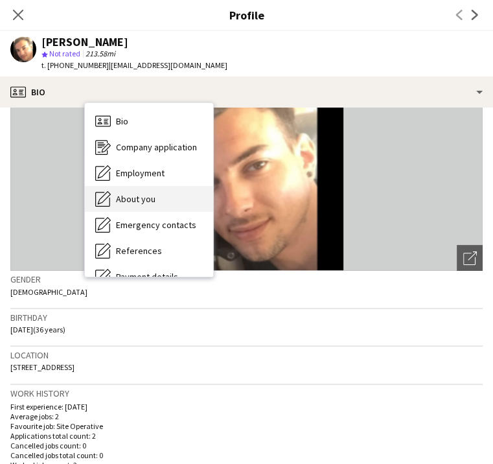
click at [155, 196] on span "About you" at bounding box center [136, 199] width 40 height 12
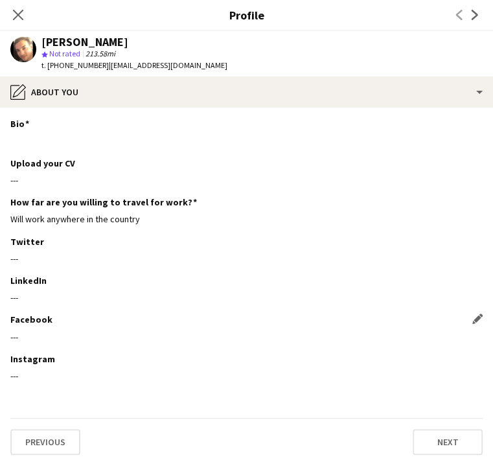
scroll to position [1, 0]
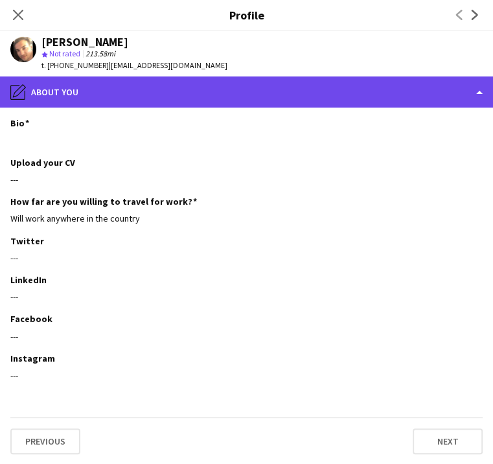
click at [150, 82] on div "pencil4 About you" at bounding box center [246, 91] width 493 height 31
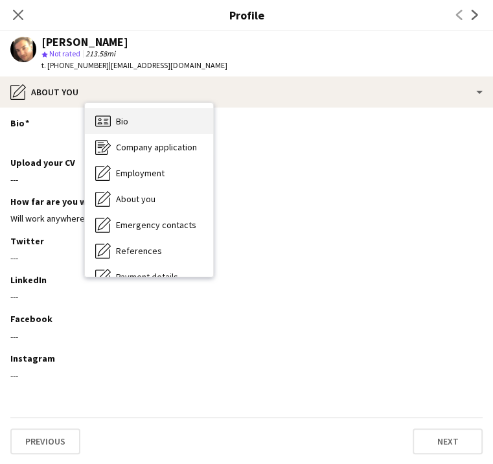
click at [128, 122] on span "Bio" at bounding box center [122, 121] width 12 height 12
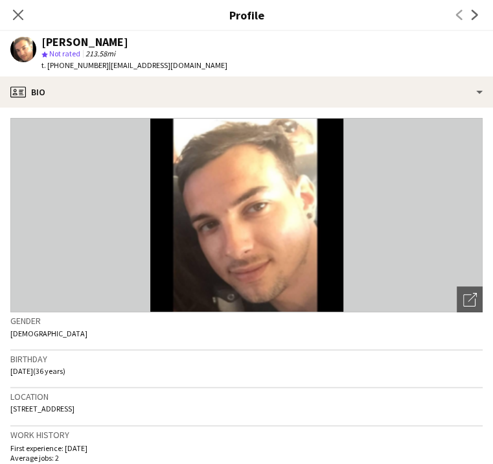
scroll to position [47, 0]
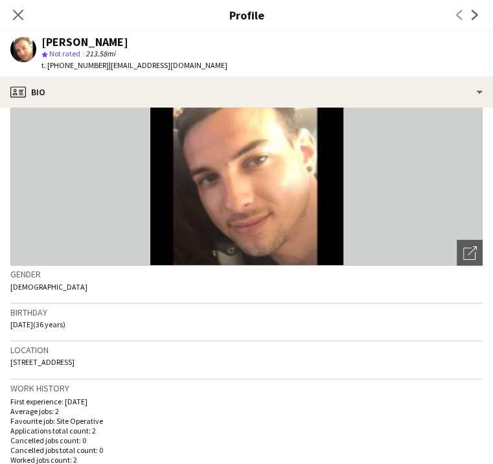
drag, startPoint x: 127, startPoint y: 364, endPoint x: 61, endPoint y: 365, distance: 66.1
click at [61, 365] on app-crew-profile-bio "Open photos pop-in Gender [DEMOGRAPHIC_DATA] Birthday [DEMOGRAPHIC_DATA] (36 ye…" at bounding box center [246, 286] width 493 height 356
copy span "[STREET_ADDRESS]"
drag, startPoint x: 150, startPoint y: 64, endPoint x: 111, endPoint y: 62, distance: 38.9
click at [109, 62] on span "t. [PHONE_NUMBER]" at bounding box center [74, 65] width 67 height 10
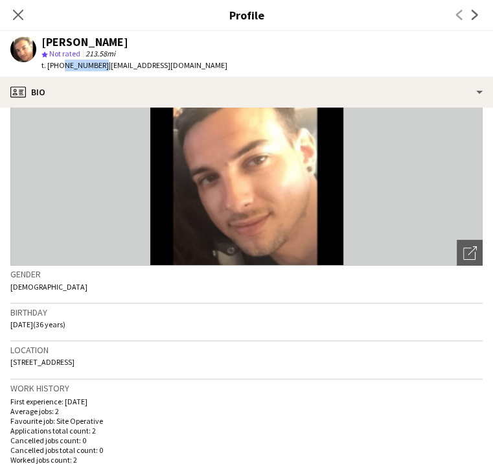
copy span "7513871250"
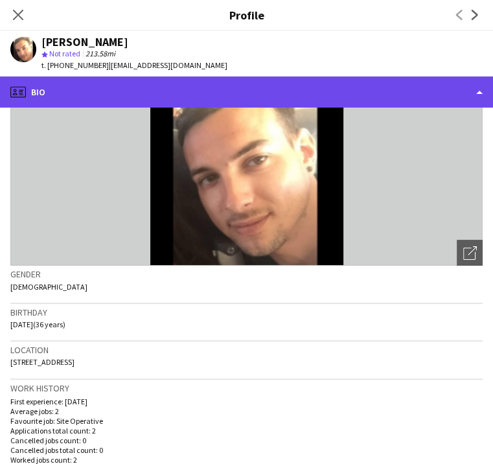
click at [236, 98] on div "profile Bio" at bounding box center [246, 91] width 493 height 31
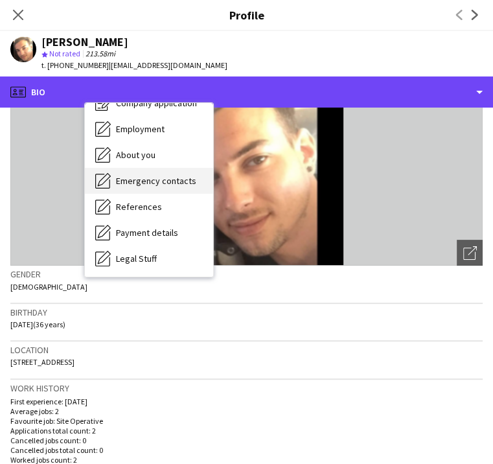
scroll to position [54, 0]
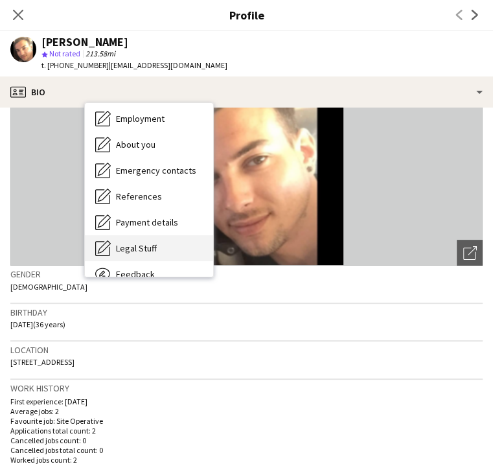
click at [157, 247] on span "Legal Stuff" at bounding box center [136, 248] width 41 height 12
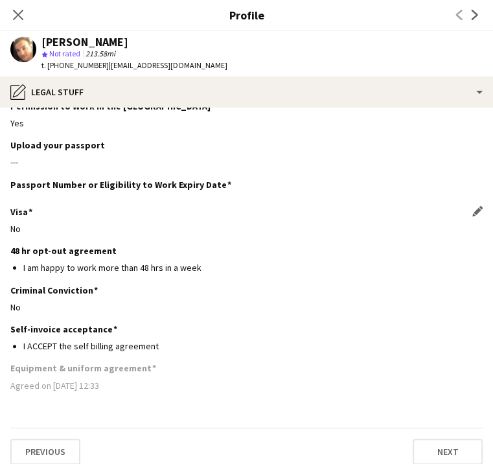
scroll to position [79, 0]
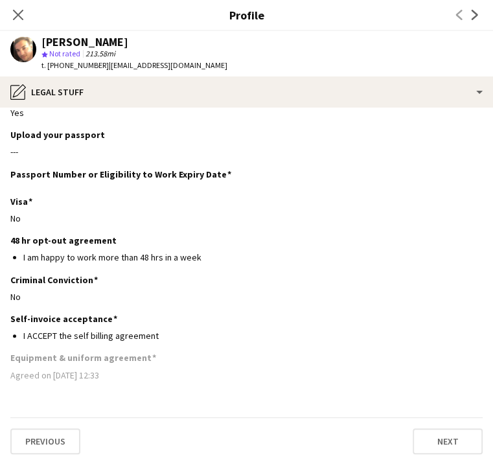
click at [36, 162] on app-user-avatar at bounding box center [23, 172] width 26 height 26
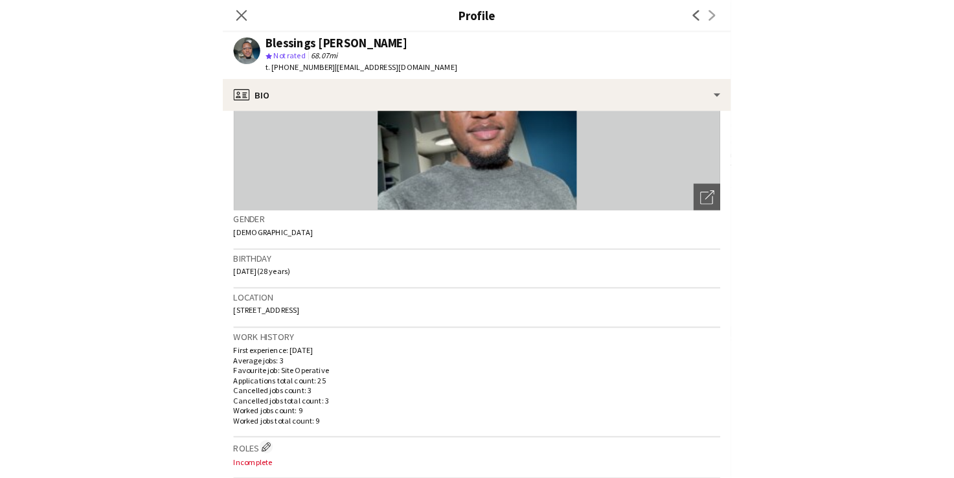
scroll to position [108, 0]
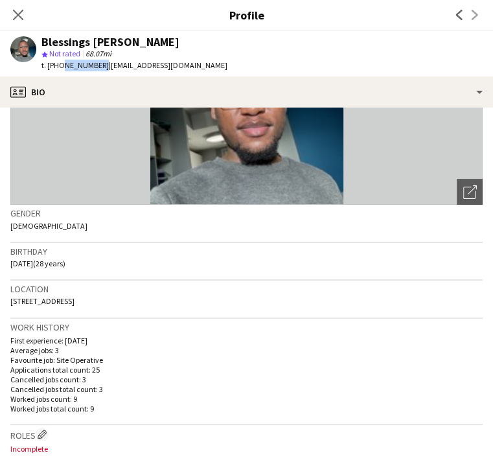
drag, startPoint x: 150, startPoint y: 63, endPoint x: 110, endPoint y: 64, distance: 40.2
click at [109, 64] on span "t. [PHONE_NUMBER]" at bounding box center [74, 65] width 67 height 10
copy span "7450574833"
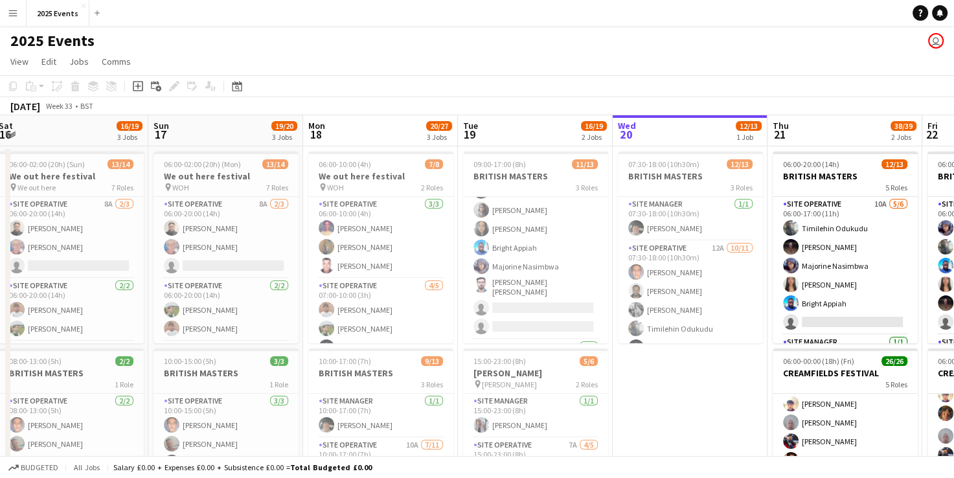
scroll to position [0, 312]
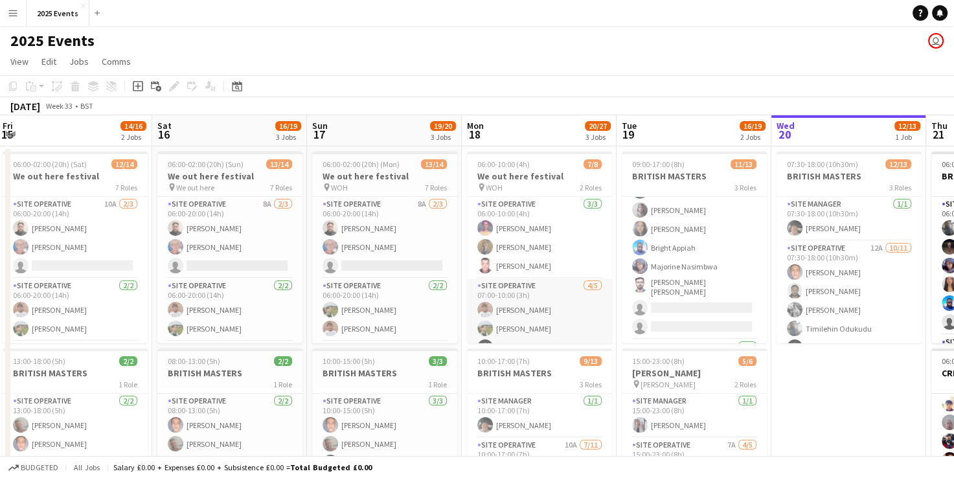
drag, startPoint x: 554, startPoint y: 289, endPoint x: 526, endPoint y: 291, distance: 28.6
click at [526, 291] on app-card-role "Site Operative [DATE] 07:00-10:00 (3h) [PERSON_NAME] [PERSON_NAME] [PERSON_NAME…" at bounding box center [539, 338] width 145 height 119
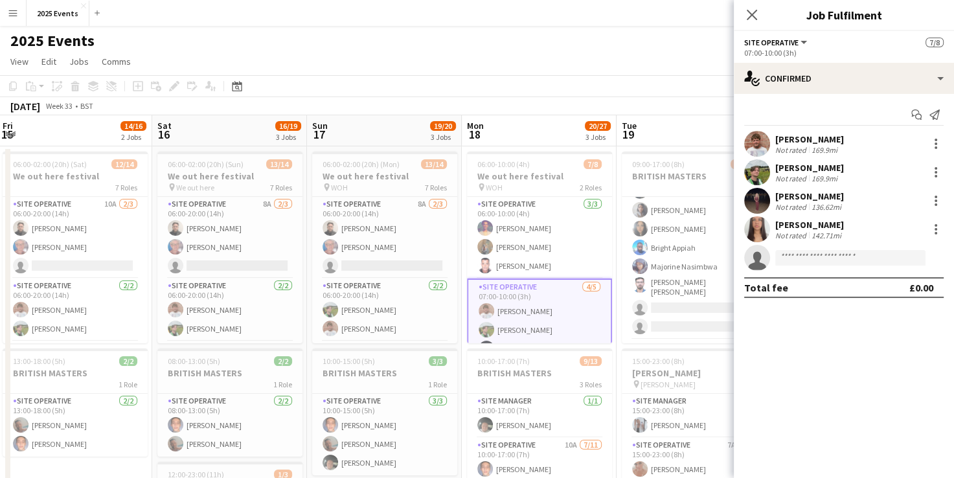
scroll to position [56, 0]
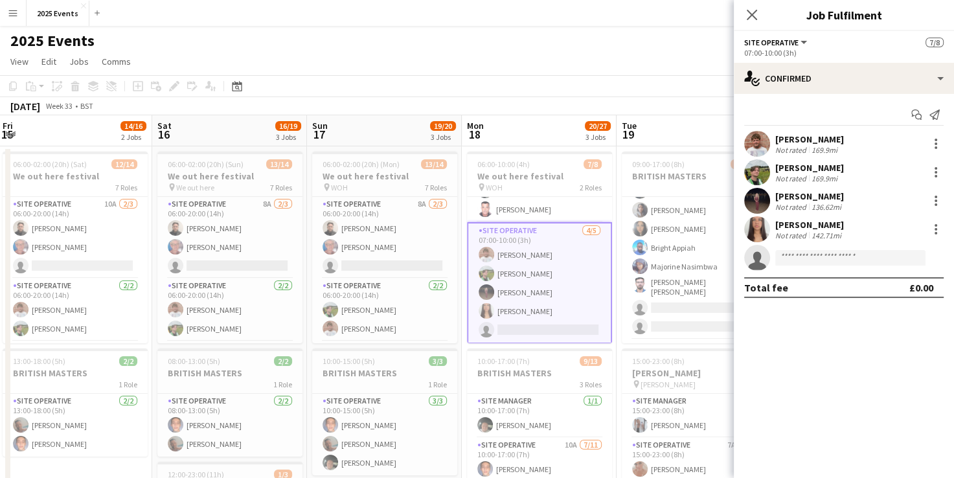
click at [668, 57] on app-page-menu "View Day view expanded Day view collapsed Month view Date picker Jump to [DATE]…" at bounding box center [477, 63] width 954 height 25
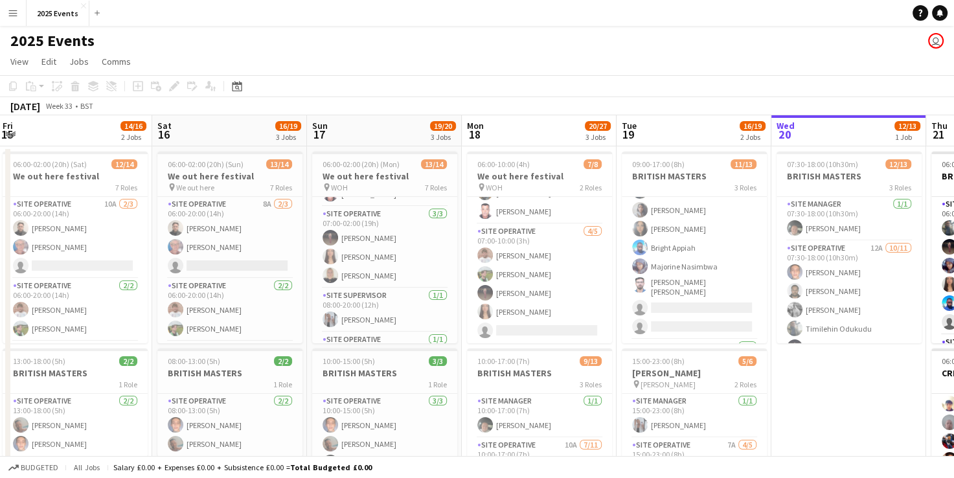
scroll to position [293, 0]
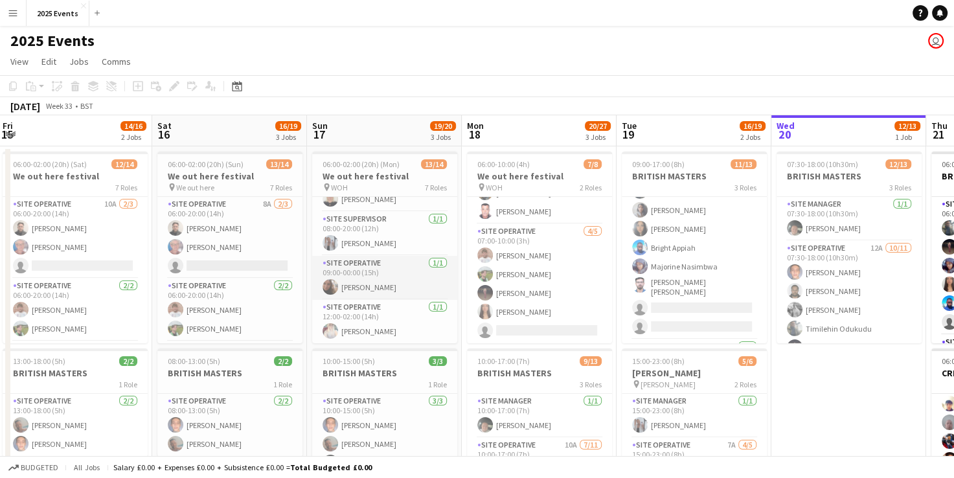
click at [380, 276] on app-card-role "Site Operative [DATE] 09:00-00:00 (15h) [PERSON_NAME]" at bounding box center [384, 278] width 145 height 44
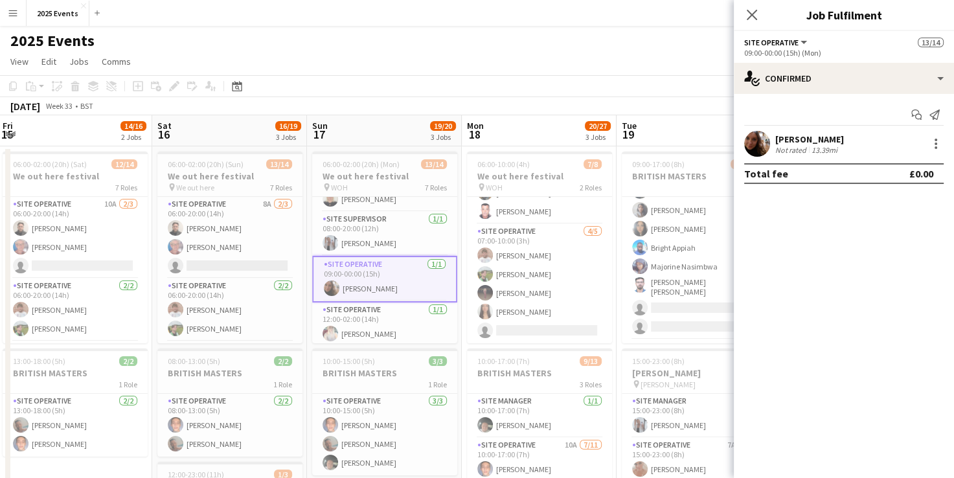
drag, startPoint x: 845, startPoint y: 135, endPoint x: 804, endPoint y: 139, distance: 41.6
click at [804, 139] on div "[PERSON_NAME] Not rated 13.39mi" at bounding box center [844, 144] width 220 height 26
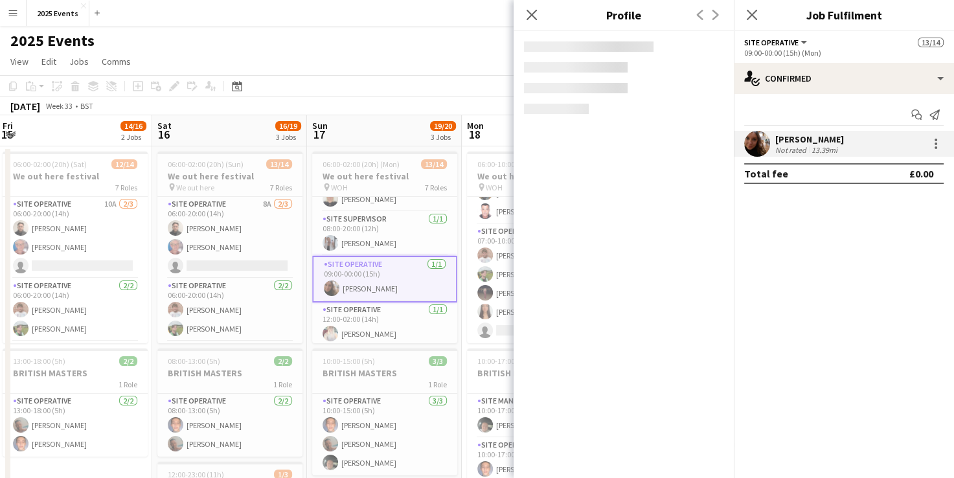
copy div "Dumaresq"
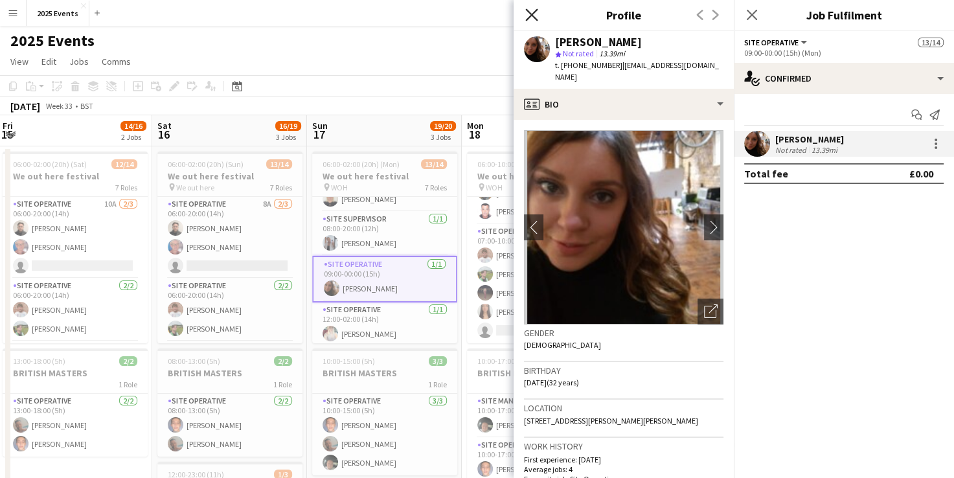
click at [535, 17] on icon "Close pop-in" at bounding box center [531, 14] width 12 height 12
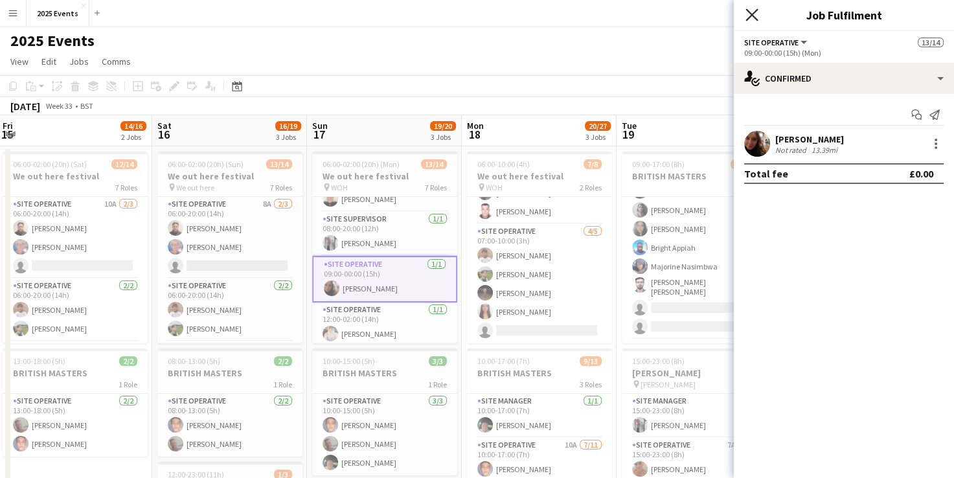
click at [757, 12] on icon "Close pop-in" at bounding box center [752, 14] width 12 height 12
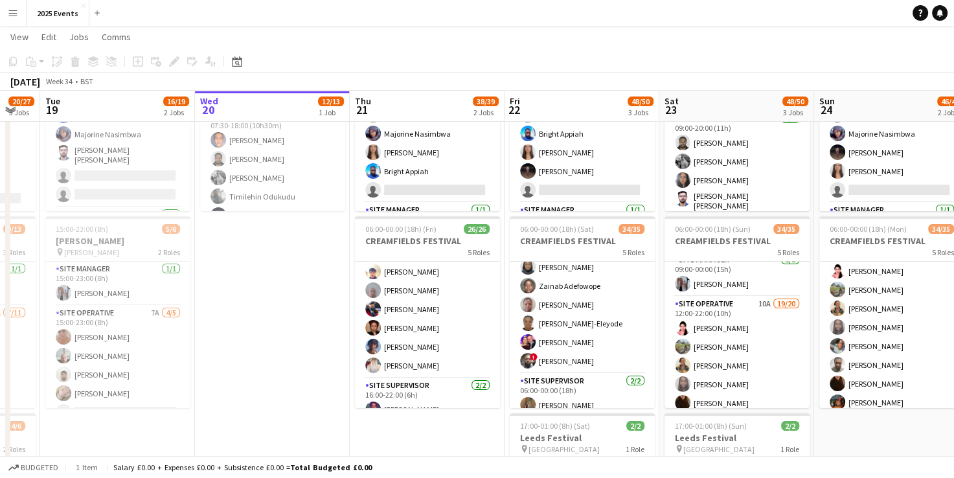
scroll to position [0, 0]
